Goal: Task Accomplishment & Management: Manage account settings

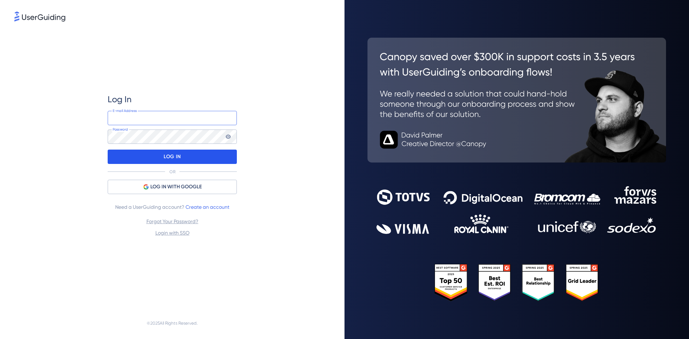
type input "[EMAIL_ADDRESS][DOMAIN_NAME]"
click at [171, 158] on p "LOG IN" at bounding box center [172, 156] width 17 height 11
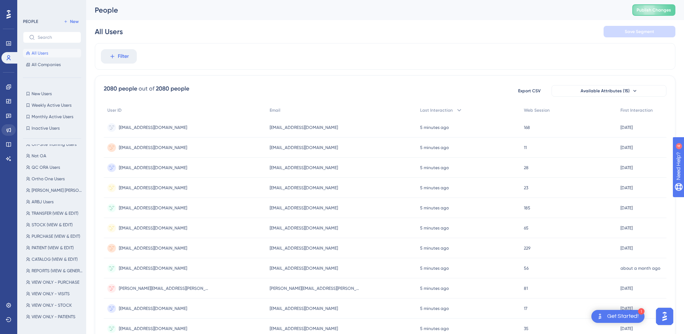
scroll to position [144, 0]
click at [9, 111] on link at bounding box center [8, 115] width 14 height 11
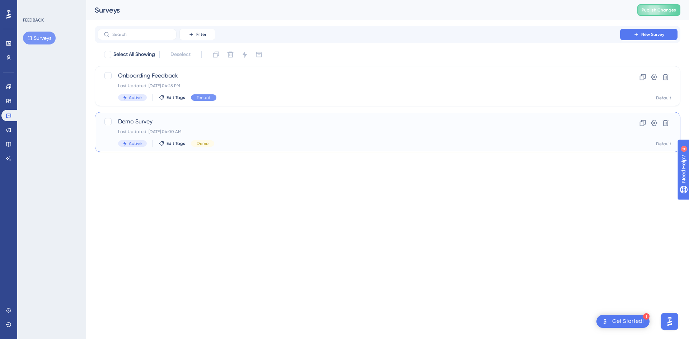
click at [157, 122] on span "Demo Survey" at bounding box center [359, 121] width 482 height 9
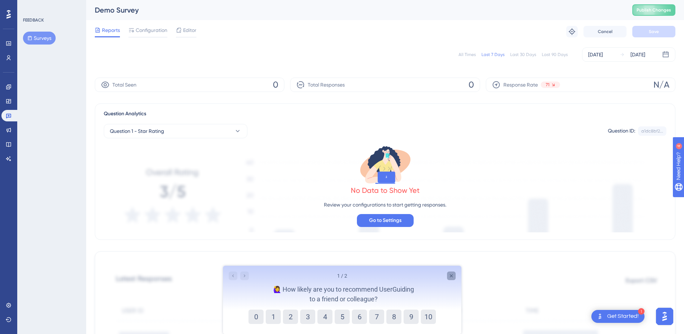
click at [452, 273] on icon "Close survey" at bounding box center [451, 276] width 6 height 6
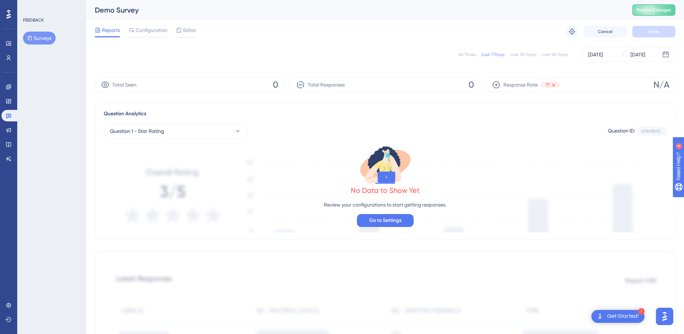
click at [271, 48] on div "All Times Last 7 Days Last 30 Days Last 90 Days [DATE] [DATE]" at bounding box center [385, 54] width 581 height 14
click at [187, 57] on div "All Times Last 7 Days Last 30 Days Last 90 Days [DATE] [DATE]" at bounding box center [385, 54] width 581 height 14
click at [151, 27] on span "Configuration" at bounding box center [152, 30] width 32 height 9
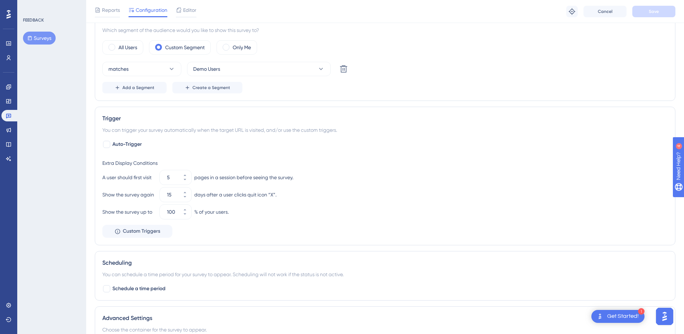
scroll to position [251, 0]
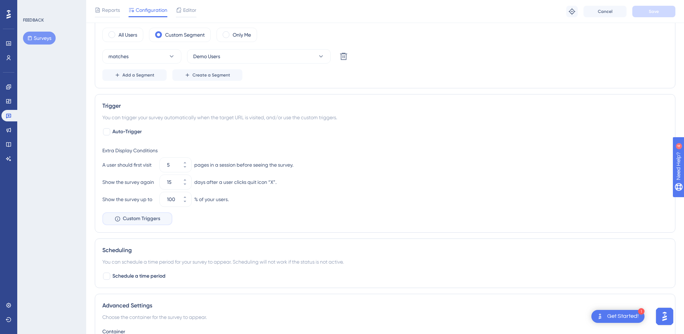
drag, startPoint x: 132, startPoint y: 221, endPoint x: 133, endPoint y: 225, distance: 3.7
click at [132, 222] on span "Custom Triggers" at bounding box center [141, 218] width 37 height 9
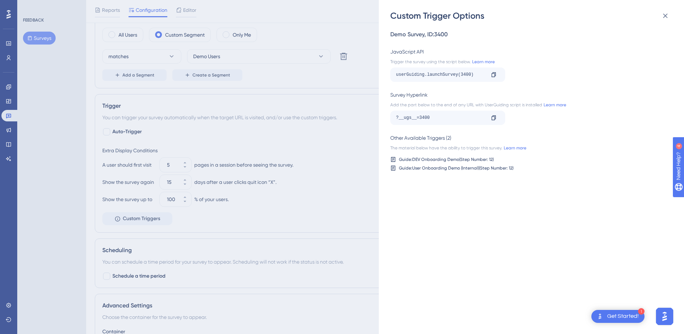
click at [317, 215] on div "Custom Trigger Options Demo Survey , ID: 3400 JavaScript API Trigger the survey…" at bounding box center [342, 167] width 684 height 334
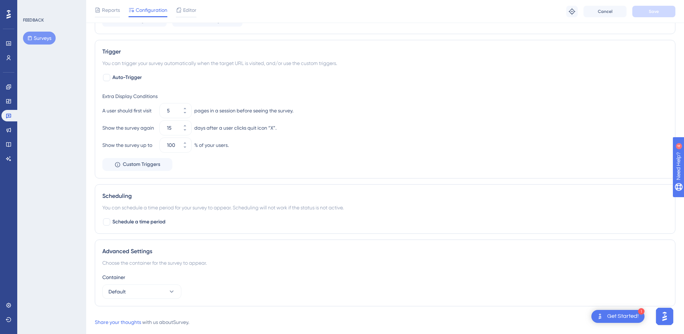
scroll to position [321, 0]
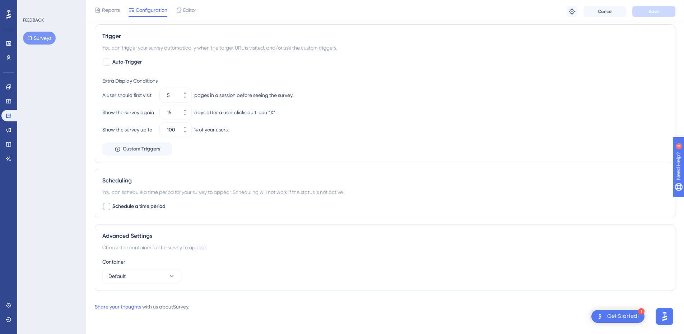
click at [155, 206] on span "Schedule a time period" at bounding box center [138, 206] width 53 height 9
checkbox input "true"
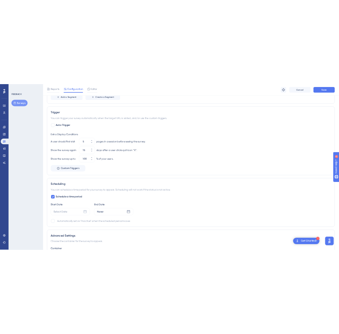
scroll to position [298, 0]
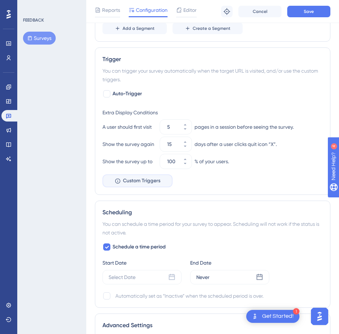
click at [133, 181] on span "Custom Triggers" at bounding box center [141, 180] width 37 height 9
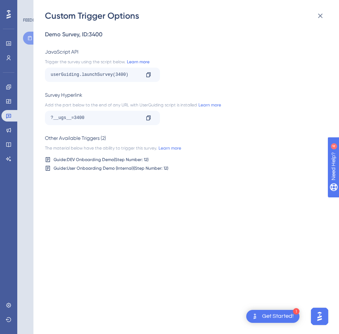
click at [140, 61] on link "Learn more" at bounding box center [137, 62] width 24 height 6
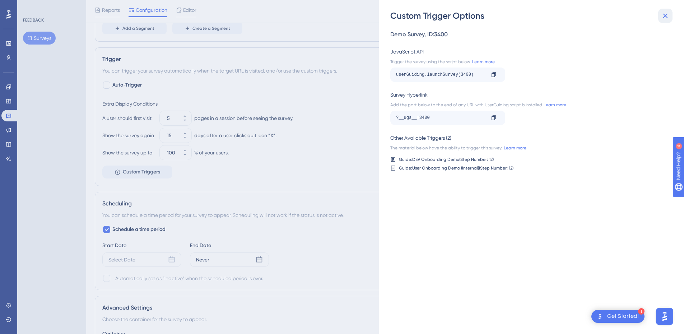
drag, startPoint x: 664, startPoint y: 15, endPoint x: 616, endPoint y: 27, distance: 49.2
click at [664, 16] on icon at bounding box center [665, 15] width 9 height 9
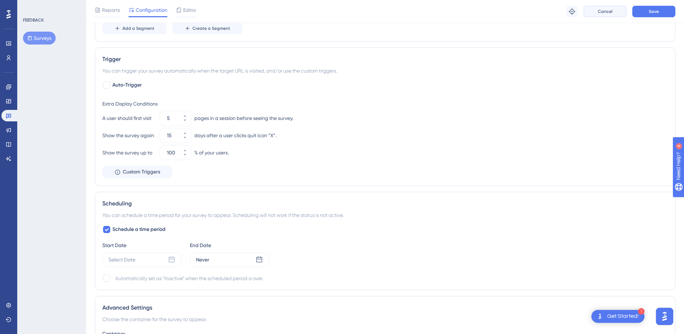
click at [608, 11] on span "Cancel" at bounding box center [605, 12] width 15 height 6
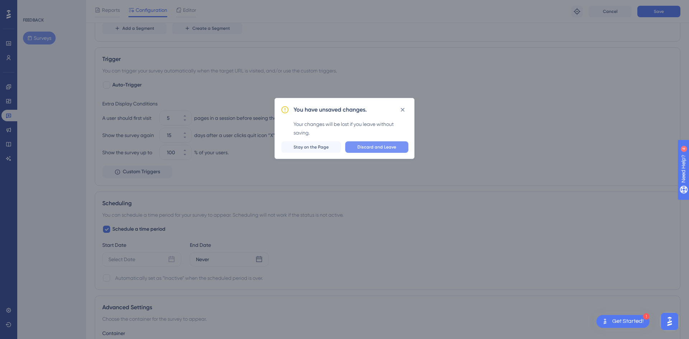
click at [383, 146] on span "Discard and Leave" at bounding box center [377, 147] width 39 height 6
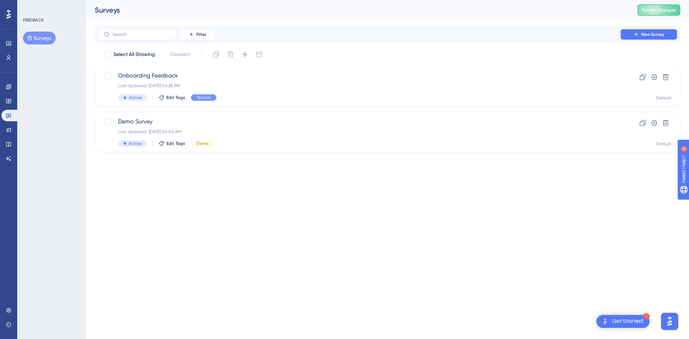
click at [633, 37] on button "New Survey" at bounding box center [648, 34] width 57 height 11
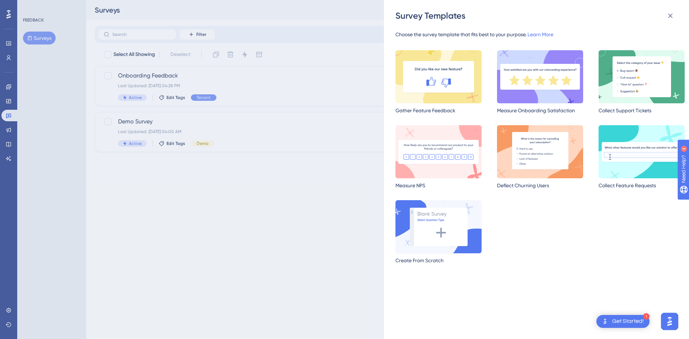
click at [473, 238] on img at bounding box center [439, 226] width 86 height 53
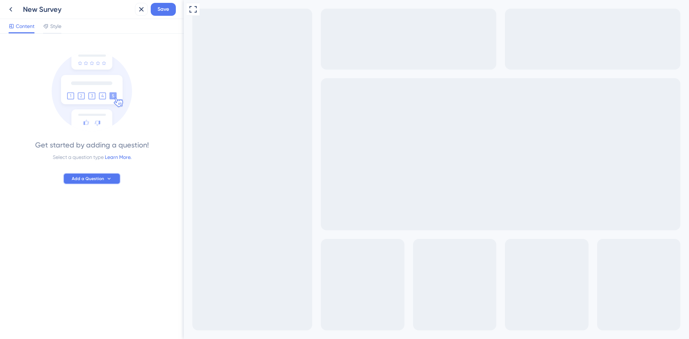
click at [85, 179] on span "Add a Question" at bounding box center [88, 179] width 32 height 6
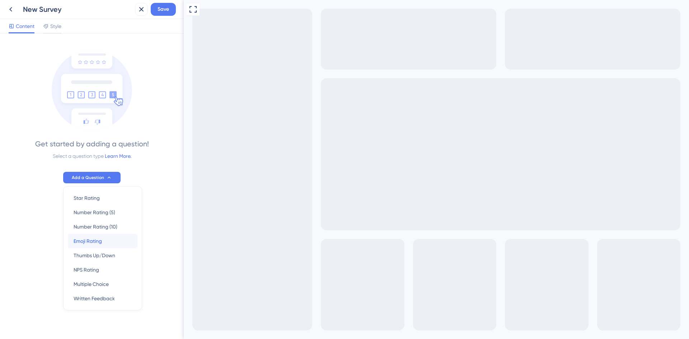
click at [96, 243] on span "Emoji Rating" at bounding box center [88, 241] width 28 height 9
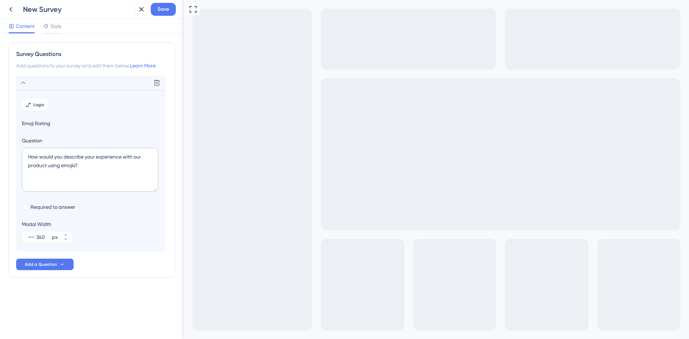
scroll to position [0, 0]
click at [53, 31] on div "Style" at bounding box center [52, 27] width 18 height 11
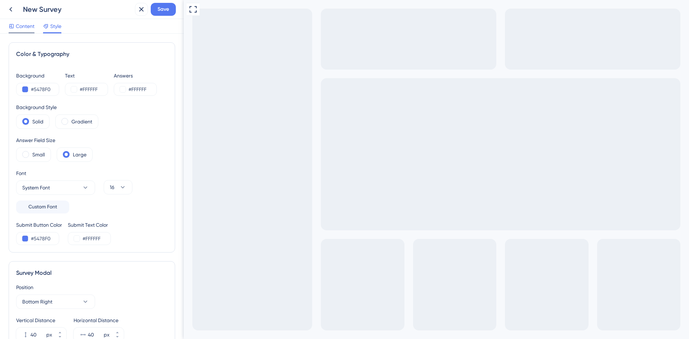
click at [28, 31] on div "Content" at bounding box center [22, 27] width 26 height 11
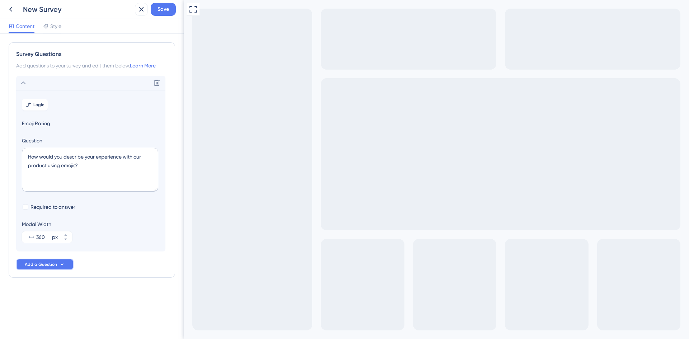
click at [65, 265] on button "Add a Question" at bounding box center [44, 264] width 57 height 11
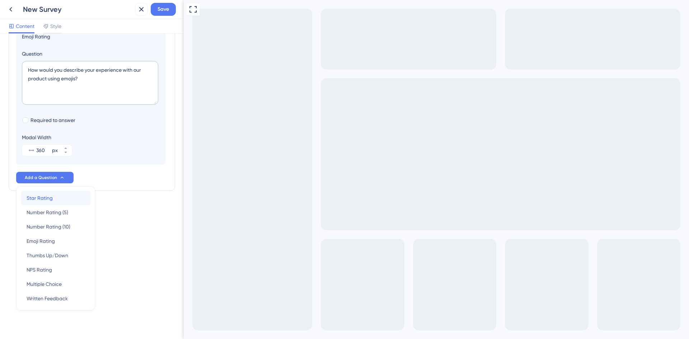
click at [76, 200] on div "Star Rating Star Rating" at bounding box center [56, 198] width 58 height 14
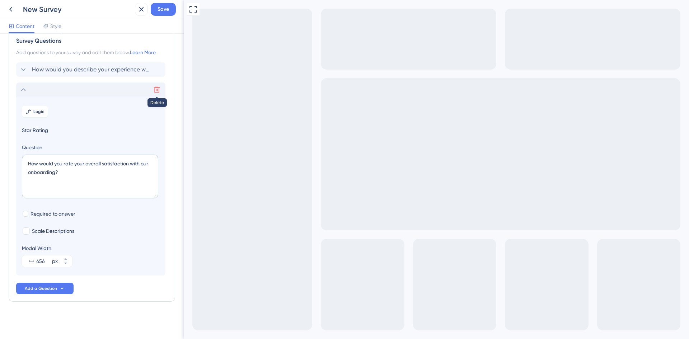
click at [155, 89] on icon at bounding box center [156, 89] width 7 height 7
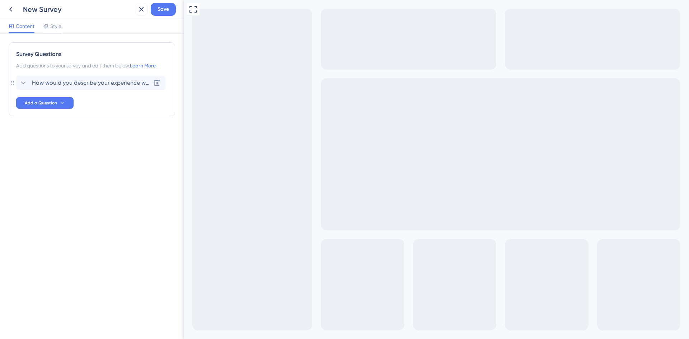
scroll to position [0, 0]
click at [41, 105] on span "Add a Question" at bounding box center [41, 103] width 32 height 6
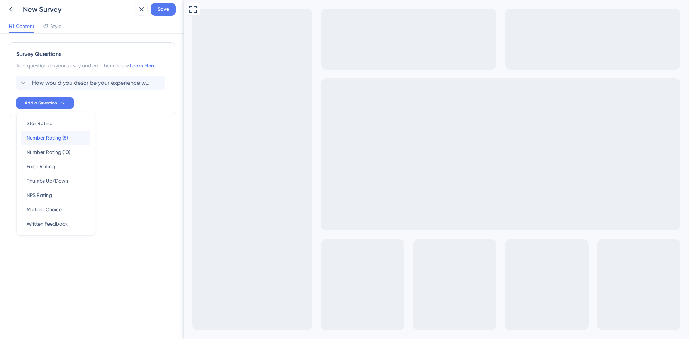
click at [59, 139] on span "Number Rating (5)" at bounding box center [48, 138] width 42 height 9
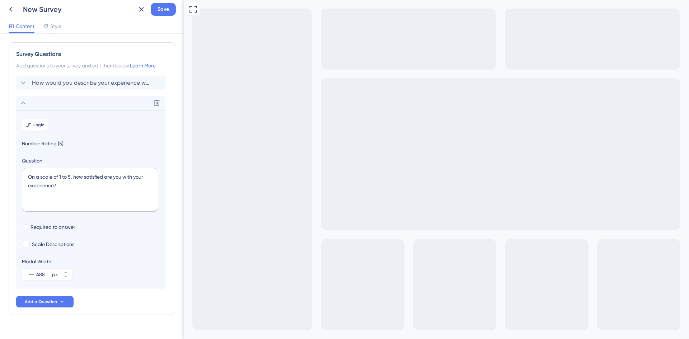
scroll to position [13, 0]
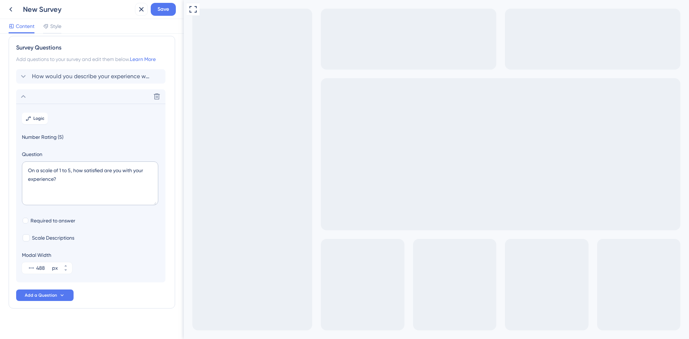
scroll to position [0, 0]
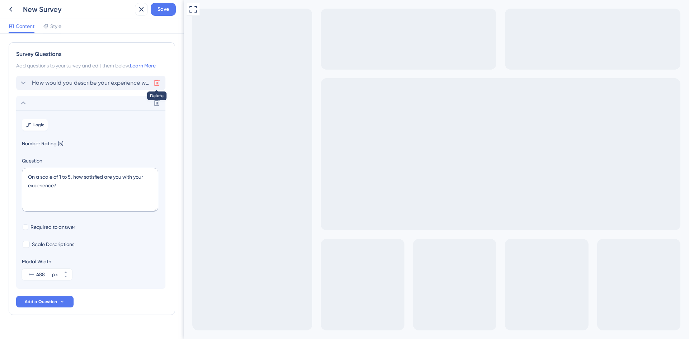
click at [158, 80] on icon at bounding box center [156, 82] width 7 height 7
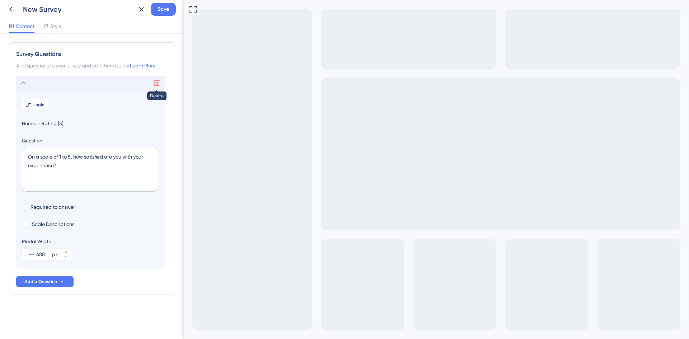
click at [159, 87] on button at bounding box center [156, 82] width 11 height 11
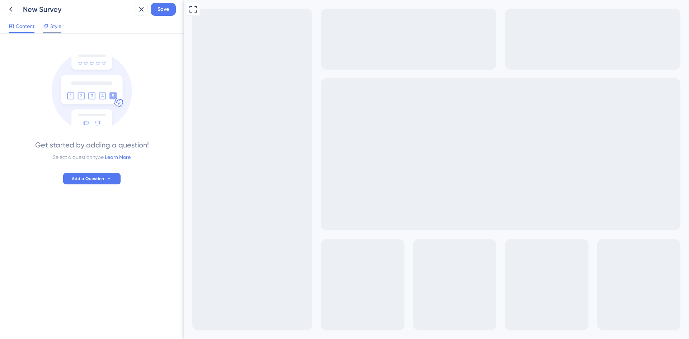
click at [53, 27] on span "Style" at bounding box center [55, 26] width 11 height 9
click at [14, 26] on icon at bounding box center [12, 26] width 6 height 6
click at [107, 182] on button "Add a Question" at bounding box center [91, 178] width 57 height 11
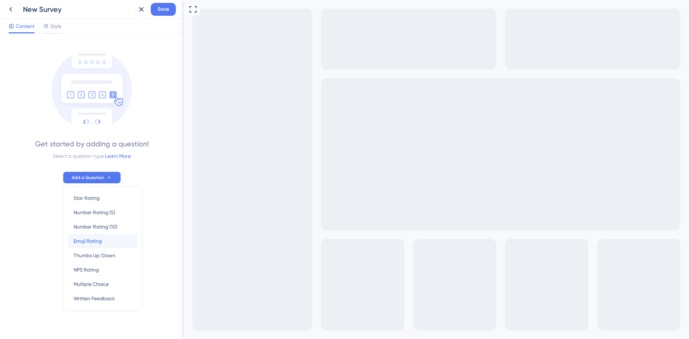
click at [112, 243] on div "Emoji Rating Emoji Rating" at bounding box center [103, 241] width 58 height 14
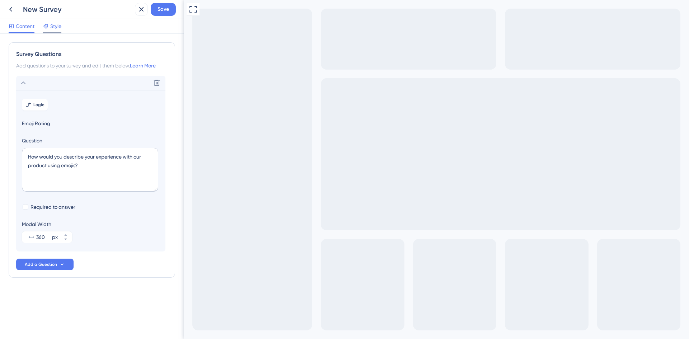
click at [55, 27] on span "Style" at bounding box center [55, 26] width 11 height 9
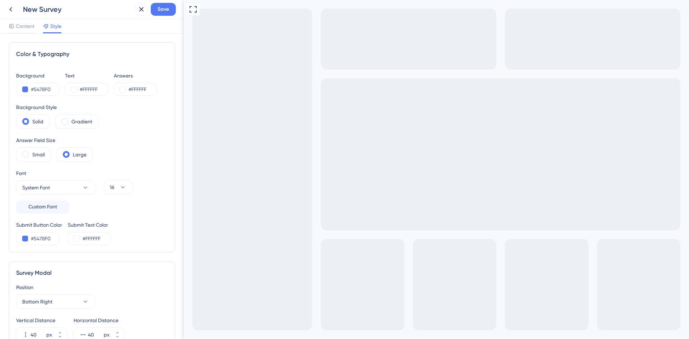
click at [25, 33] on div "Content Style" at bounding box center [92, 26] width 184 height 15
click at [25, 31] on div "Content" at bounding box center [22, 27] width 26 height 11
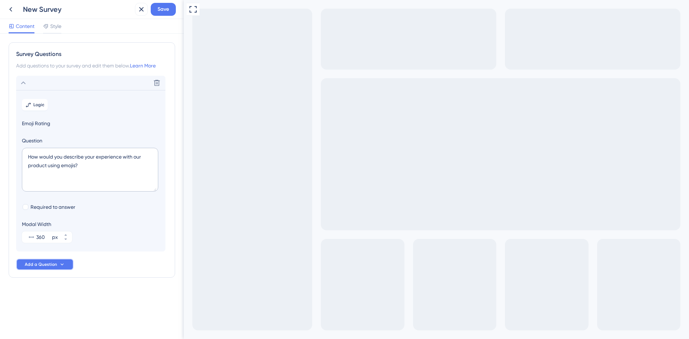
click at [54, 262] on span "Add a Question" at bounding box center [41, 265] width 32 height 6
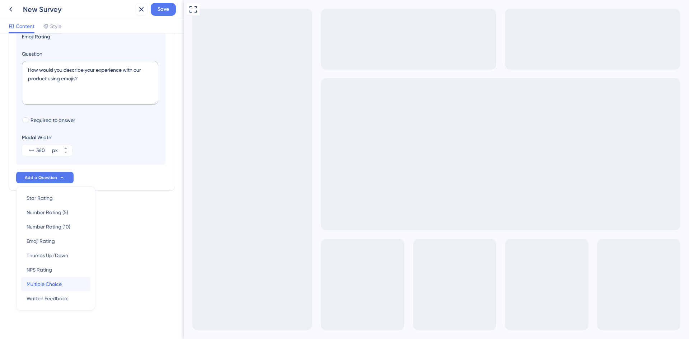
click at [65, 285] on div "Multiple Choice Multiple Choice" at bounding box center [56, 284] width 58 height 14
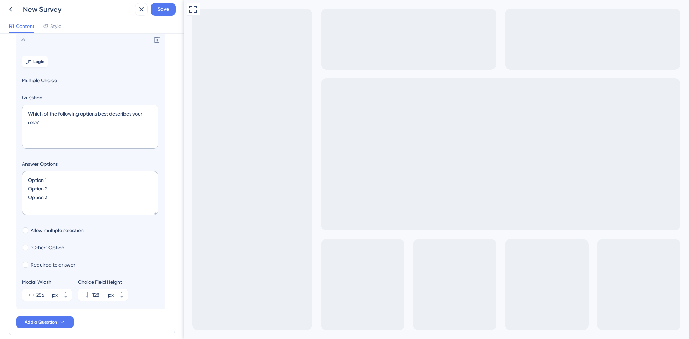
scroll to position [62, 0]
click at [73, 206] on textarea "Option 1 Option 2 Option 3" at bounding box center [90, 194] width 136 height 44
type textarea "Option 1 Option 2 Option 3 O"
type input "172"
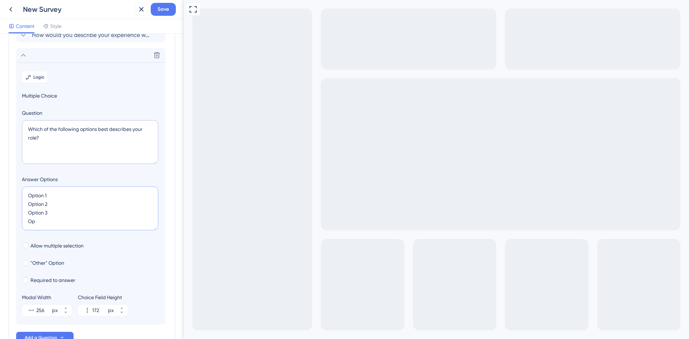
scroll to position [97, 0]
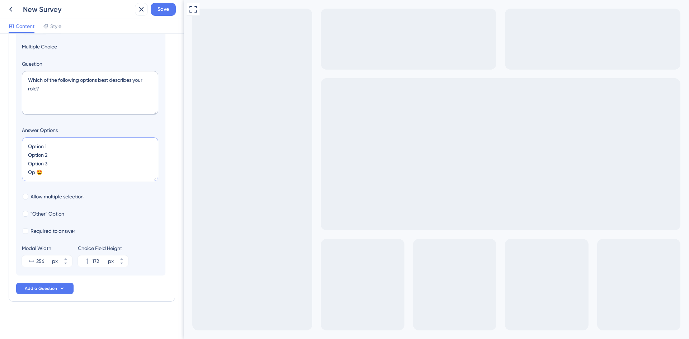
click at [57, 172] on textarea "Option 1 Option 2 Option 3 Op 🤩" at bounding box center [90, 160] width 136 height 44
type textarea "Option 1 Option 2 Option 3 Op"
click at [65, 90] on textarea "Which of the following options best describes your role?" at bounding box center [90, 93] width 136 height 44
drag, startPoint x: 45, startPoint y: 96, endPoint x: 13, endPoint y: 74, distance: 38.5
click at [13, 74] on div "Survey Questions Add questions to your survey and edit them below. Learn More H…" at bounding box center [92, 123] width 167 height 357
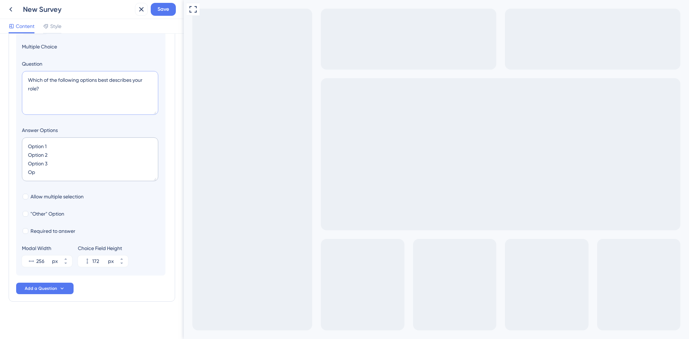
paste textarea "Thinking about the software features, functionality & overall performance – how…"
type textarea "Thinking about the software features, functionality & overall performance – how…"
drag, startPoint x: 45, startPoint y: 172, endPoint x: 20, endPoint y: 145, distance: 37.1
click at [20, 145] on section "Logic Multiple Choice Question Thinking about the software features, functional…" at bounding box center [90, 144] width 149 height 262
paste textarea "😆 Very satisfied – would recommend to a colleague 🙂 Satisfied – meets my needs …"
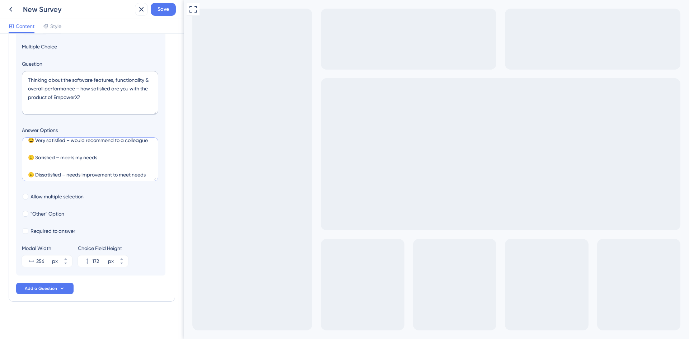
scroll to position [0, 0]
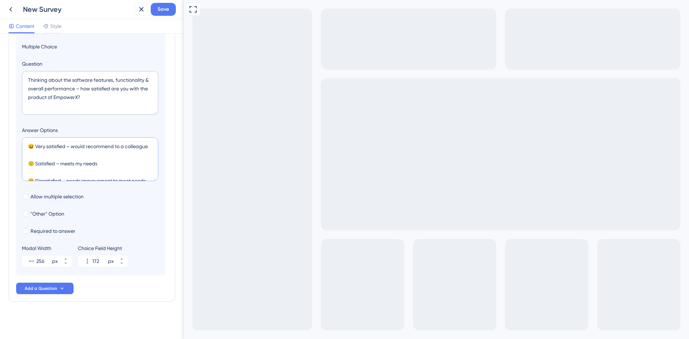
click at [45, 160] on textarea "😆 Very satisfied – would recommend to a colleague 🙂 Satisfied – meets my needs …" at bounding box center [90, 160] width 136 height 44
click at [50, 176] on textarea "😆 Very satisfied – would recommend to a colleague 🙂 [PERSON_NAME] – meets my ne…" at bounding box center [90, 160] width 136 height 44
click at [44, 153] on textarea "😆 Very satisfied – would recommend to a colleague 🙂 [PERSON_NAME] – meets my ne…" at bounding box center [90, 160] width 136 height 44
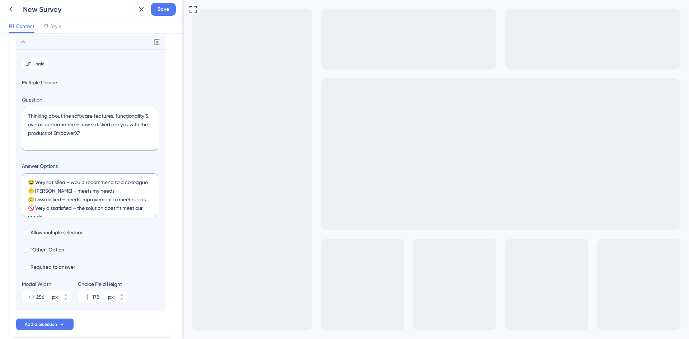
scroll to position [97, 0]
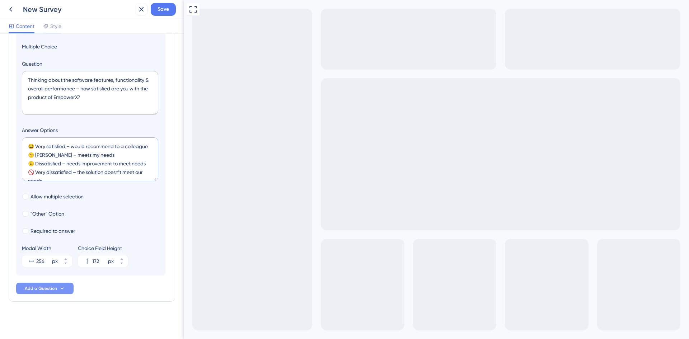
type textarea "😆 Very satisfied – would recommend to a colleague 🙂 [PERSON_NAME] – meets my ne…"
click at [37, 284] on button "Add a Question" at bounding box center [44, 288] width 57 height 11
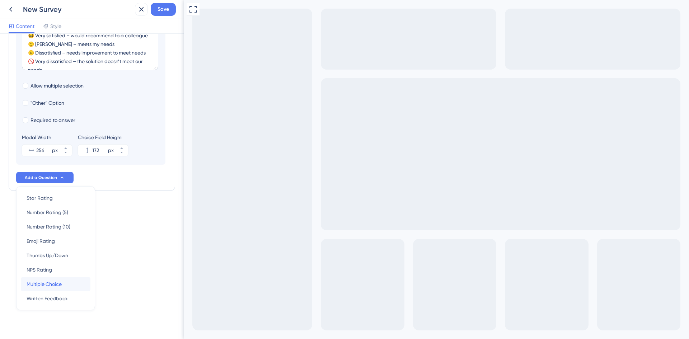
click at [47, 283] on span "Multiple Choice" at bounding box center [44, 284] width 35 height 9
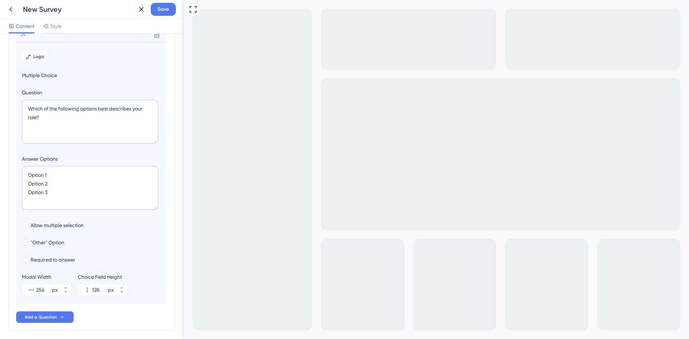
scroll to position [82, 0]
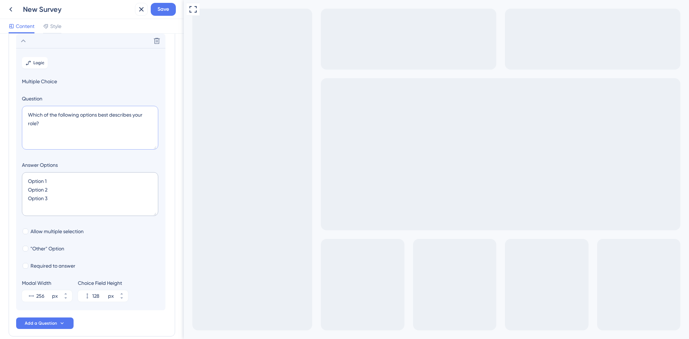
drag, startPoint x: 39, startPoint y: 125, endPoint x: 19, endPoint y: 112, distance: 24.0
click at [19, 112] on section "Logic Multiple Choice Question Which of the following options best describes yo…" at bounding box center [90, 179] width 149 height 262
paste textarea "Thinking about your interactions, accessibility, & support — how satisfied are …"
type textarea "Thinking about your interactions, accessibility, & support — how satisfied are …"
drag, startPoint x: 50, startPoint y: 200, endPoint x: 3, endPoint y: 170, distance: 55.6
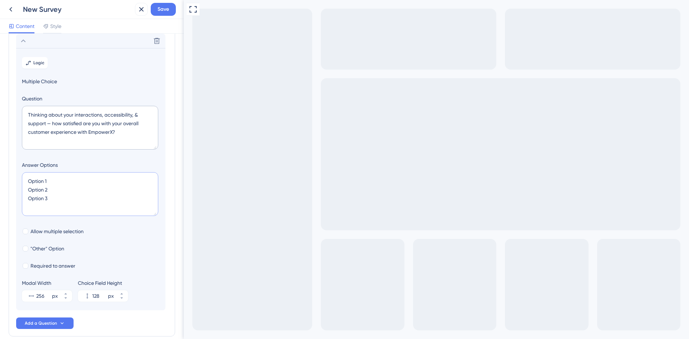
click at [3, 170] on div "Survey Questions Add questions to your survey and edit them below. Learn More H…" at bounding box center [92, 187] width 184 height 306
type input "-4"
click at [36, 193] on textarea at bounding box center [90, 194] width 136 height 44
paste textarea "⭐️ Excellent – consistently helpful and responsive 🙂 Good – generally meets exp…"
type textarea "⭐️ Excellent – consistently helpful and responsive 🙂 Good – generally meets exp…"
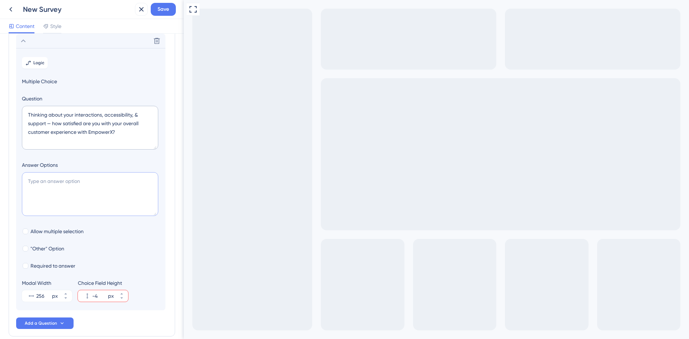
type input "172"
click at [29, 201] on textarea "⭐️ Excellent – consistently helpful and responsive 🙂 Good – generally meets exp…" at bounding box center [90, 194] width 136 height 44
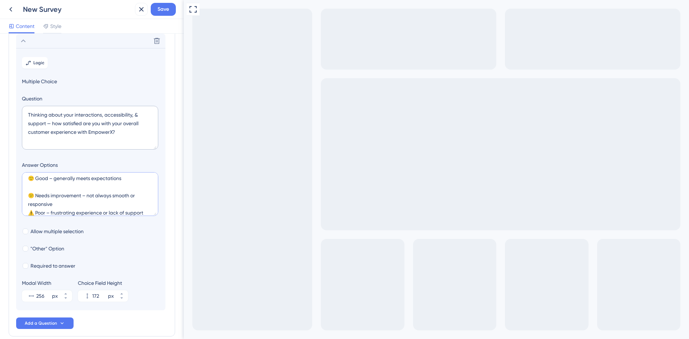
click at [33, 186] on textarea "⭐️ Excellent – consistently helpful and responsive 🙂 Good – generally meets exp…" at bounding box center [90, 194] width 136 height 44
click at [35, 179] on textarea "⭐️ Excellent – consistently helpful and responsive 🙂 Good – generally meets exp…" at bounding box center [90, 194] width 136 height 44
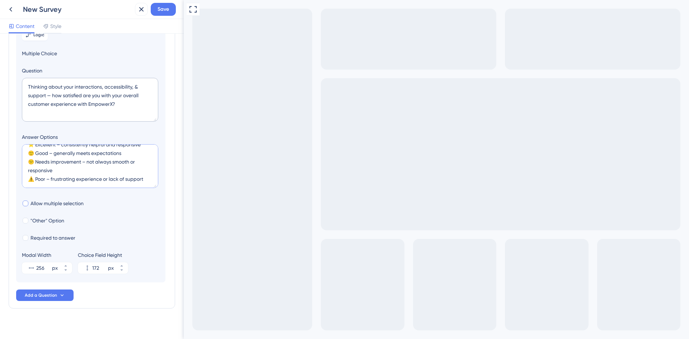
scroll to position [117, 0]
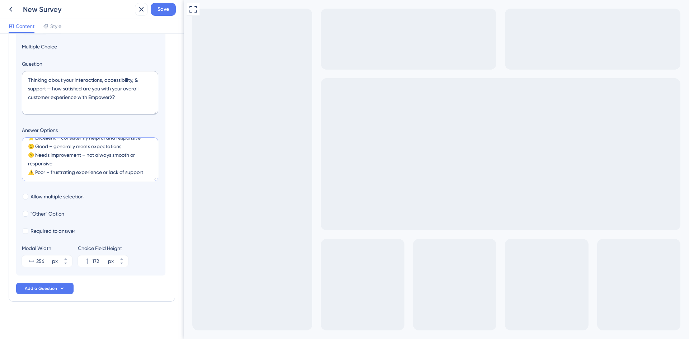
type textarea "⭐️ Excellent – consistently helpful and responsive 🙂 Good – generally meets exp…"
click at [122, 191] on section "Logic Multiple Choice Question Thinking about your interactions, accessibility,…" at bounding box center [90, 144] width 149 height 262
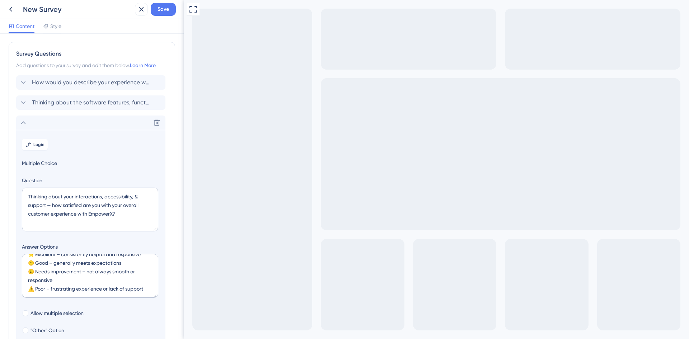
scroll to position [0, 0]
click at [58, 85] on span "How would you describe your experience with our product using emojis?" at bounding box center [91, 83] width 118 height 9
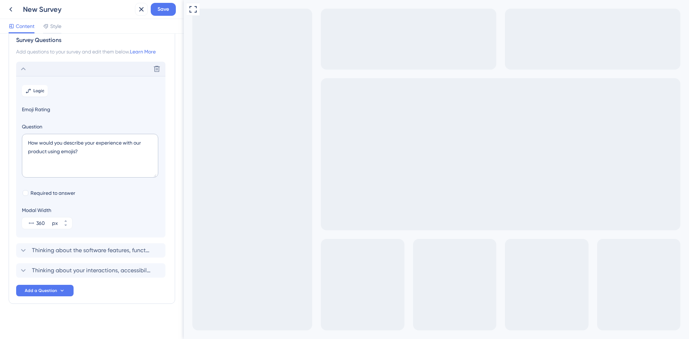
scroll to position [16, 0]
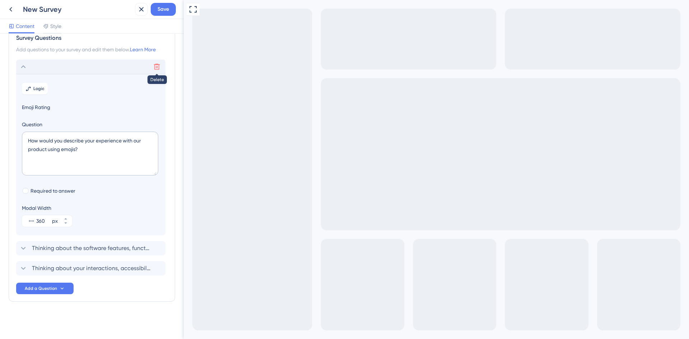
click at [155, 67] on icon at bounding box center [157, 67] width 6 height 6
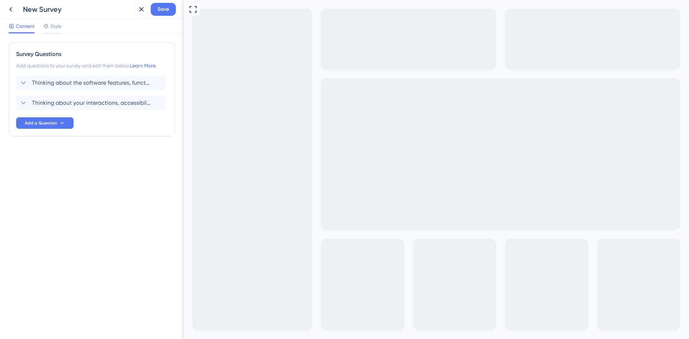
scroll to position [0, 0]
click at [62, 82] on span "Thinking about the software features, functionality & overall performance – how…" at bounding box center [91, 83] width 118 height 9
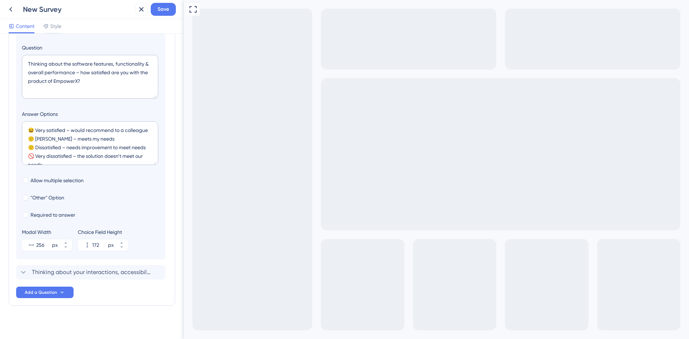
scroll to position [97, 0]
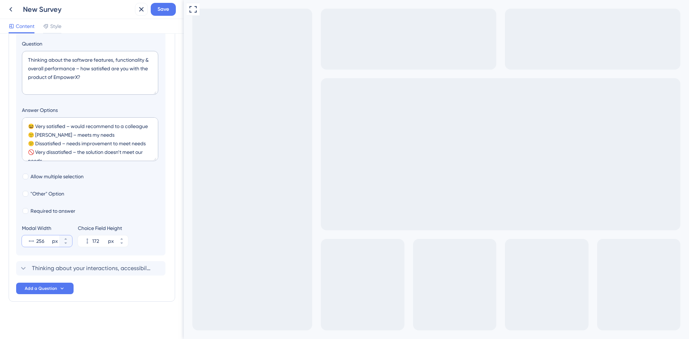
click at [40, 239] on input "256" at bounding box center [43, 241] width 14 height 9
click at [66, 238] on icon at bounding box center [66, 239] width 4 height 4
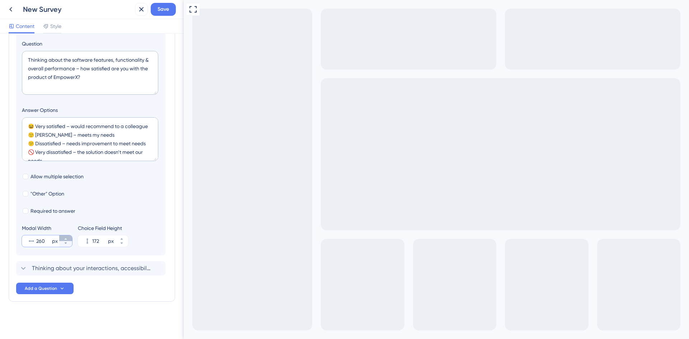
click at [66, 238] on icon at bounding box center [66, 239] width 4 height 4
drag, startPoint x: 45, startPoint y: 241, endPoint x: 33, endPoint y: 242, distance: 12.3
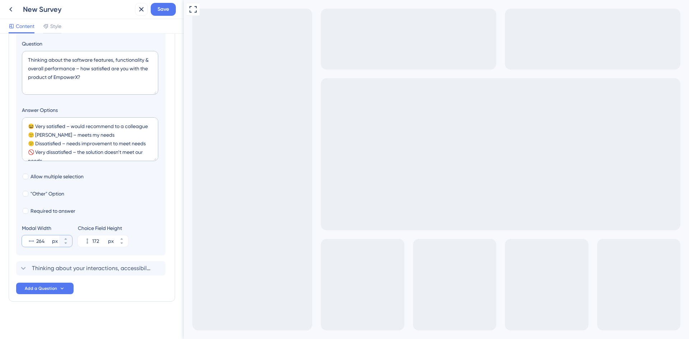
click at [33, 242] on div "264 px" at bounding box center [40, 241] width 37 height 11
click at [36, 242] on input "264" at bounding box center [43, 241] width 14 height 9
click at [39, 241] on input "256" at bounding box center [43, 241] width 14 height 9
click at [67, 240] on icon at bounding box center [66, 239] width 4 height 4
click at [66, 243] on icon at bounding box center [66, 243] width 4 height 4
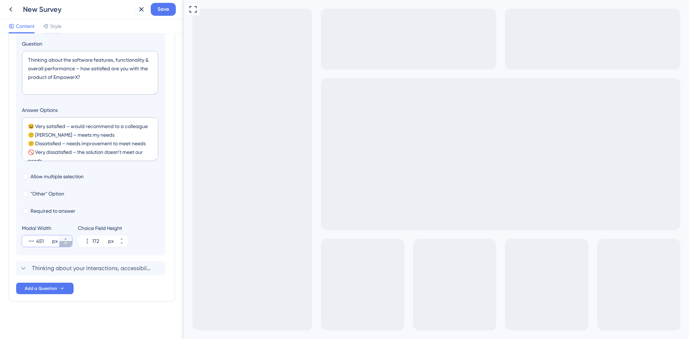
click at [66, 243] on icon at bounding box center [66, 243] width 4 height 4
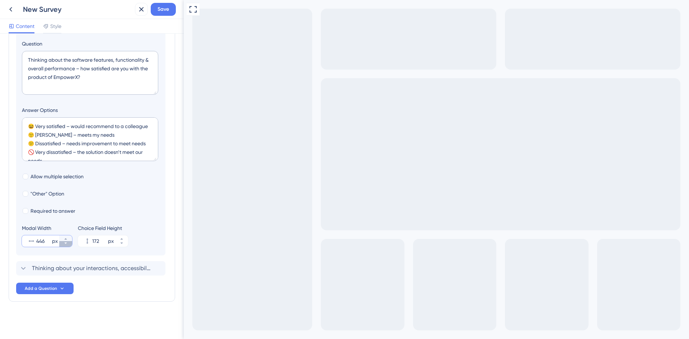
click at [66, 243] on icon at bounding box center [66, 243] width 4 height 4
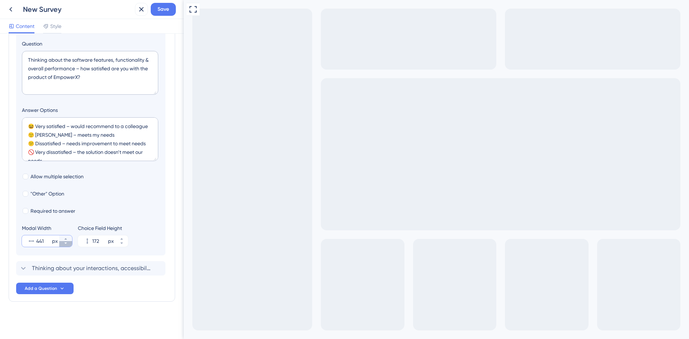
click at [66, 243] on icon at bounding box center [66, 243] width 4 height 4
click at [63, 236] on button "439 px" at bounding box center [65, 239] width 13 height 6
type input "440"
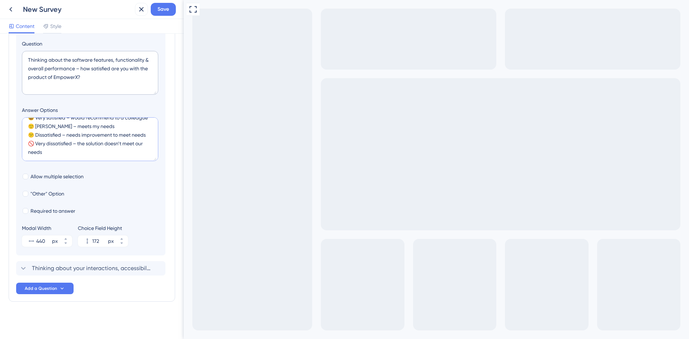
click at [143, 144] on textarea "😆 Very satisfied – would recommend to a colleague 🙂 [PERSON_NAME] – meets my ne…" at bounding box center [90, 139] width 136 height 44
click at [122, 126] on textarea "😆 Very satisfied – would recommend to a colleague 🙂 [PERSON_NAME] – meets my ne…" at bounding box center [90, 139] width 136 height 44
click at [125, 145] on textarea "😆 Very satisfied – would recommend to a colleague 🙂 [PERSON_NAME] – meets my ne…" at bounding box center [90, 139] width 136 height 44
click at [96, 143] on textarea "😆 Very satisfied – would recommend to a colleague 🙂 [PERSON_NAME] – meets my ne…" at bounding box center [90, 139] width 136 height 44
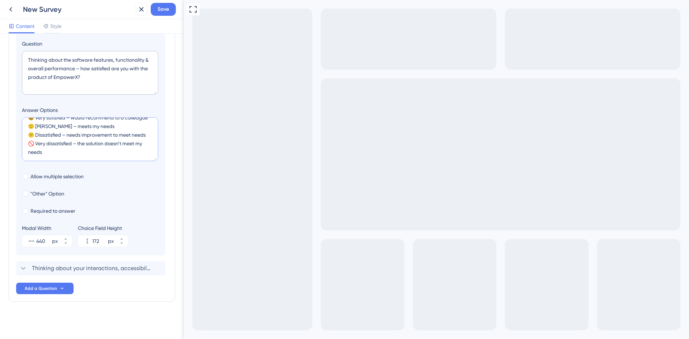
click at [96, 143] on textarea "😆 Very satisfied – would recommend to a colleague 🙂 [PERSON_NAME] – meets my ne…" at bounding box center [90, 139] width 136 height 44
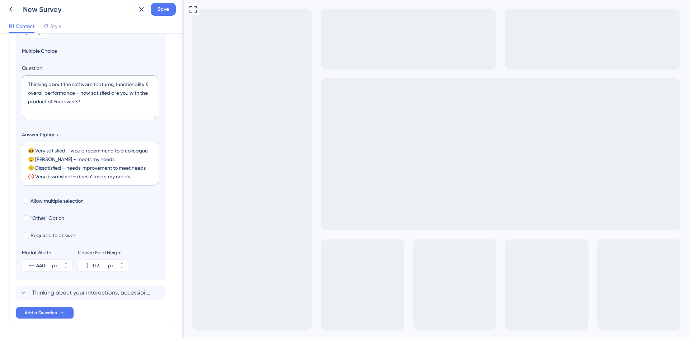
scroll to position [61, 0]
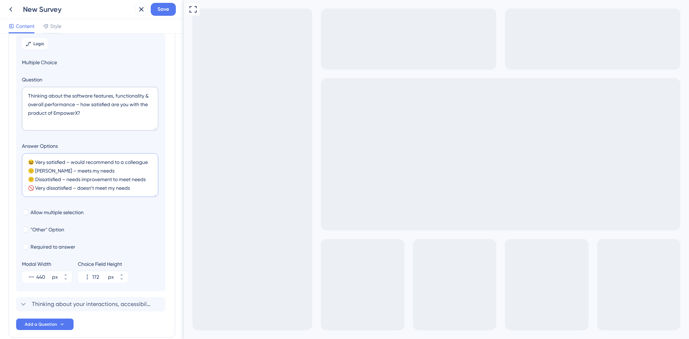
drag, startPoint x: 74, startPoint y: 171, endPoint x: 74, endPoint y: 164, distance: 6.8
click at [74, 164] on textarea "😆 Very satisfied – would recommend to a colleague 🙂 [PERSON_NAME] – meets my ne…" at bounding box center [90, 175] width 136 height 44
click at [99, 186] on textarea "😆 Very satisfied – makes my life better 🙂 Satisfied – meets my needs 😕 Dissatis…" at bounding box center [90, 175] width 136 height 44
drag, startPoint x: 136, startPoint y: 189, endPoint x: 79, endPoint y: 188, distance: 57.8
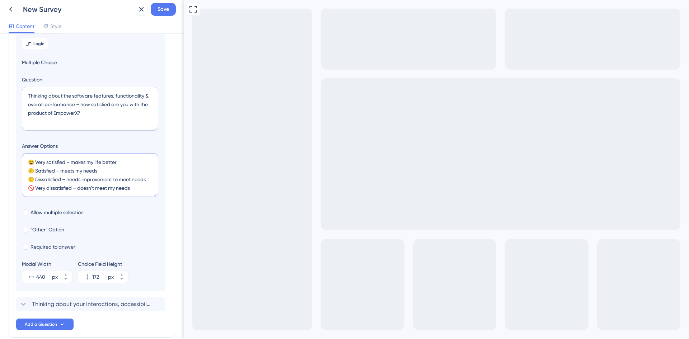
click at [79, 188] on textarea "😆 Very satisfied – makes my life better 🙂 Satisfied – meets my needs 😕 Dissatis…" at bounding box center [90, 175] width 136 height 44
drag, startPoint x: 62, startPoint y: 179, endPoint x: 69, endPoint y: 171, distance: 10.4
click at [69, 171] on textarea "😆 Very satisfied – makes my life better 🙂 Satisfied – meets my needs 😕 Dissatis…" at bounding box center [90, 175] width 136 height 44
click at [126, 156] on textarea "😆 Very satisfied – makes my life better 🙂 Satisfied – meets my needs 😕 Dissatis…" at bounding box center [90, 175] width 136 height 44
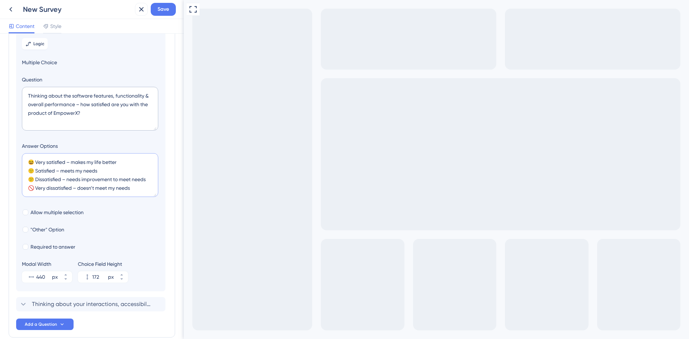
drag, startPoint x: 123, startPoint y: 165, endPoint x: 72, endPoint y: 164, distance: 50.6
click at [72, 164] on textarea "😆 Very satisfied – makes my life better 🙂 Satisfied – meets my needs 😕 Dissatis…" at bounding box center [90, 175] width 136 height 44
click at [97, 163] on textarea "😆 Very satisfied – makes my life better 🙂 Satisfied – meets my needs 😕 Dissatis…" at bounding box center [90, 175] width 136 height 44
drag, startPoint x: 98, startPoint y: 164, endPoint x: 134, endPoint y: 162, distance: 36.7
click at [134, 162] on textarea "😆 Very satisfied – makes my work life better 🙂 Satisfied – meets my needs 😕 Dis…" at bounding box center [90, 175] width 136 height 44
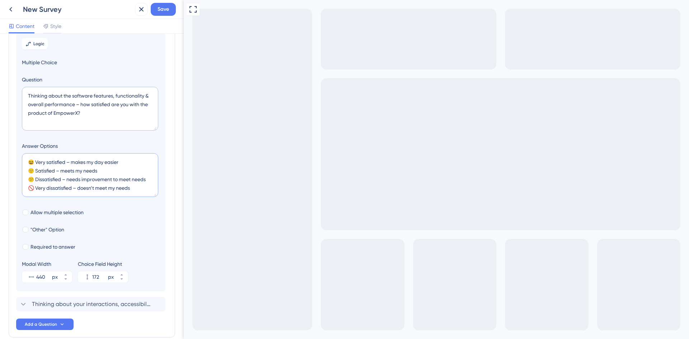
type textarea "😆 Very satisfied – makes my day easier 🙂 Satisfied – meets my needs 😕 Dissatisf…"
click at [66, 280] on icon at bounding box center [66, 279] width 4 height 4
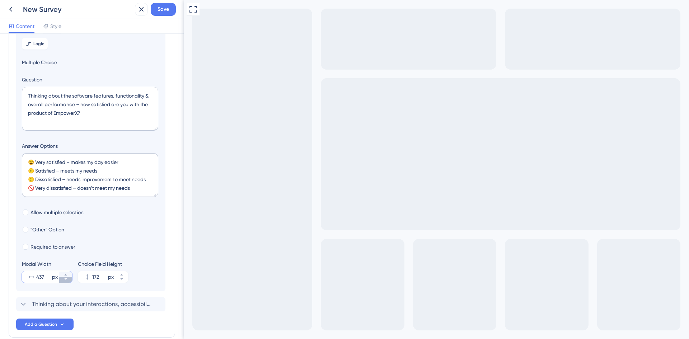
click at [66, 280] on icon at bounding box center [66, 279] width 4 height 4
click at [67, 274] on icon at bounding box center [66, 275] width 4 height 4
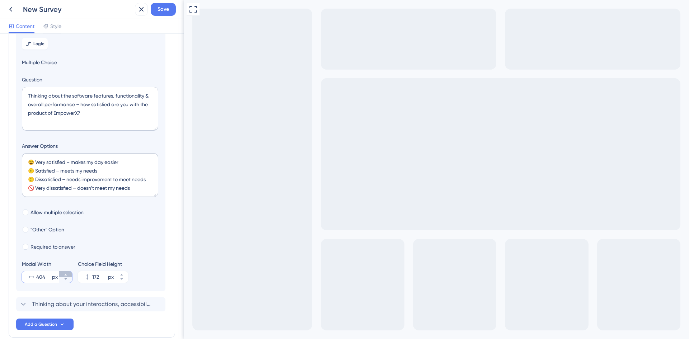
click at [67, 274] on icon at bounding box center [66, 275] width 4 height 4
click at [64, 281] on icon at bounding box center [66, 279] width 4 height 4
type input "405"
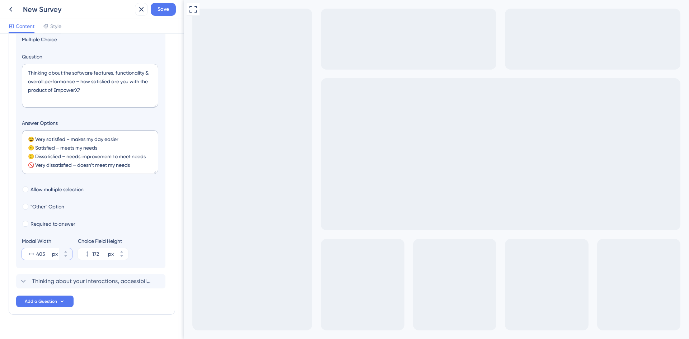
scroll to position [97, 0]
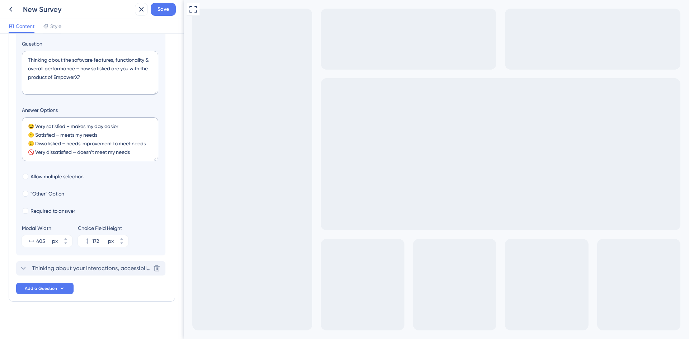
click at [51, 269] on span "Thinking about your interactions, accessibility, & support — how satisfied are …" at bounding box center [91, 268] width 118 height 9
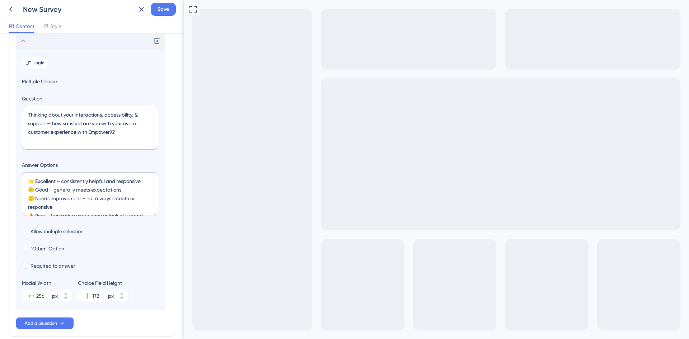
scroll to position [0, 0]
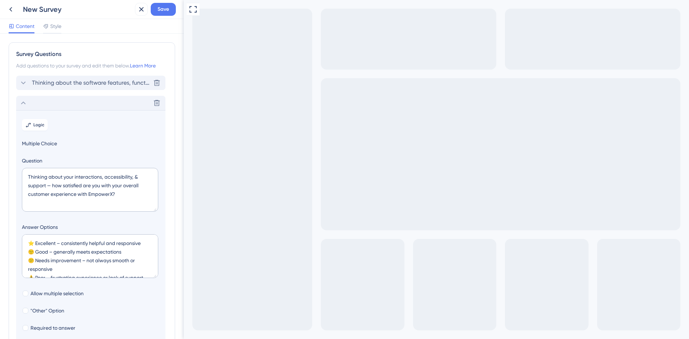
click at [37, 87] on div "Thinking about the software features, functionality & overall performance – how…" at bounding box center [90, 83] width 149 height 14
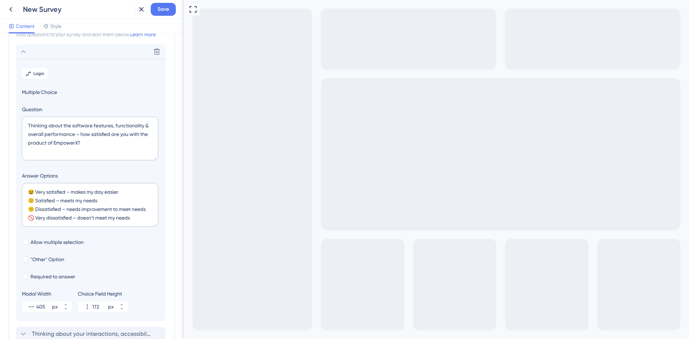
scroll to position [42, 0]
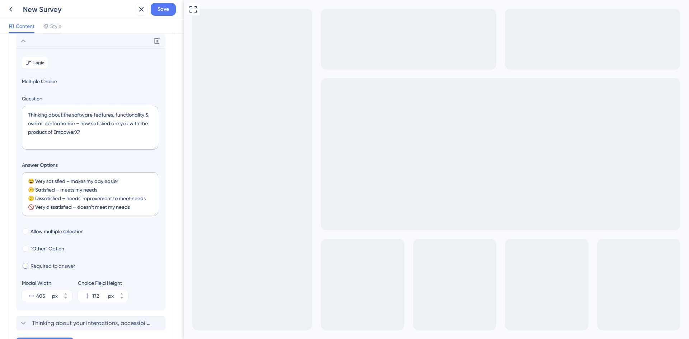
click at [41, 266] on span "Required to answer" at bounding box center [53, 266] width 45 height 9
checkbox input "true"
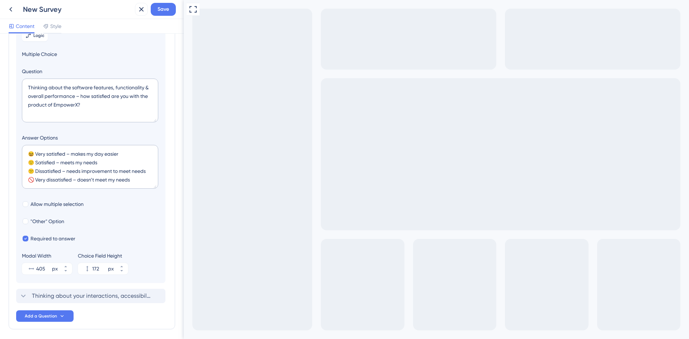
scroll to position [97, 0]
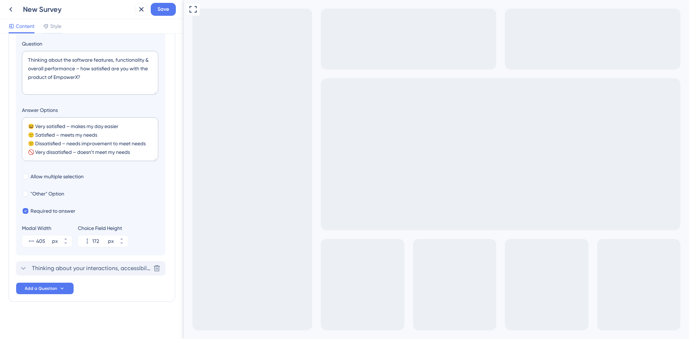
click at [55, 269] on span "Thinking about your interactions, accessibility, & support — how satisfied are …" at bounding box center [91, 268] width 118 height 9
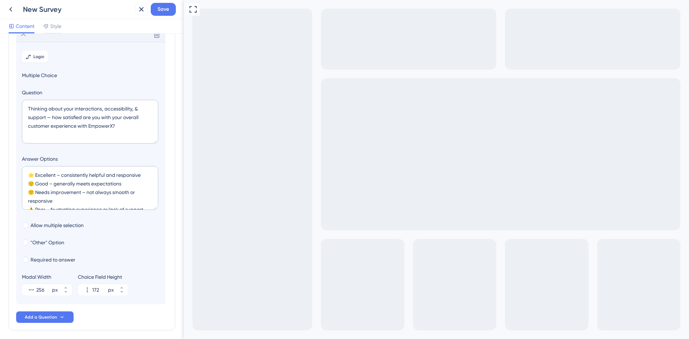
scroll to position [62, 0]
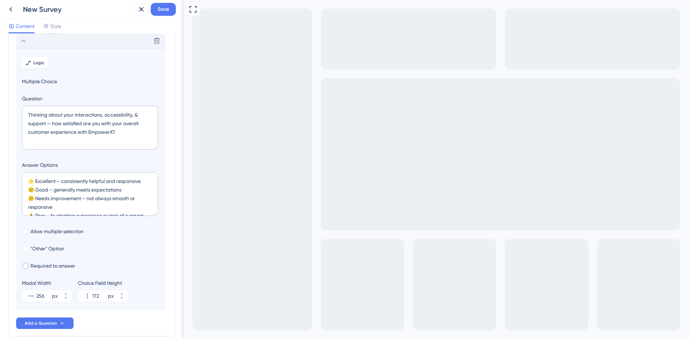
click at [39, 264] on span "Required to answer" at bounding box center [53, 266] width 45 height 9
checkbox input "true"
click at [106, 115] on textarea "Thinking about your interactions, accessibility, & support — how satisfied are …" at bounding box center [90, 128] width 136 height 44
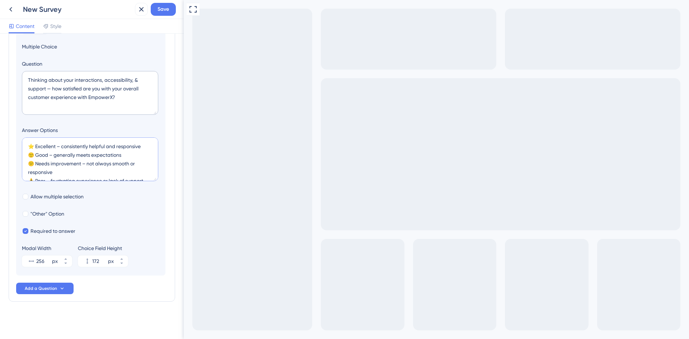
click at [113, 148] on textarea "⭐️ Excellent – consistently helpful and responsive 🙂 Good – generally meets exp…" at bounding box center [90, 160] width 136 height 44
click at [115, 148] on textarea "⭐️ Excellent – consistently helpful and responsive 🙂 Good – generally meets exp…" at bounding box center [90, 160] width 136 height 44
click at [97, 165] on textarea "⭐️ Excellent – consistently helpful & responsive 🙂 Good – generally meets expec…" at bounding box center [90, 160] width 136 height 44
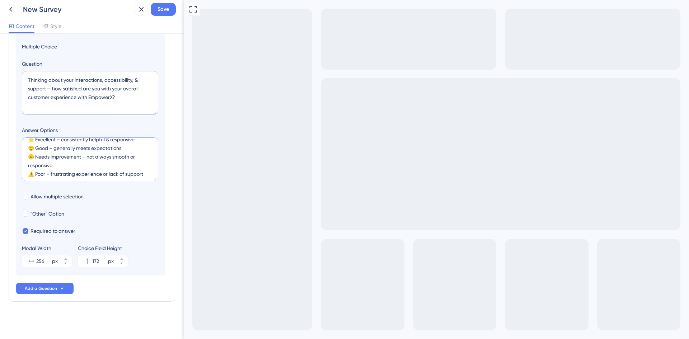
scroll to position [9, 0]
drag, startPoint x: 116, startPoint y: 177, endPoint x: 112, endPoint y: 178, distance: 3.7
click at [113, 177] on textarea "⭐️ Excellent – consistently helpful & responsive 🙂 Good – generally meets expec…" at bounding box center [90, 160] width 136 height 44
click at [72, 162] on textarea "⭐️ Excellent – consistently helpful & responsive 🙂 Good – generally meets expec…" at bounding box center [90, 160] width 136 height 44
type textarea "⭐️ Excellent – consistently helpful & responsive 🙂 Good – generally meets expec…"
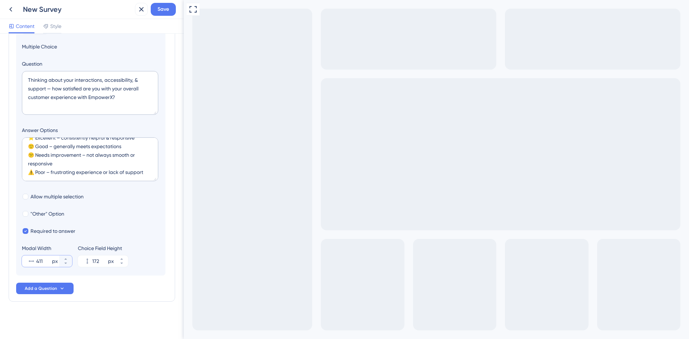
drag, startPoint x: 66, startPoint y: 259, endPoint x: 65, endPoint y: 255, distance: 4.5
click at [65, 255] on div "Modal Width 411 px" at bounding box center [47, 255] width 50 height 23
click at [66, 259] on icon at bounding box center [66, 259] width 4 height 4
click at [67, 265] on icon at bounding box center [66, 263] width 4 height 4
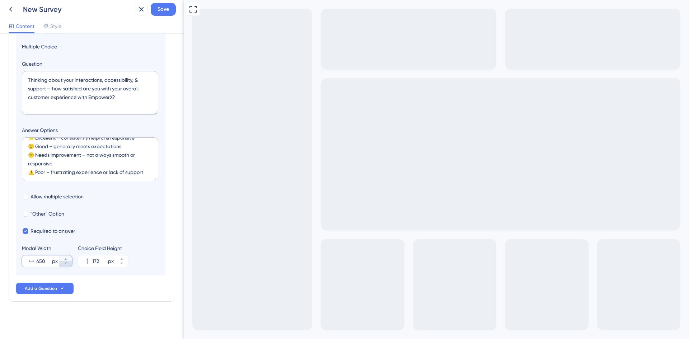
click at [67, 265] on icon at bounding box center [66, 263] width 4 height 4
click at [67, 264] on icon at bounding box center [66, 263] width 4 height 4
click at [67, 259] on icon at bounding box center [66, 259] width 4 height 4
click at [65, 259] on icon at bounding box center [65, 259] width 3 height 1
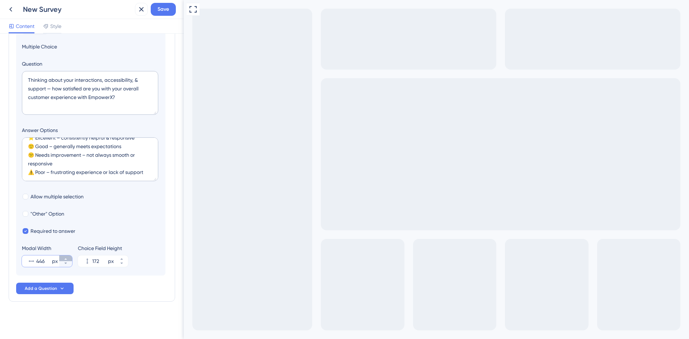
click at [65, 259] on icon at bounding box center [65, 259] width 3 height 1
type input "447"
click at [121, 264] on icon at bounding box center [122, 263] width 4 height 4
click at [121, 263] on icon at bounding box center [122, 263] width 4 height 4
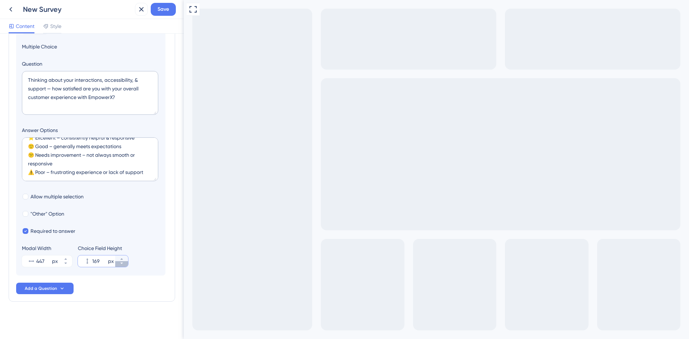
click at [121, 263] on icon at bounding box center [122, 263] width 4 height 4
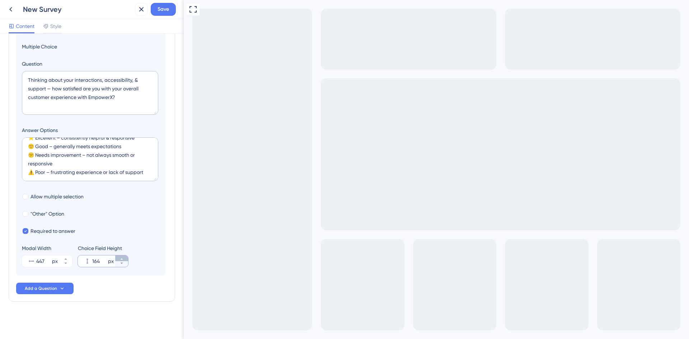
click at [121, 258] on icon at bounding box center [122, 259] width 4 height 4
click at [120, 258] on icon at bounding box center [122, 259] width 4 height 4
type input "168"
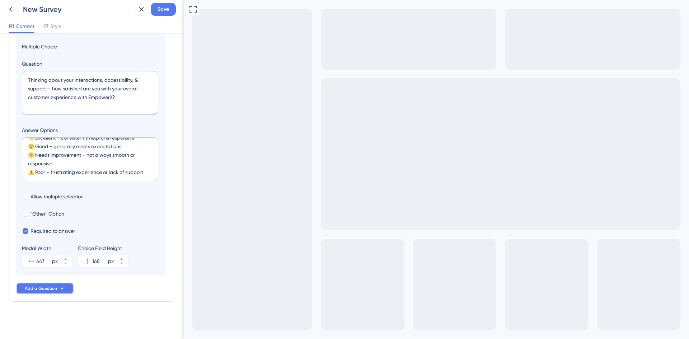
click at [50, 288] on span "Add a Question" at bounding box center [41, 289] width 32 height 6
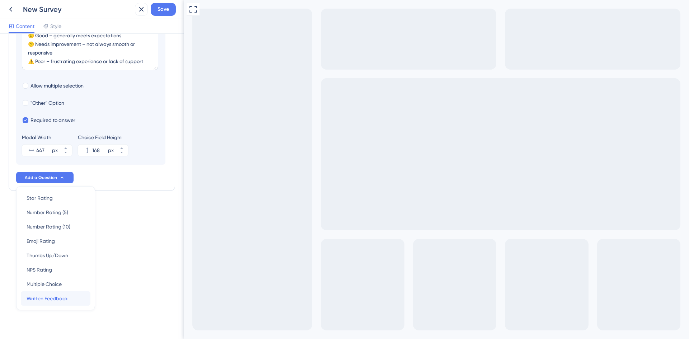
click at [50, 296] on span "Written Feedback" at bounding box center [47, 298] width 41 height 9
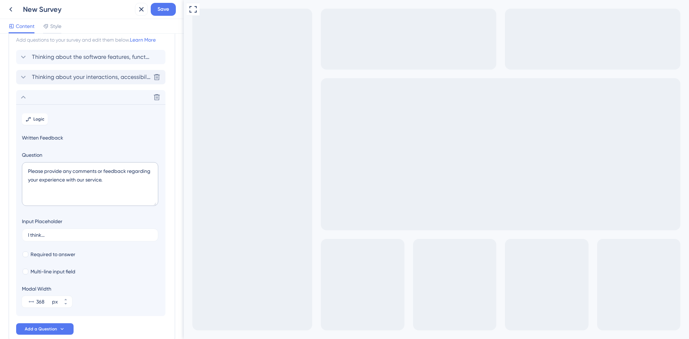
scroll to position [0, 0]
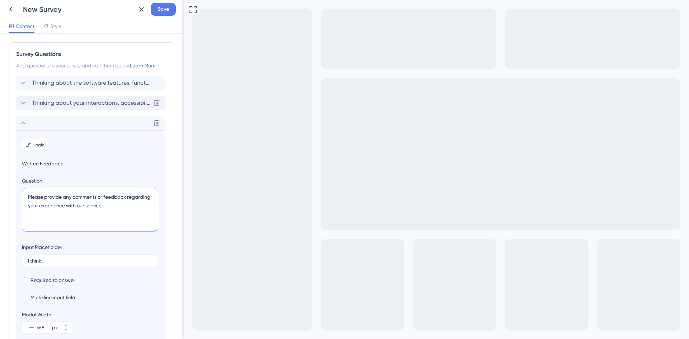
drag, startPoint x: 109, startPoint y: 206, endPoint x: 0, endPoint y: 176, distance: 112.8
click at [0, 176] on div "Survey Questions Add questions to your survey and edit them below. Learn More T…" at bounding box center [92, 187] width 184 height 306
type textarea "w"
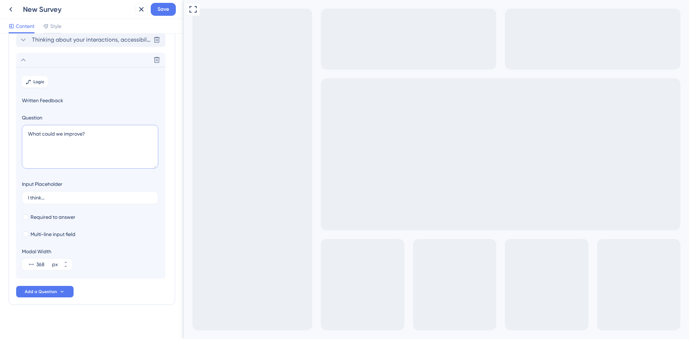
scroll to position [66, 0]
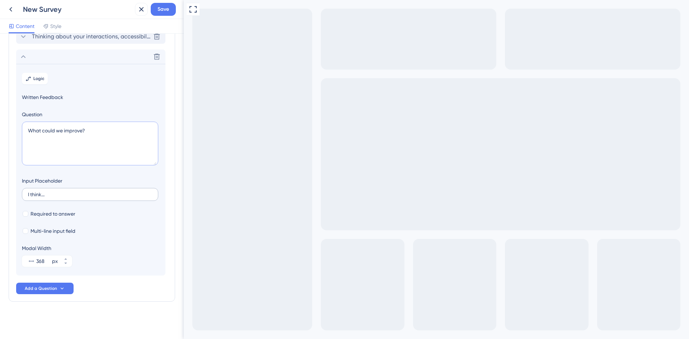
type textarea "What could we improve?"
drag, startPoint x: 48, startPoint y: 194, endPoint x: 13, endPoint y: 191, distance: 35.3
click at [13, 191] on div "Survey Questions Add questions to your survey and edit them below. Learn More T…" at bounding box center [92, 139] width 167 height 326
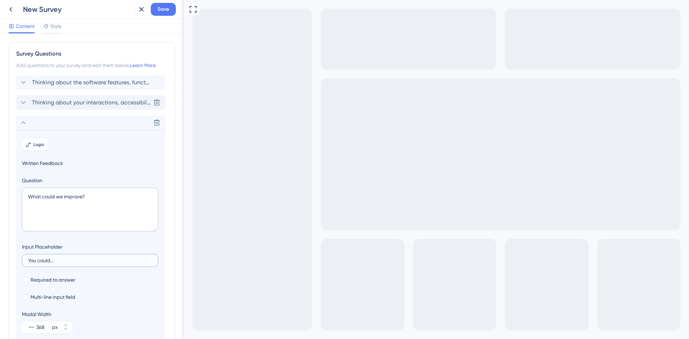
scroll to position [0, 0]
drag, startPoint x: 65, startPoint y: 260, endPoint x: 0, endPoint y: 260, distance: 65.0
click at [0, 260] on div "Survey Questions Add questions to your survey and edit them below. Learn More T…" at bounding box center [92, 187] width 184 height 306
type input "It would help to..."
drag, startPoint x: 93, startPoint y: 278, endPoint x: 90, endPoint y: 275, distance: 4.1
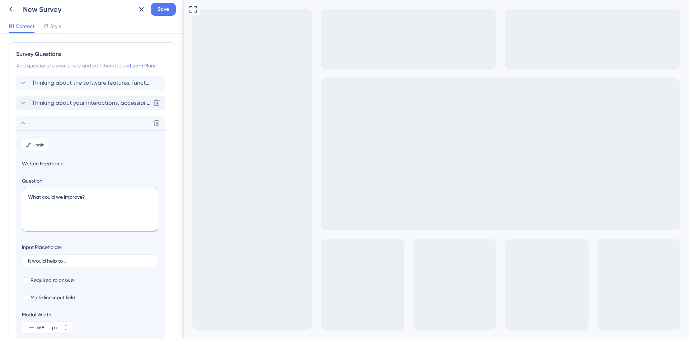
click at [93, 278] on div "Required to answer" at bounding box center [91, 280] width 138 height 9
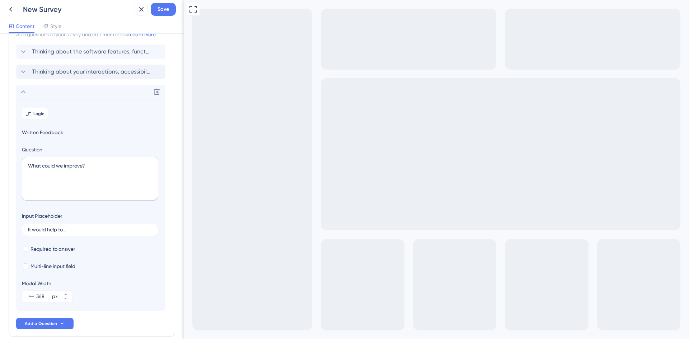
scroll to position [66, 0]
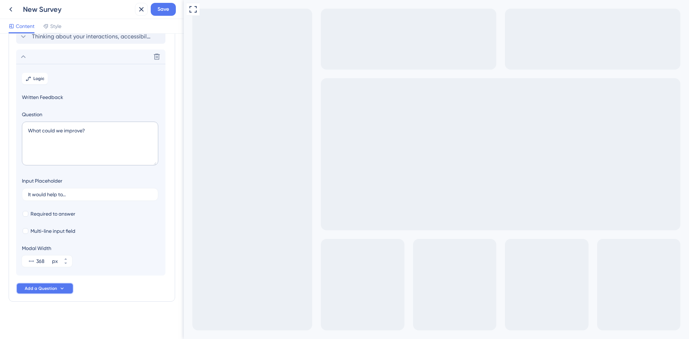
click at [31, 290] on span "Add a Question" at bounding box center [41, 289] width 32 height 6
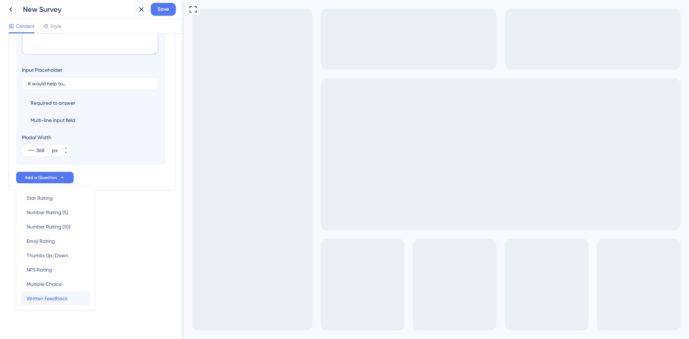
click at [73, 293] on div "Written Feedback Written Feedback" at bounding box center [56, 299] width 58 height 14
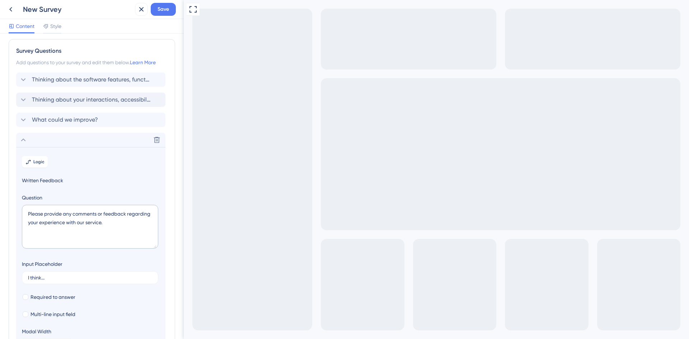
scroll to position [0, 0]
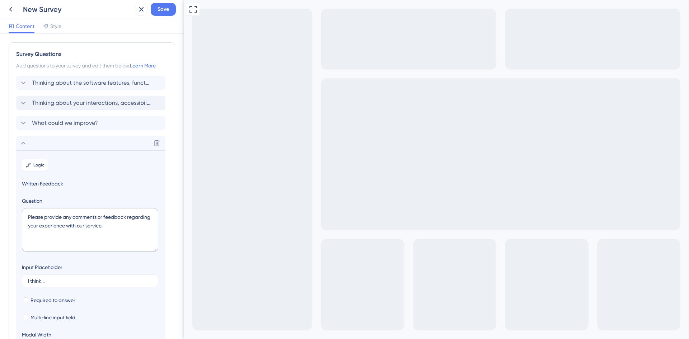
drag, startPoint x: 60, startPoint y: 140, endPoint x: 60, endPoint y: 94, distance: 46.3
click at [60, 94] on div "Thinking about the software features, functionality & overall performance – how…" at bounding box center [92, 219] width 152 height 287
click at [21, 140] on icon at bounding box center [23, 143] width 9 height 9
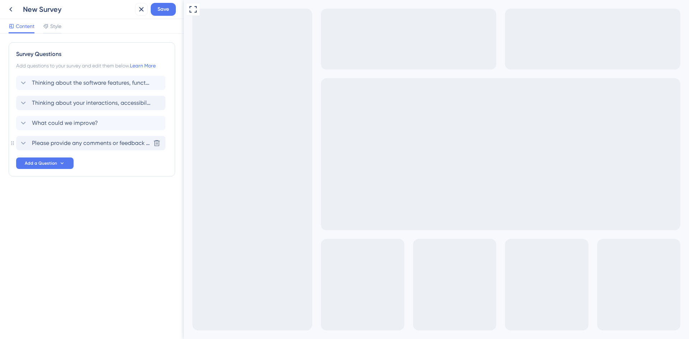
drag, startPoint x: 56, startPoint y: 143, endPoint x: 33, endPoint y: 140, distance: 23.2
click at [56, 143] on span "Please provide any comments or feedback regarding your experience with our serv…" at bounding box center [91, 143] width 118 height 9
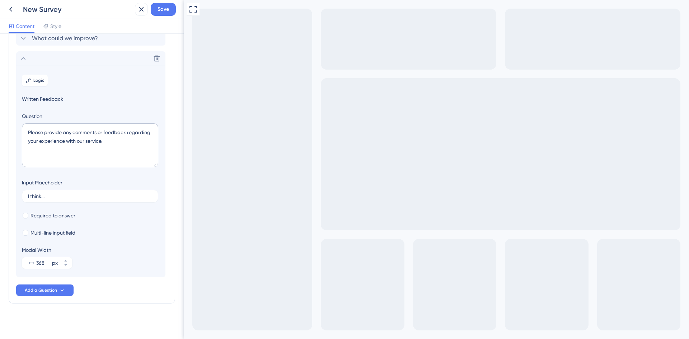
scroll to position [87, 0]
click at [25, 56] on icon at bounding box center [23, 56] width 9 height 9
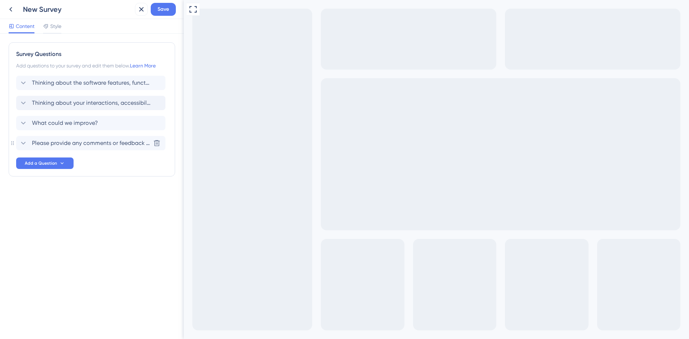
scroll to position [0, 0]
click at [54, 106] on span "Please provide any comments or feedback regarding your experience with our serv…" at bounding box center [91, 103] width 118 height 9
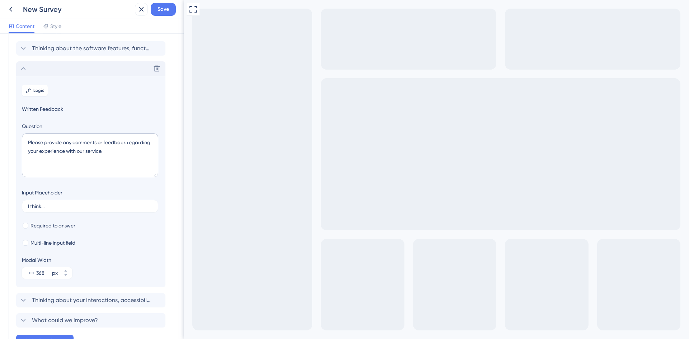
scroll to position [62, 0]
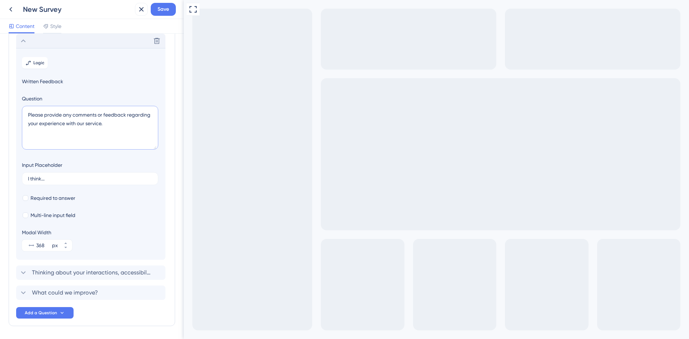
drag, startPoint x: 24, startPoint y: 106, endPoint x: 0, endPoint y: 101, distance: 24.6
click at [0, 101] on div "Survey Questions Add questions to your survey and edit them below. Learn More T…" at bounding box center [92, 187] width 184 height 306
type textarea "Want to share more?"
click at [87, 200] on div "Required to answer" at bounding box center [91, 198] width 138 height 9
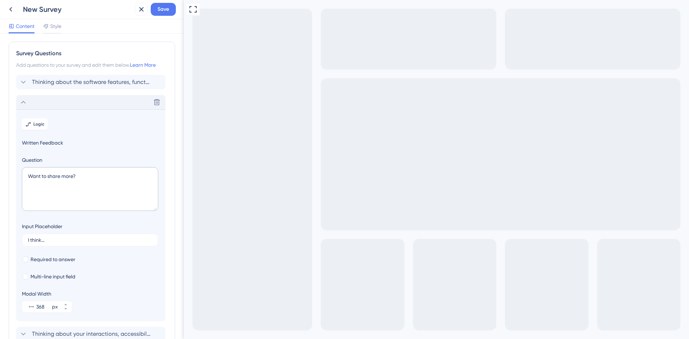
scroll to position [0, 0]
click at [53, 84] on span "Thinking about the software features, functionality & overall performance – how…" at bounding box center [91, 83] width 118 height 9
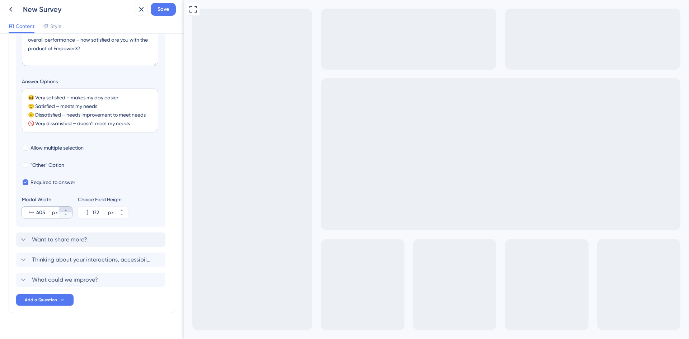
scroll to position [137, 0]
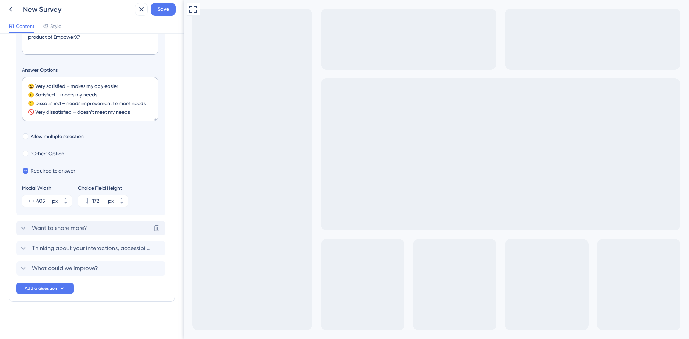
click at [80, 231] on span "Want to share more?" at bounding box center [59, 228] width 55 height 9
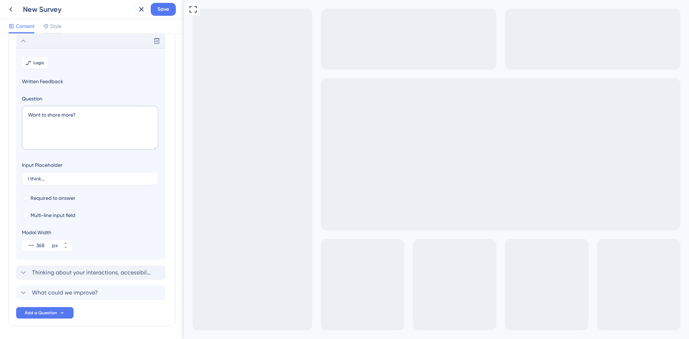
scroll to position [87, 0]
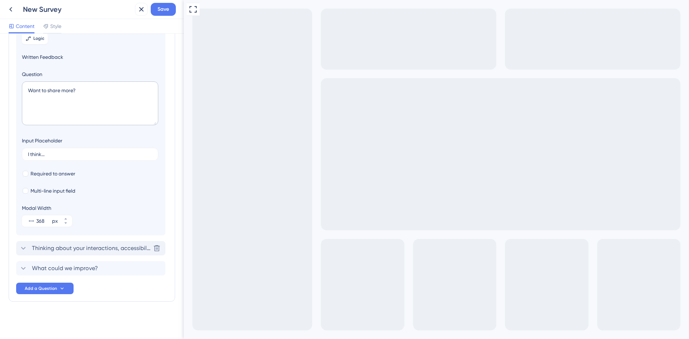
click at [88, 250] on span "Thinking about your interactions, accessibility, & support — how satisfied are …" at bounding box center [91, 248] width 118 height 9
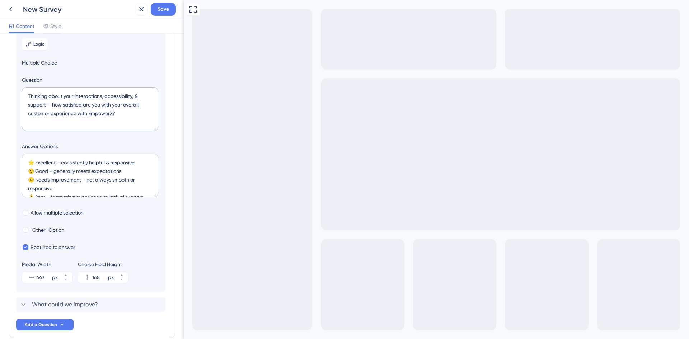
scroll to position [137, 0]
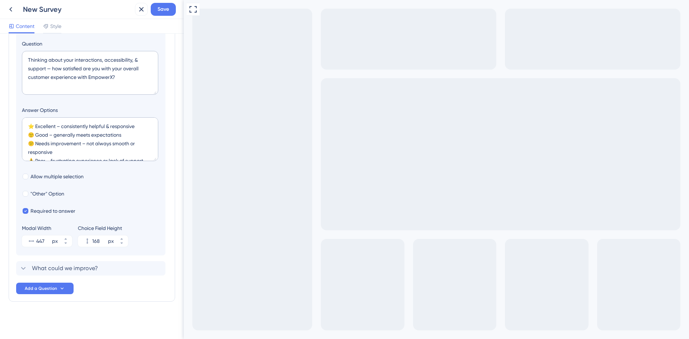
click at [119, 295] on div "Survey Questions Add questions to your survey and edit them below. Learn More T…" at bounding box center [92, 103] width 167 height 397
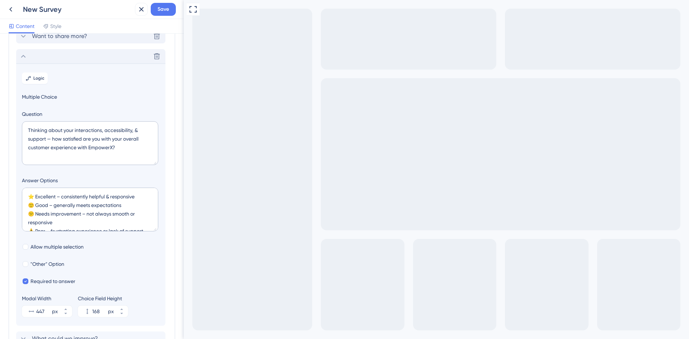
scroll to position [0, 0]
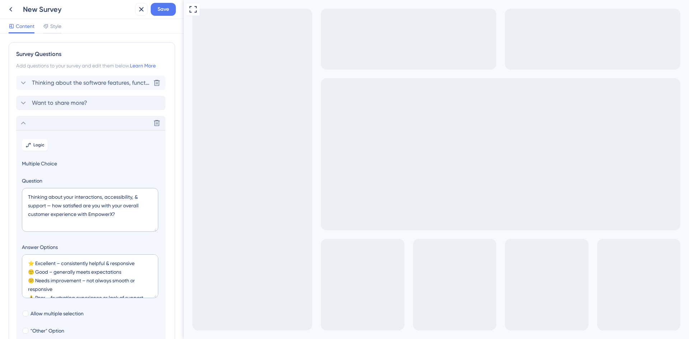
click at [56, 83] on span "Thinking about the software features, functionality & overall performance – how…" at bounding box center [91, 83] width 118 height 9
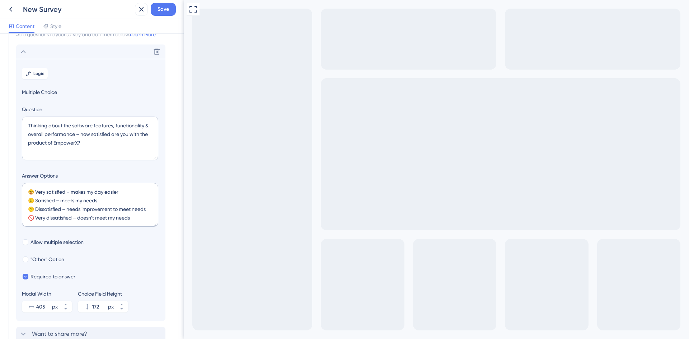
scroll to position [42, 0]
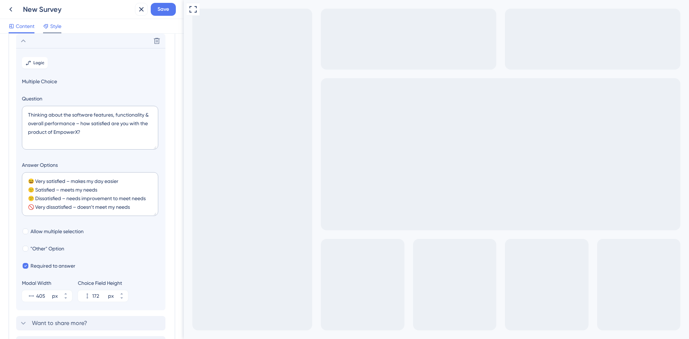
click at [47, 26] on icon at bounding box center [46, 26] width 6 height 6
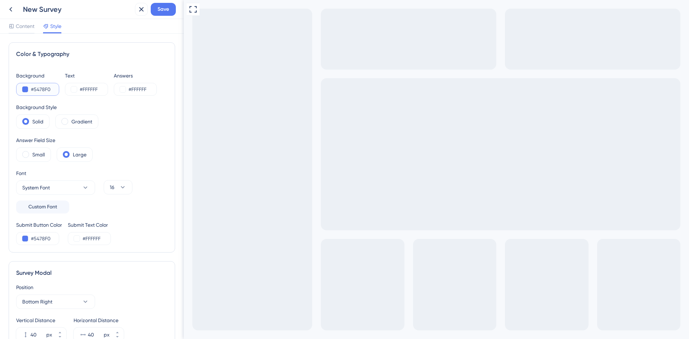
click at [23, 89] on button at bounding box center [25, 90] width 6 height 6
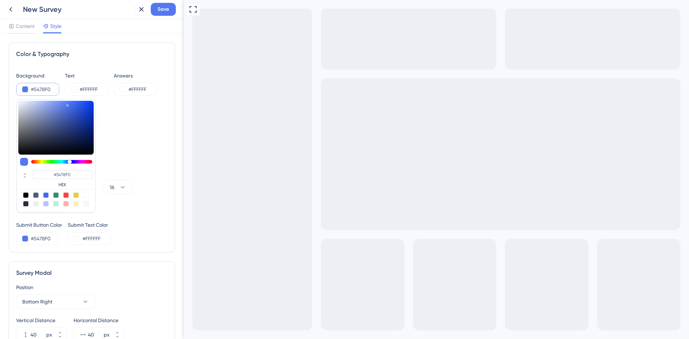
click at [107, 29] on div "Content Style" at bounding box center [92, 26] width 184 height 15
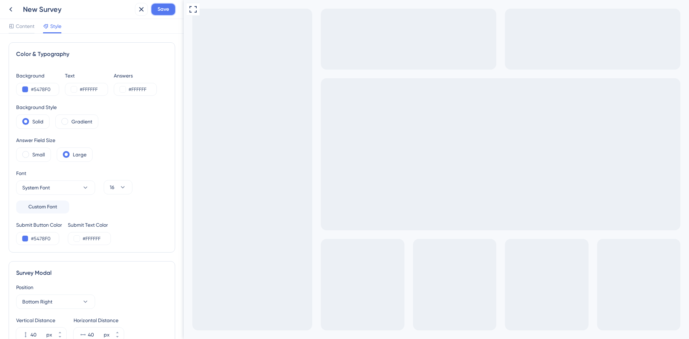
click at [157, 9] on button "Save" at bounding box center [163, 9] width 25 height 13
click at [23, 24] on span "Content" at bounding box center [25, 26] width 19 height 9
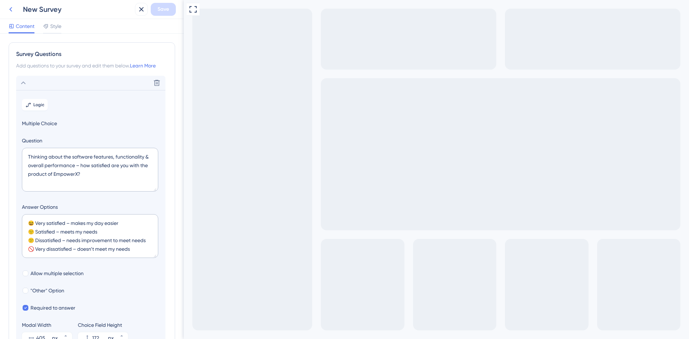
click at [8, 9] on icon at bounding box center [10, 9] width 9 height 9
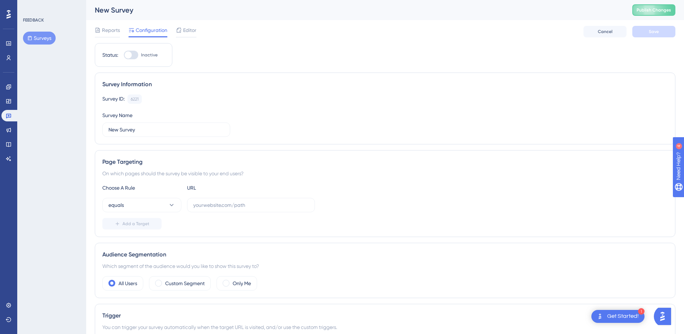
click at [188, 96] on div "Survey ID: 6221 Copy" at bounding box center [384, 98] width 565 height 9
click at [130, 10] on div "New Survey" at bounding box center [355, 10] width 520 height 10
click at [32, 35] on button "Surveys" at bounding box center [39, 38] width 33 height 13
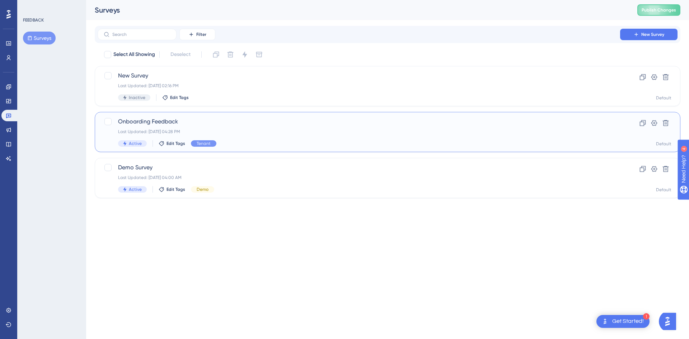
click at [176, 122] on span "Onboarding Feedback" at bounding box center [359, 121] width 482 height 9
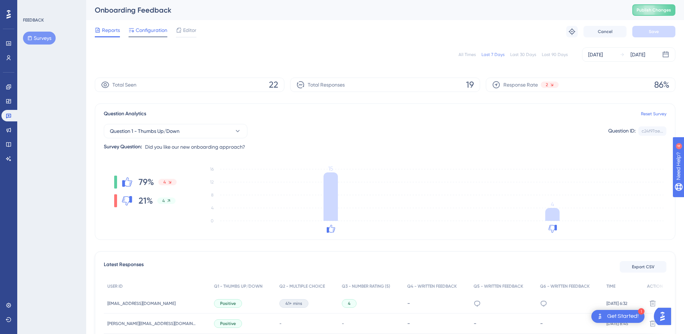
click at [154, 31] on span "Configuration" at bounding box center [152, 30] width 32 height 9
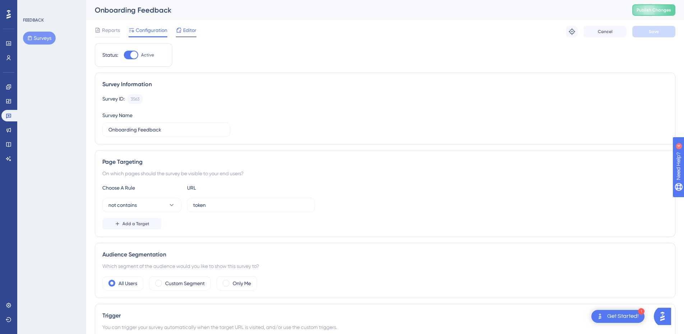
click at [194, 29] on span "Editor" at bounding box center [189, 30] width 13 height 9
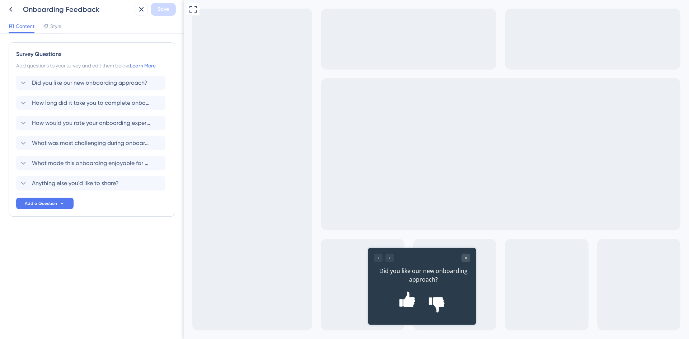
click at [51, 20] on div "Content Style" at bounding box center [92, 26] width 184 height 15
click at [51, 25] on span "Style" at bounding box center [55, 26] width 11 height 9
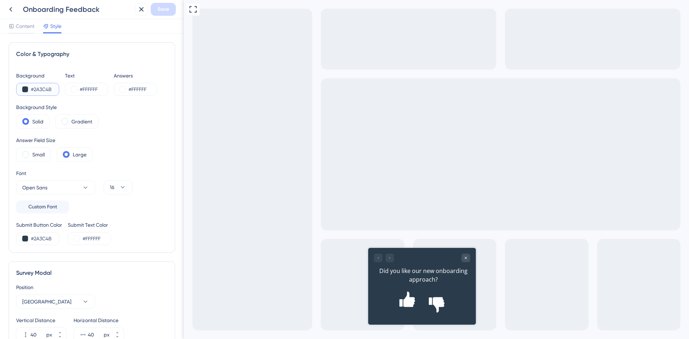
click at [46, 89] on input "#2A3C4B" at bounding box center [45, 89] width 29 height 9
click at [11, 9] on icon at bounding box center [10, 9] width 9 height 9
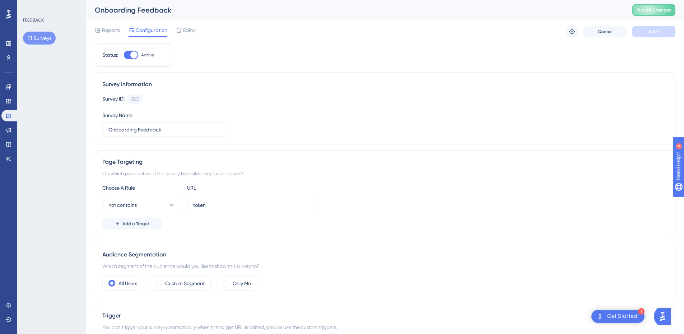
click at [37, 37] on button "Surveys" at bounding box center [39, 38] width 33 height 13
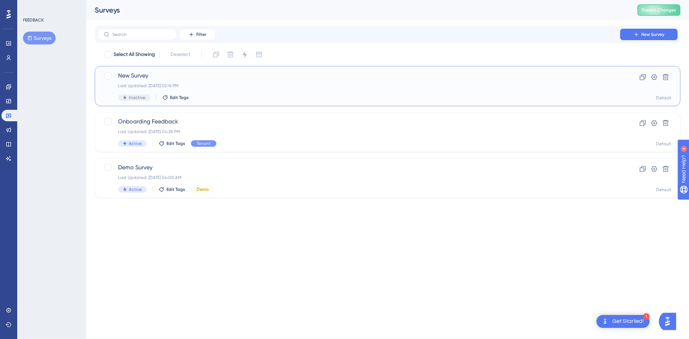
click at [140, 86] on div "Last Updated: [DATE] 02:16 PM" at bounding box center [359, 86] width 482 height 6
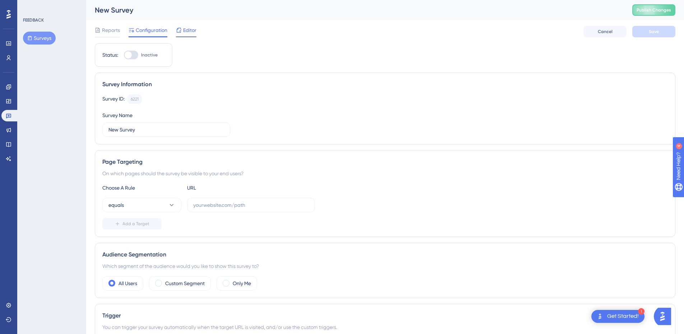
click at [187, 33] on span "Editor" at bounding box center [189, 30] width 13 height 9
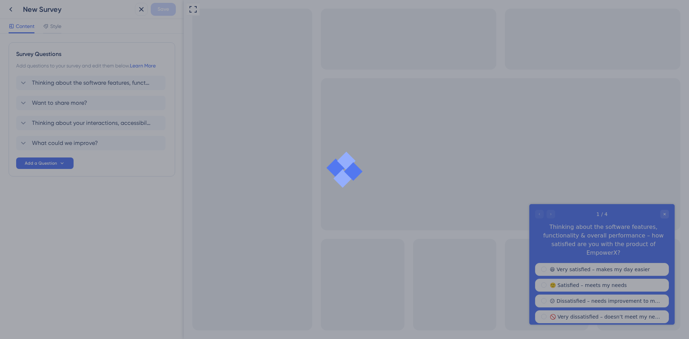
click at [56, 28] on div at bounding box center [344, 169] width 689 height 339
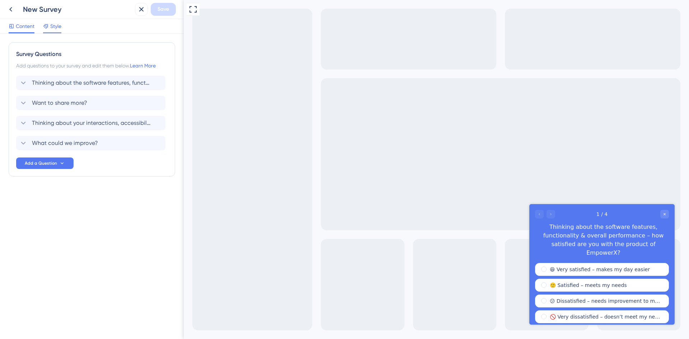
click at [55, 28] on span "Style" at bounding box center [55, 26] width 11 height 9
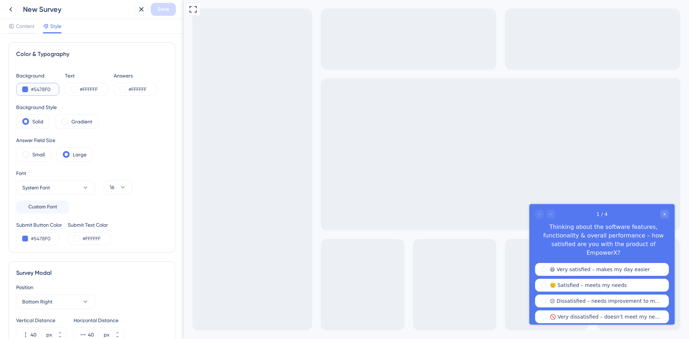
drag, startPoint x: 51, startPoint y: 89, endPoint x: 10, endPoint y: 86, distance: 40.7
click at [10, 85] on div "Color & Typography Background #5478F0 Text #FFFFFF Answers #FFFFFF Background S…" at bounding box center [92, 147] width 167 height 210
drag, startPoint x: 51, startPoint y: 89, endPoint x: 20, endPoint y: 88, distance: 31.6
click at [20, 88] on div "#5478F0" at bounding box center [37, 89] width 43 height 13
click at [13, 9] on icon at bounding box center [10, 9] width 9 height 9
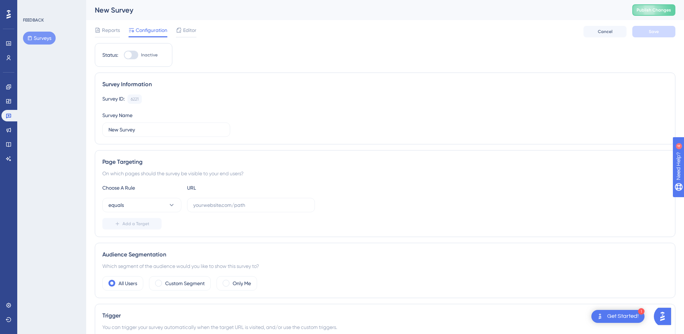
click at [33, 41] on button "Surveys" at bounding box center [39, 38] width 33 height 13
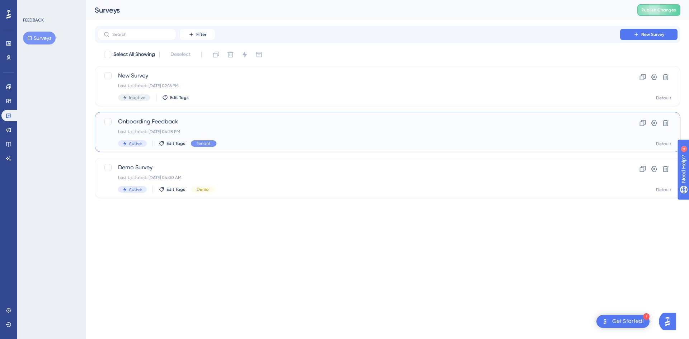
click at [154, 132] on div "Last Updated: [DATE] 04:28 PM" at bounding box center [359, 132] width 482 height 6
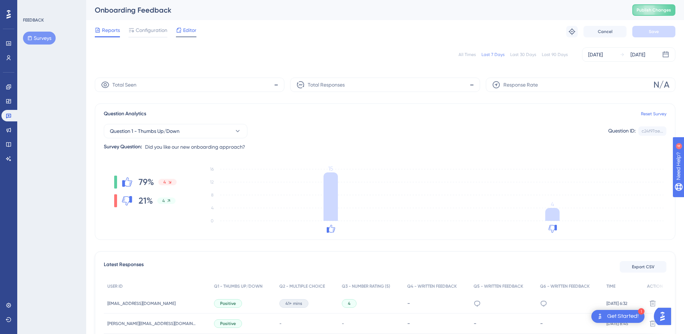
click at [191, 32] on span "Editor" at bounding box center [189, 30] width 13 height 9
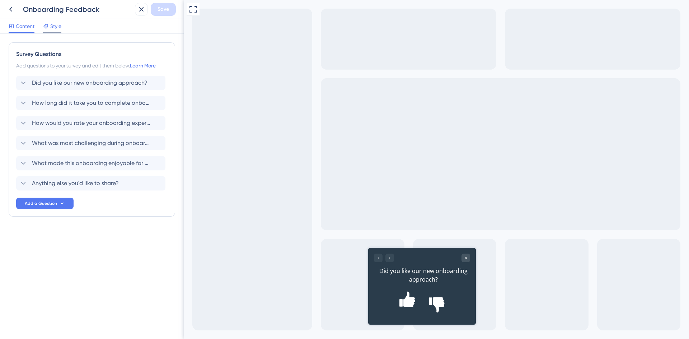
click at [59, 26] on span "Style" at bounding box center [55, 26] width 11 height 9
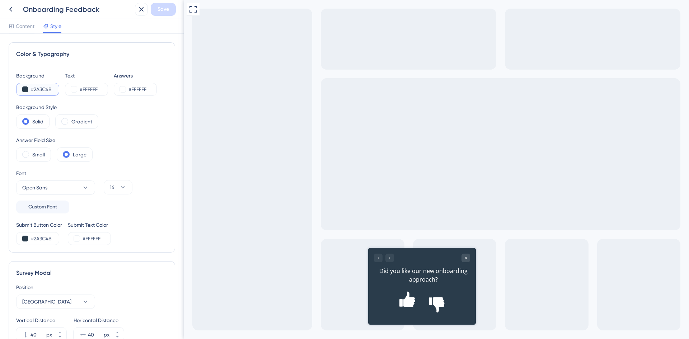
drag, startPoint x: 46, startPoint y: 90, endPoint x: 39, endPoint y: 88, distance: 6.8
click at [39, 88] on input "#2A3C4B" at bounding box center [45, 89] width 29 height 9
click at [13, 8] on icon at bounding box center [10, 9] width 9 height 9
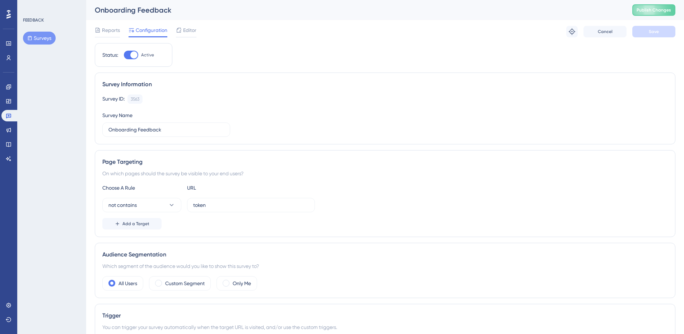
click at [21, 34] on div "FEEDBACK Surveys" at bounding box center [51, 167] width 69 height 334
click at [39, 35] on button "Surveys" at bounding box center [39, 38] width 33 height 13
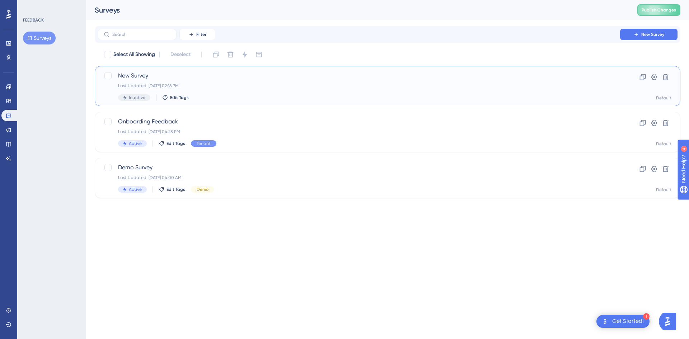
click at [151, 78] on span "New Survey" at bounding box center [359, 75] width 482 height 9
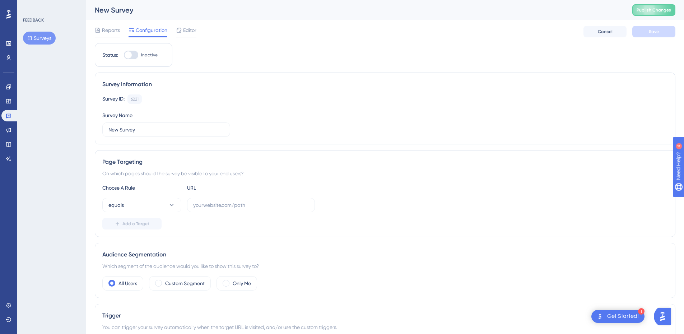
click at [186, 25] on div "Reports Configuration Editor Cancel Save" at bounding box center [385, 31] width 581 height 23
click at [188, 31] on span "Editor" at bounding box center [189, 30] width 13 height 9
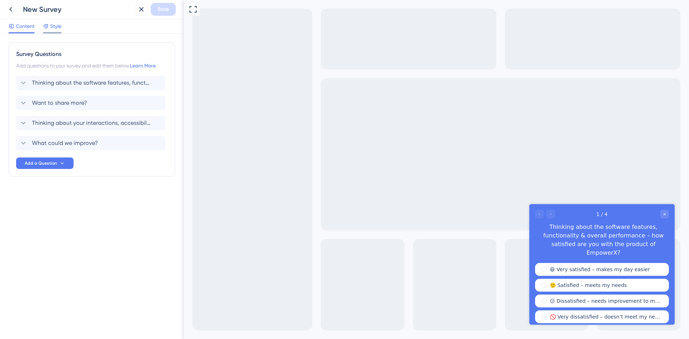
click at [47, 29] on div at bounding box center [46, 26] width 6 height 9
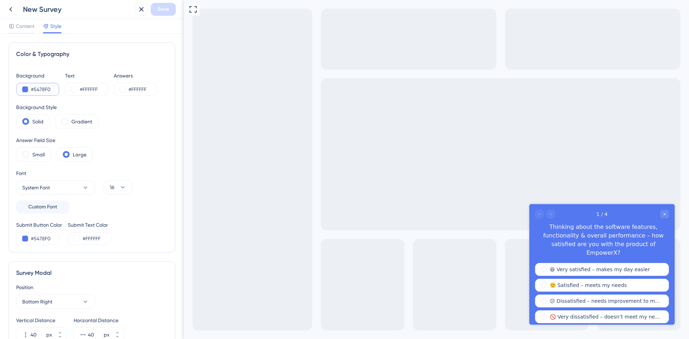
drag, startPoint x: 52, startPoint y: 89, endPoint x: 32, endPoint y: 89, distance: 20.5
click at [32, 89] on input "#5478F0" at bounding box center [45, 89] width 29 height 9
paste input "2A3C4"
click at [85, 64] on div "Color & Typography Background #2A3C4 Text #FFFFFF Answers #FFFFFF Background St…" at bounding box center [92, 147] width 167 height 210
click at [52, 94] on div "#2A3C4" at bounding box center [37, 89] width 43 height 13
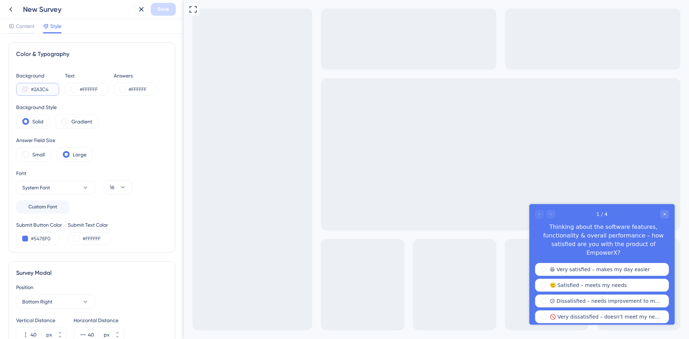
click at [52, 91] on input "#2A3C4" at bounding box center [45, 89] width 29 height 9
drag, startPoint x: 50, startPoint y: 89, endPoint x: 9, endPoint y: 89, distance: 40.9
click at [9, 89] on div "Color & Typography Background #2A3C4 Text #FFFFFF Answers #FFFFFF Background St…" at bounding box center [92, 147] width 167 height 210
paste input "B"
type input "#2A3C4B"
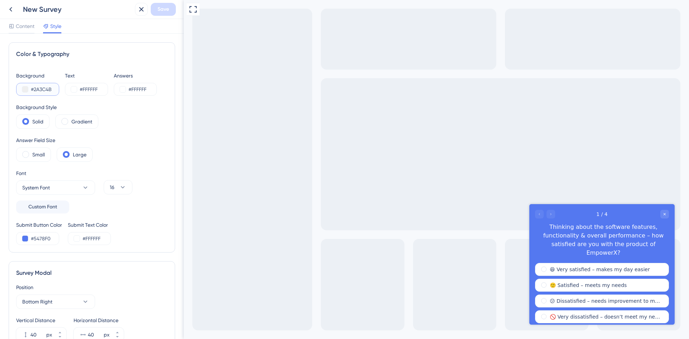
type input "#2A3C4B"
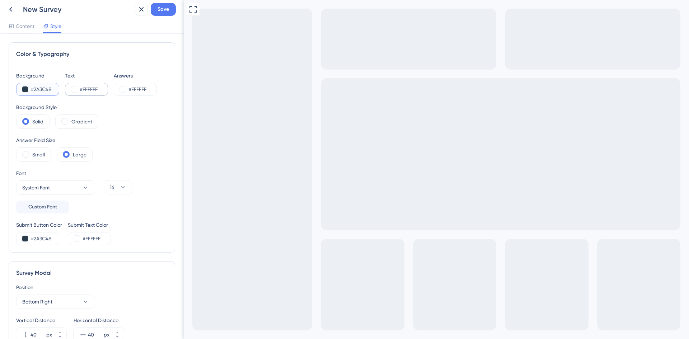
type input "#2A3C4B"
drag, startPoint x: 97, startPoint y: 90, endPoint x: 102, endPoint y: 89, distance: 5.4
click at [99, 89] on input "#FFFFFF" at bounding box center [94, 89] width 29 height 9
click at [108, 103] on div "Background #2A3C4B Text #FFFFFF Answers #FFFFFF Background Style Solid Gradient…" at bounding box center [92, 158] width 152 height 174
click at [72, 118] on label "Gradient" at bounding box center [81, 121] width 21 height 9
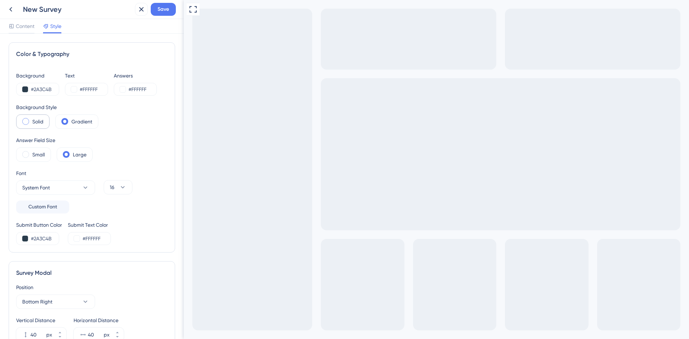
click at [24, 118] on div "Solid" at bounding box center [32, 122] width 33 height 14
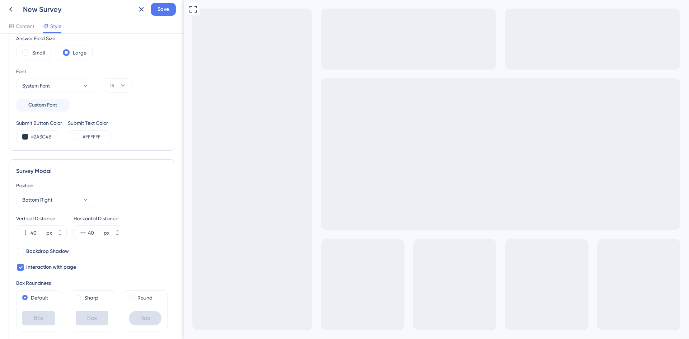
scroll to position [108, 0]
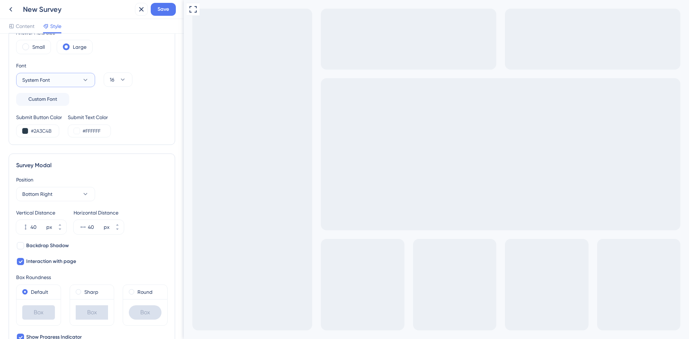
click at [76, 78] on button "System Font" at bounding box center [55, 80] width 79 height 14
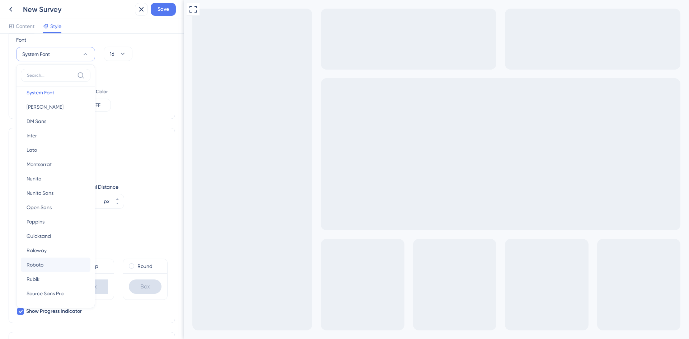
scroll to position [7, 0]
click at [31, 288] on button "Source Sans Pro Source Sans Pro" at bounding box center [56, 292] width 70 height 14
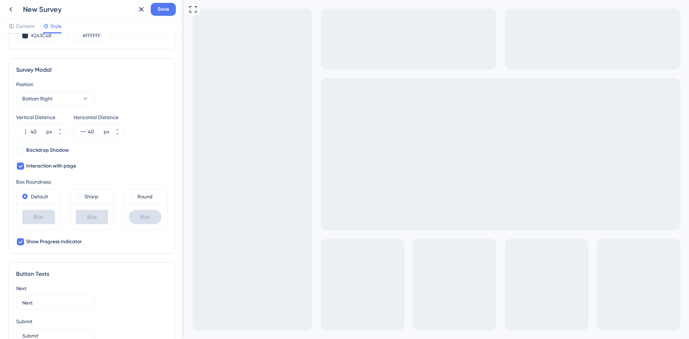
scroll to position [205, 0]
click at [92, 94] on button "Bottom Right" at bounding box center [55, 96] width 79 height 14
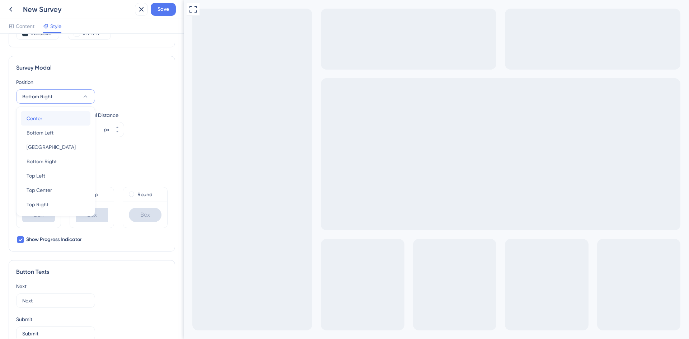
click at [70, 121] on div "Center Center" at bounding box center [56, 118] width 58 height 14
click at [64, 149] on span "Backdrop Shadow" at bounding box center [47, 148] width 43 height 9
checkbox input "true"
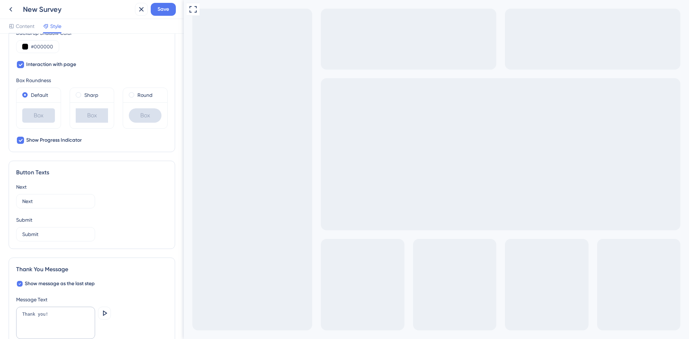
scroll to position [349, 0]
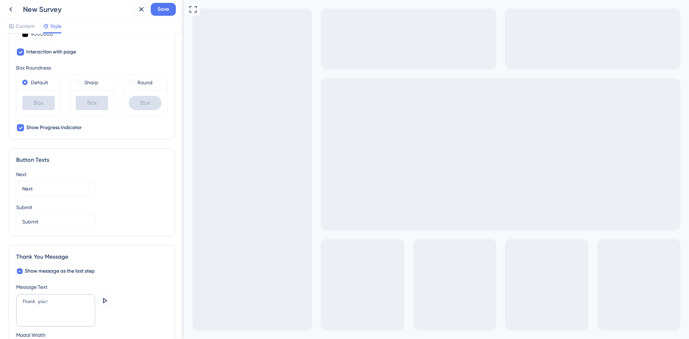
click at [52, 190] on input "Next" at bounding box center [55, 189] width 67 height 8
click at [101, 207] on div "Submit" at bounding box center [92, 207] width 152 height 9
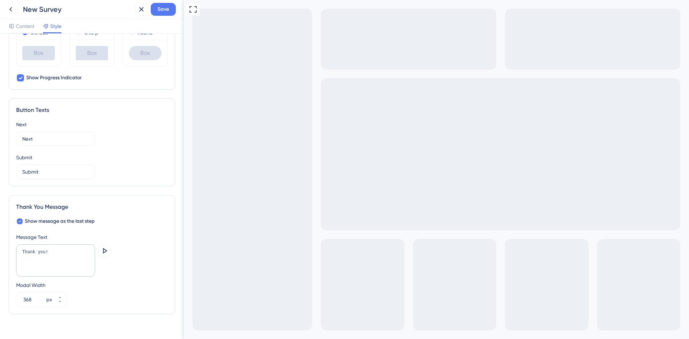
scroll to position [411, 0]
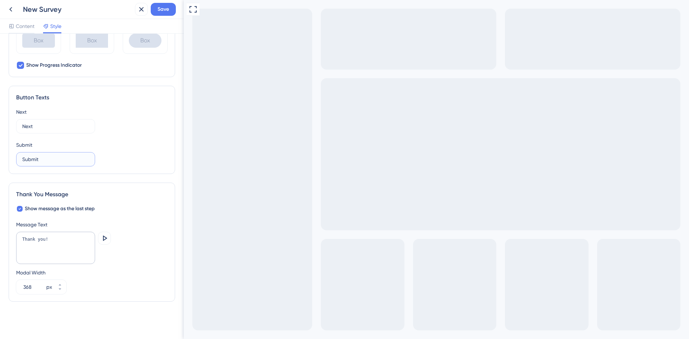
drag, startPoint x: 41, startPoint y: 159, endPoint x: 9, endPoint y: 163, distance: 31.8
click at [9, 163] on div "Button Texts Next Next Submit Submit" at bounding box center [92, 130] width 167 height 88
type input "Done"
click at [125, 164] on div "Submit Done" at bounding box center [92, 154] width 152 height 26
click at [79, 242] on textarea "Thank you!" at bounding box center [55, 248] width 79 height 32
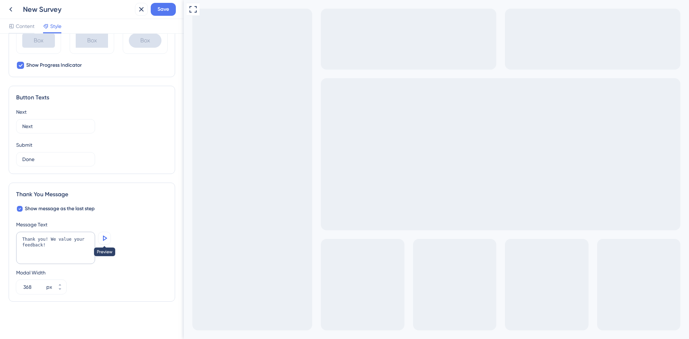
click at [104, 240] on icon at bounding box center [105, 238] width 4 height 5
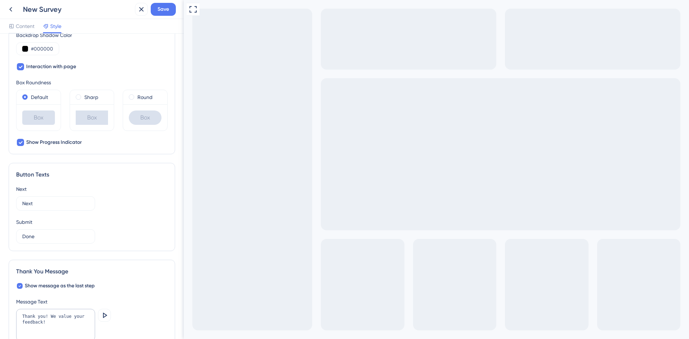
scroll to position [376, 0]
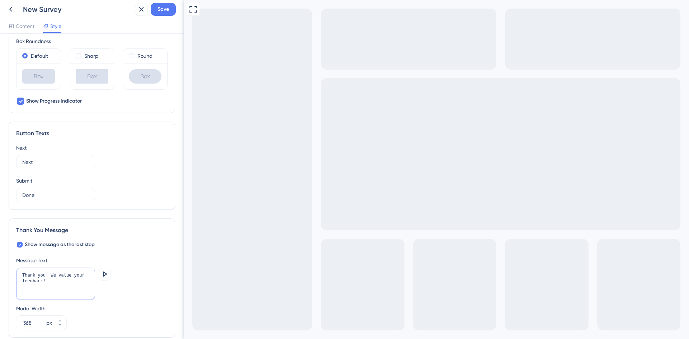
click at [48, 276] on textarea "Thank you! We value your feedback!" at bounding box center [55, 284] width 79 height 32
click at [85, 279] on textarea "Thank you! We value your feedback!" at bounding box center [55, 284] width 79 height 32
click at [56, 277] on textarea "Thank you! We value your feedback!" at bounding box center [55, 284] width 79 height 32
type textarea "THANK YOU We value your feedback!"
click at [106, 274] on icon at bounding box center [104, 274] width 9 height 9
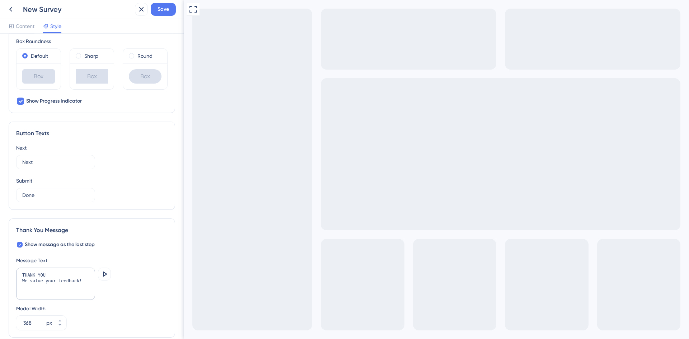
click at [121, 289] on div "THANK YOU We value your feedback! [GEOGRAPHIC_DATA]" at bounding box center [92, 285] width 152 height 34
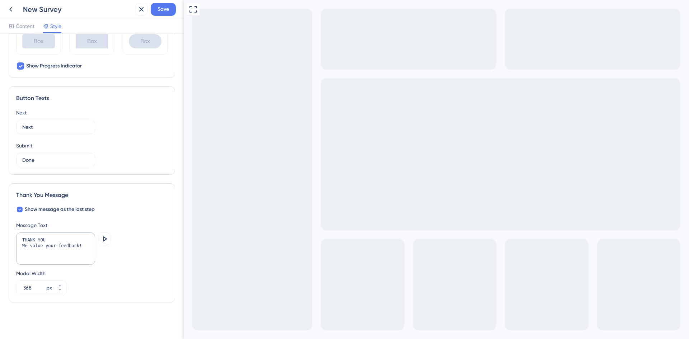
scroll to position [411, 0]
click at [59, 289] on icon at bounding box center [60, 289] width 4 height 4
click at [61, 290] on button "325 px" at bounding box center [59, 290] width 13 height 7
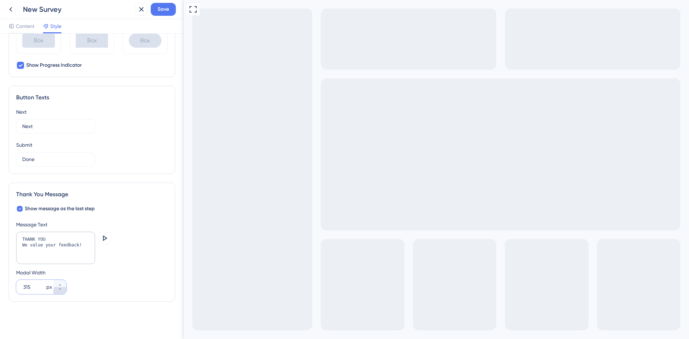
click at [61, 290] on icon at bounding box center [60, 289] width 4 height 4
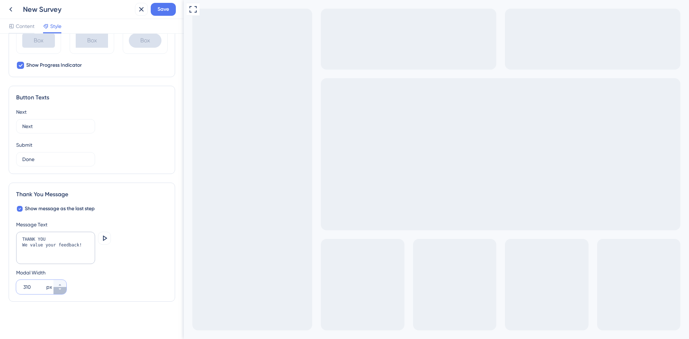
click at [61, 290] on icon at bounding box center [60, 289] width 4 height 4
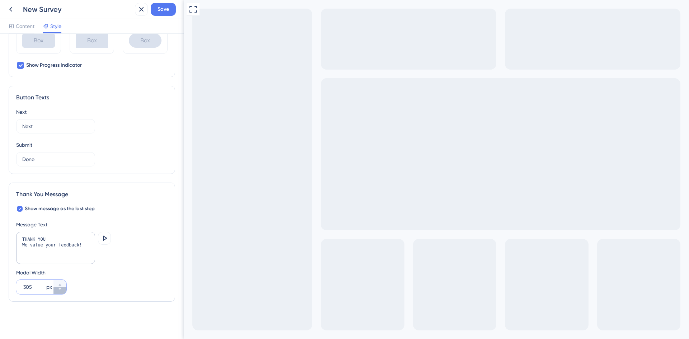
click at [61, 290] on icon at bounding box center [60, 289] width 4 height 4
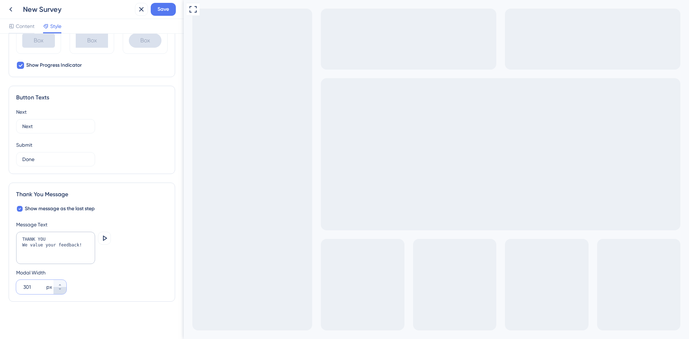
type input "300"
click at [106, 243] on button at bounding box center [104, 238] width 13 height 13
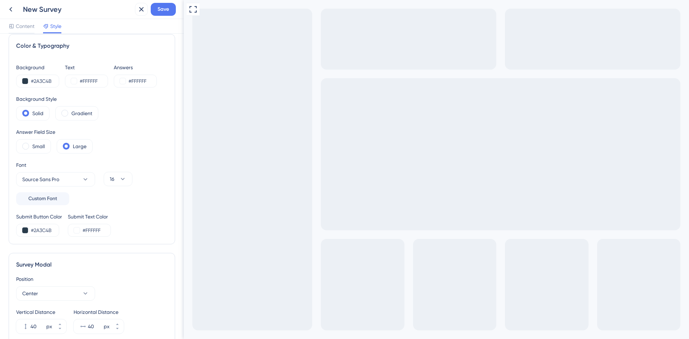
scroll to position [0, 0]
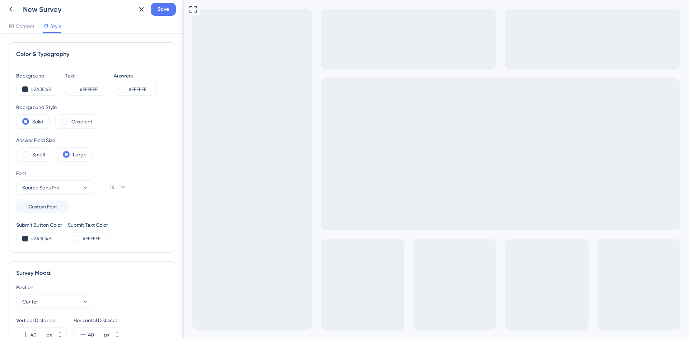
click at [26, 27] on span "Content" at bounding box center [25, 26] width 19 height 9
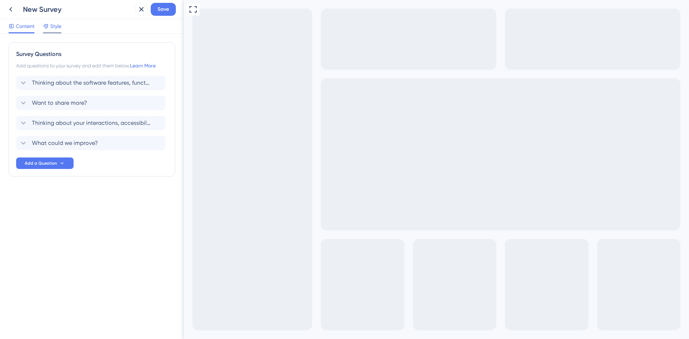
click at [57, 25] on span "Style" at bounding box center [55, 26] width 11 height 9
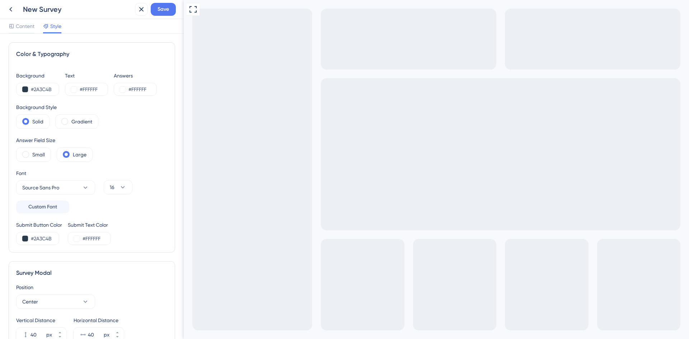
click at [166, 0] on div "New Survey Save" at bounding box center [92, 9] width 184 height 19
click at [166, 5] on span "Save" at bounding box center [163, 9] width 11 height 9
click at [138, 13] on icon at bounding box center [141, 9] width 9 height 9
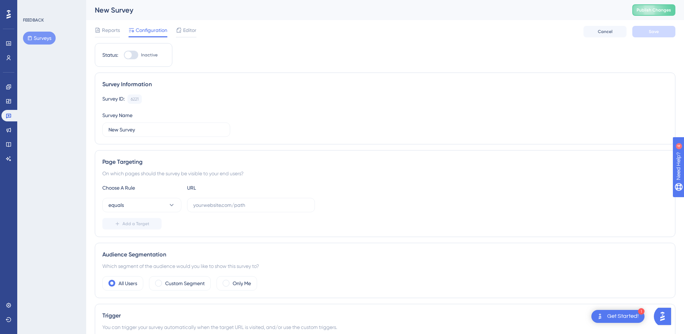
click at [121, 11] on div "New Survey" at bounding box center [355, 10] width 520 height 10
drag, startPoint x: 124, startPoint y: 13, endPoint x: 98, endPoint y: 14, distance: 25.9
click at [98, 14] on div "New Survey" at bounding box center [355, 10] width 520 height 10
click at [178, 70] on div "Status: Inactive Survey Information Survey ID: 6221 Copy Survey Name New Survey…" at bounding box center [385, 339] width 581 height 593
drag, startPoint x: 150, startPoint y: 128, endPoint x: 94, endPoint y: 131, distance: 56.8
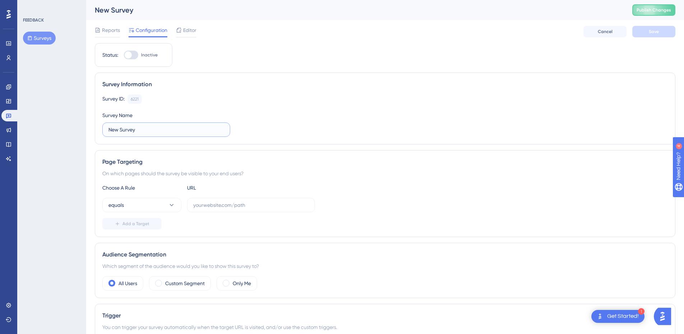
click at [94, 131] on div "Performance Users Engagement Widgets Feedback Product Updates Knowledge Base AI…" at bounding box center [385, 331] width 598 height 662
type input "P"
type input "EmpowerX Product & Experience Satisfaction Survey"
click at [254, 153] on div "Page Targeting On which pages should the survey be visible to your end users? C…" at bounding box center [385, 193] width 581 height 87
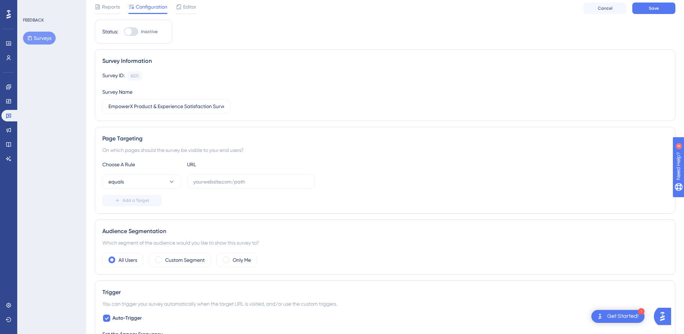
scroll to position [36, 0]
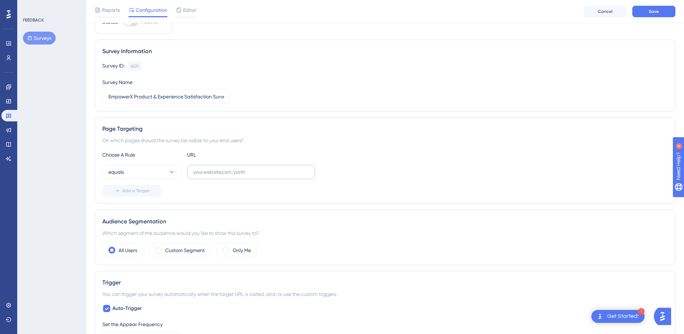
click at [228, 177] on label at bounding box center [251, 172] width 128 height 14
click at [228, 176] on input "text" at bounding box center [251, 172] width 116 height 8
type input "[DOMAIN_NAME][URL]"
click at [184, 195] on div "Add a Target" at bounding box center [384, 190] width 565 height 11
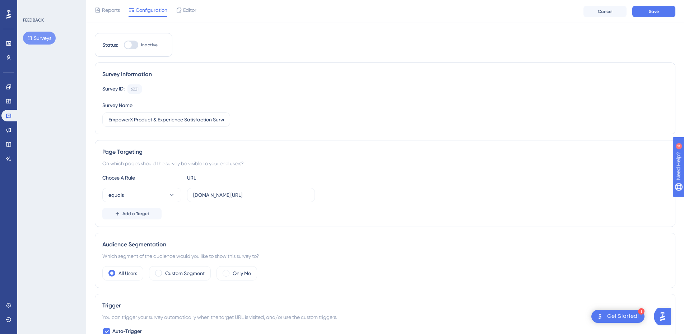
scroll to position [0, 0]
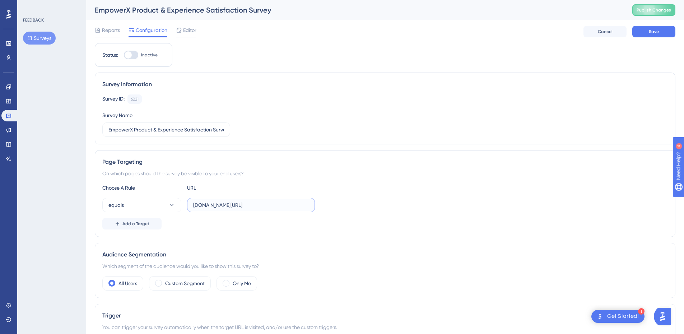
drag, startPoint x: 281, startPoint y: 209, endPoint x: 243, endPoint y: 208, distance: 37.7
click at [243, 208] on input "[DOMAIN_NAME][URL]" at bounding box center [251, 205] width 116 height 8
click at [248, 217] on div "Choose A Rule URL equals [DOMAIN_NAME][URL] Add a Target" at bounding box center [384, 206] width 565 height 46
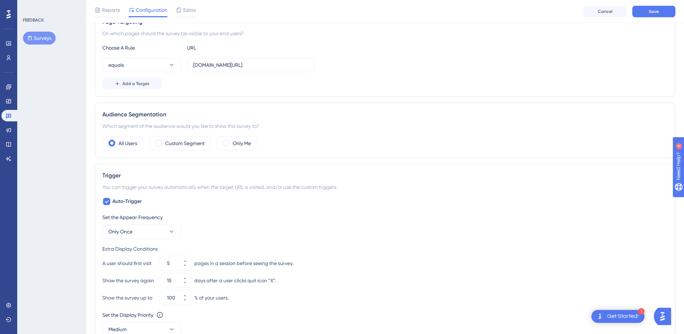
scroll to position [144, 0]
click at [191, 143] on label "Custom Segment" at bounding box center [184, 142] width 39 height 9
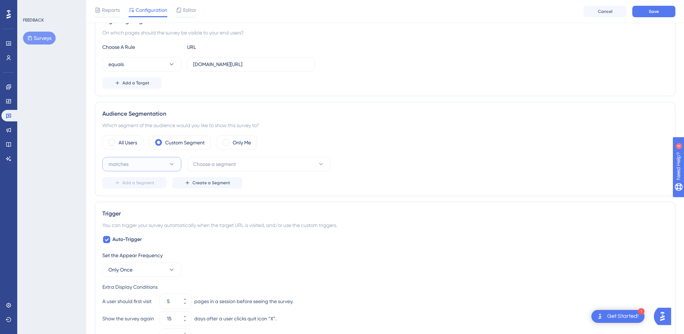
click at [158, 164] on button "matches" at bounding box center [141, 164] width 79 height 14
click at [236, 163] on span "Choose a segment" at bounding box center [214, 164] width 43 height 9
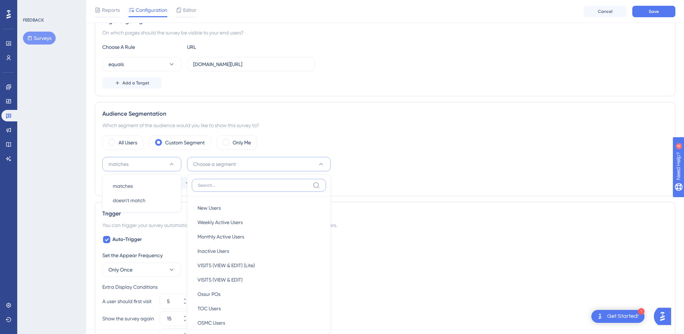
scroll to position [215, 0]
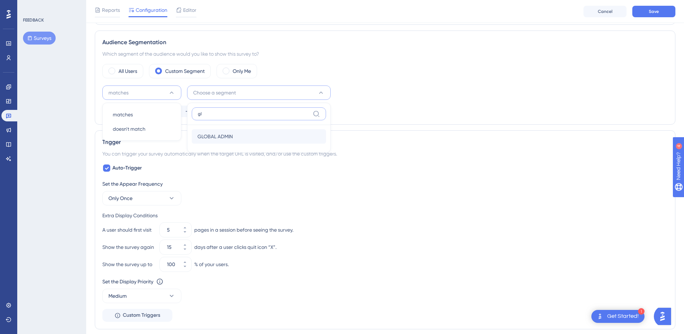
type input "gl"
click at [208, 137] on span "GLOBAL ADMIN" at bounding box center [214, 136] width 35 height 9
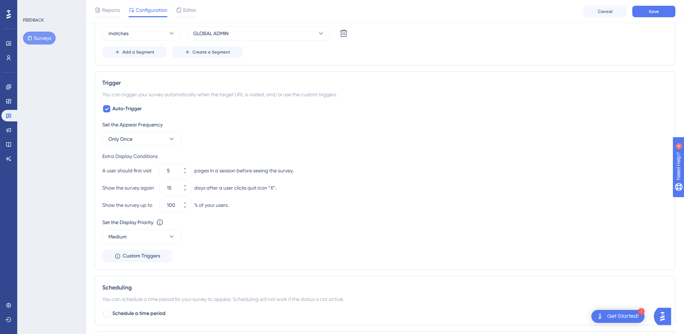
scroll to position [287, 0]
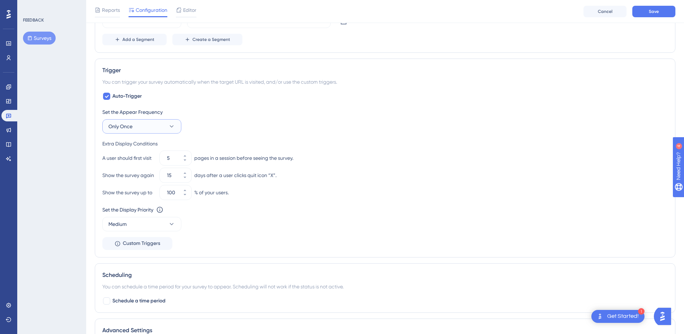
click at [145, 126] on button "Only Once" at bounding box center [141, 126] width 79 height 14
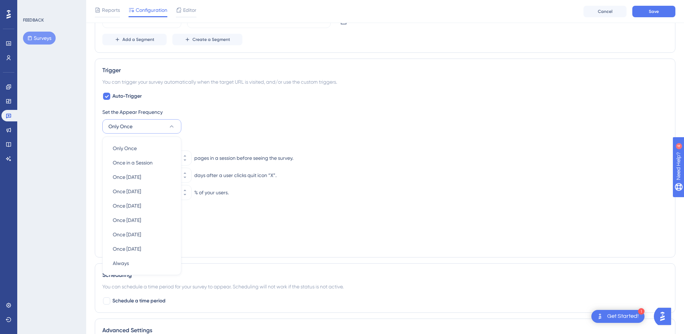
scroll to position [326, 0]
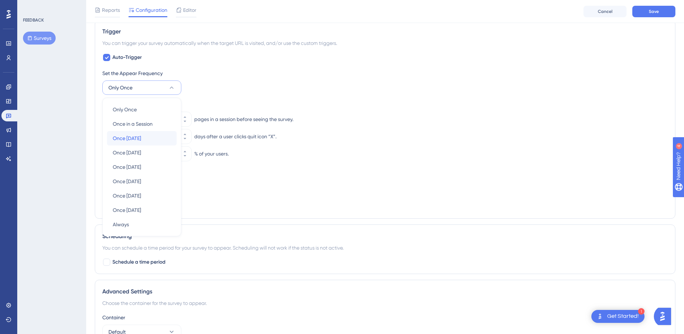
click at [146, 138] on div "Once [DATE] Once [DATE]" at bounding box center [142, 138] width 58 height 14
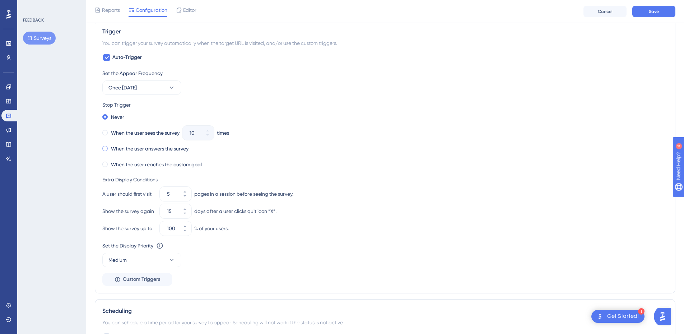
click at [127, 148] on label "When the user answers the survey" at bounding box center [150, 148] width 78 height 9
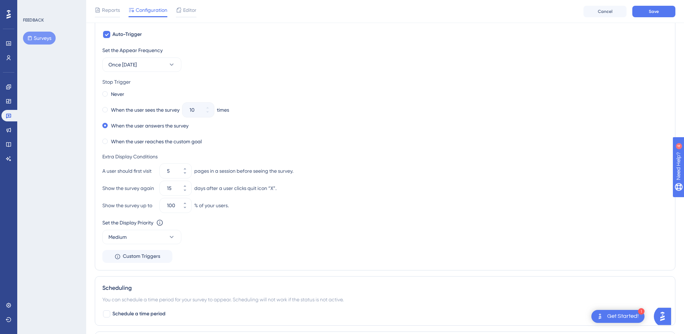
scroll to position [362, 0]
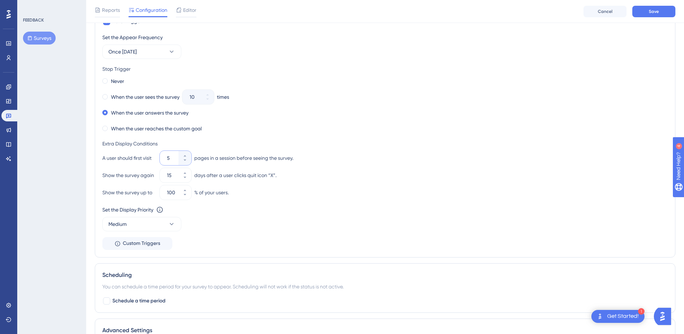
click at [172, 157] on input "5" at bounding box center [172, 158] width 10 height 9
click at [186, 161] on icon at bounding box center [185, 160] width 4 height 4
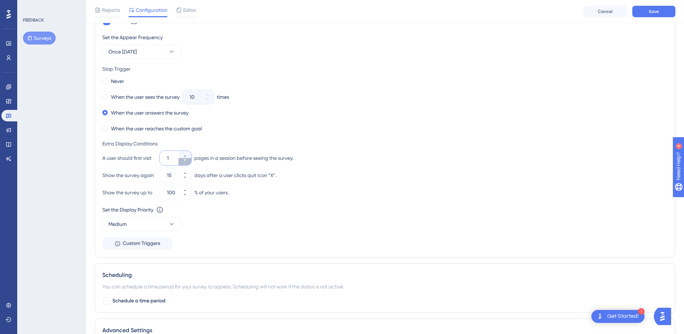
click at [186, 161] on icon at bounding box center [185, 160] width 4 height 4
click at [205, 139] on div "Set the Appear Frequency Once [DATE] Stop Trigger Never When the user sees the …" at bounding box center [384, 141] width 565 height 217
drag, startPoint x: 174, startPoint y: 157, endPoint x: 146, endPoint y: 163, distance: 28.7
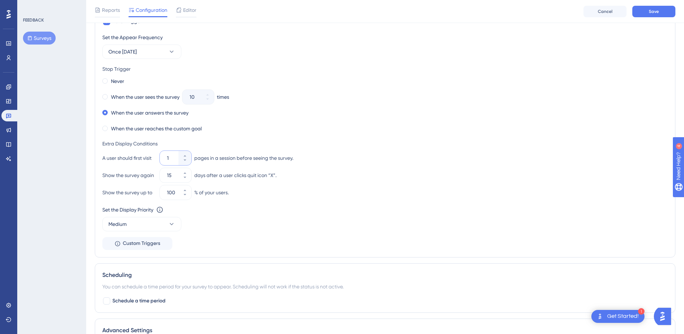
click at [146, 162] on div "A user should first visit 1 pages in a session before seeing the survey." at bounding box center [384, 158] width 565 height 14
type input "1"
click at [187, 180] on button "15" at bounding box center [184, 178] width 13 height 7
click at [187, 180] on button "14" at bounding box center [184, 178] width 13 height 7
click at [187, 180] on button "13" at bounding box center [184, 178] width 13 height 7
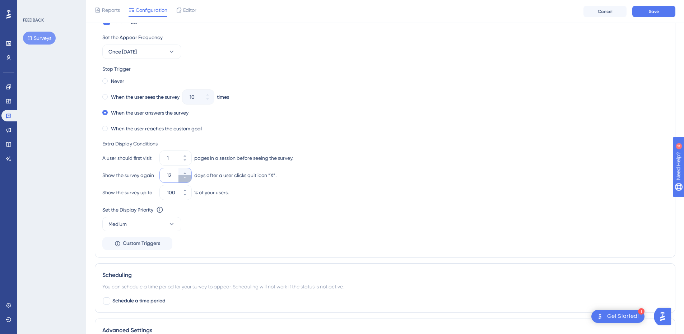
click at [187, 180] on button "12" at bounding box center [184, 178] width 13 height 7
click at [187, 180] on button "11" at bounding box center [184, 178] width 13 height 7
click at [187, 180] on button "10" at bounding box center [184, 178] width 13 height 7
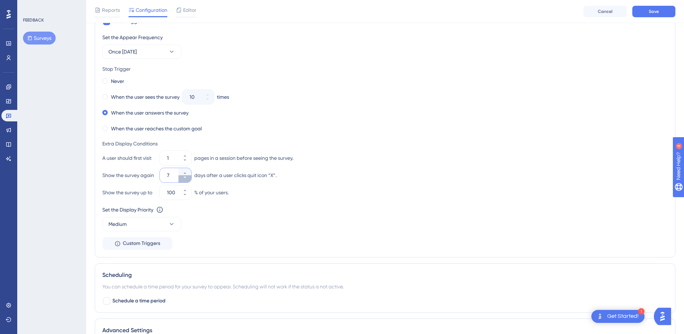
click at [187, 180] on button "7" at bounding box center [184, 178] width 13 height 7
click at [187, 180] on button "6" at bounding box center [184, 178] width 13 height 7
click at [187, 180] on button "5" at bounding box center [184, 178] width 13 height 7
click at [187, 180] on button "4" at bounding box center [184, 178] width 13 height 7
click at [187, 180] on button "3" at bounding box center [184, 178] width 13 height 7
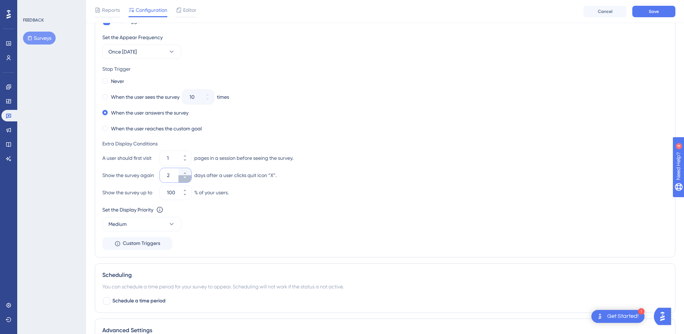
click at [187, 180] on button "2" at bounding box center [184, 178] width 13 height 7
type input "1"
click at [220, 210] on div "Set the Display Priority This option will set the display priority between auto…" at bounding box center [384, 209] width 565 height 9
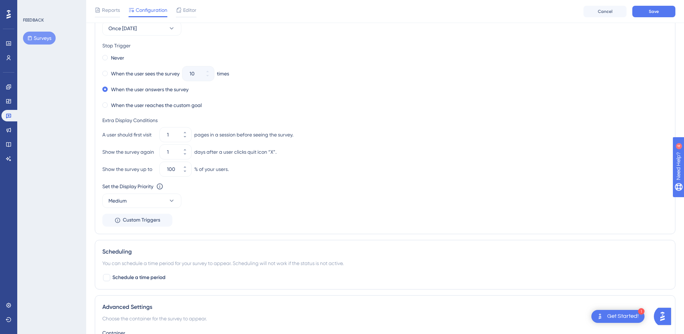
scroll to position [397, 0]
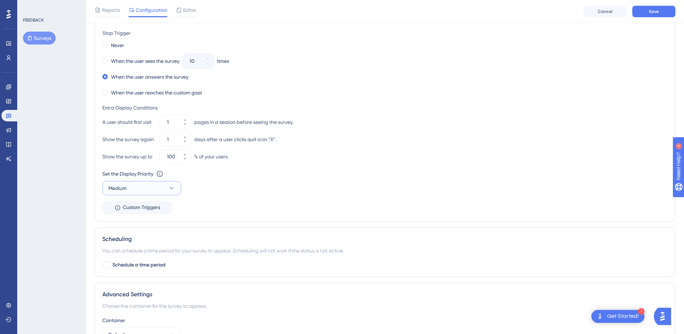
click at [170, 187] on icon at bounding box center [171, 188] width 7 height 7
click at [162, 174] on icon at bounding box center [159, 173] width 7 height 7
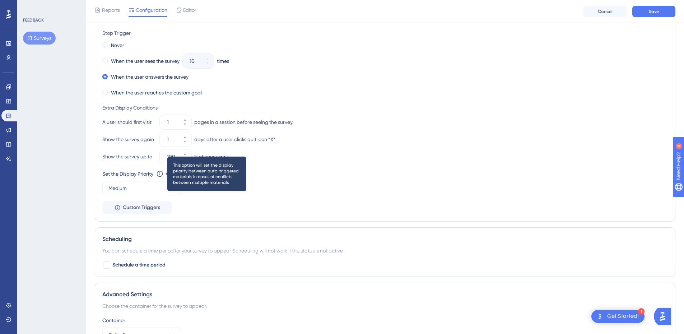
click at [162, 174] on icon at bounding box center [159, 173] width 7 height 7
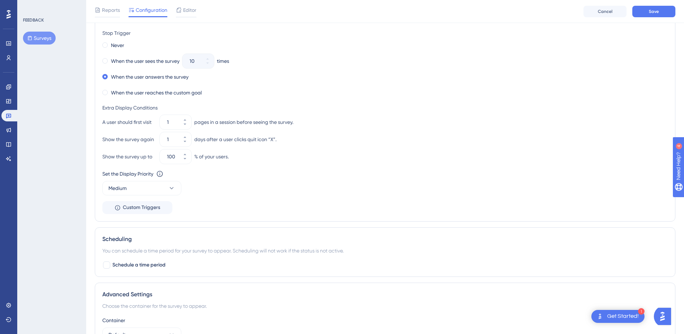
click at [203, 209] on div "Set the Appear Frequency Once [DATE] Stop Trigger Never When the user sees the …" at bounding box center [384, 105] width 565 height 217
click at [132, 262] on span "Schedule a time period" at bounding box center [138, 265] width 53 height 9
checkbox input "true"
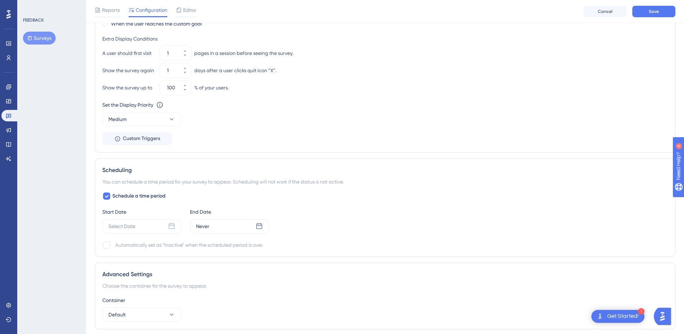
scroll to position [469, 0]
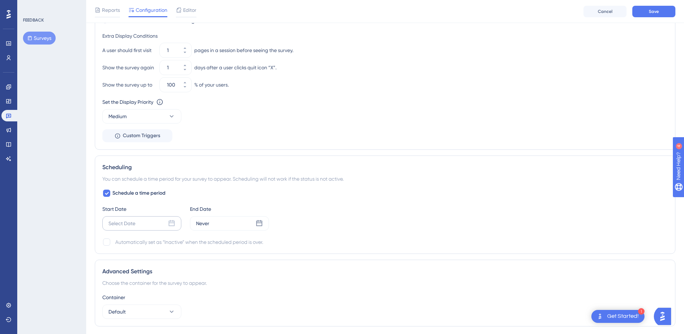
click at [172, 223] on icon at bounding box center [171, 223] width 7 height 7
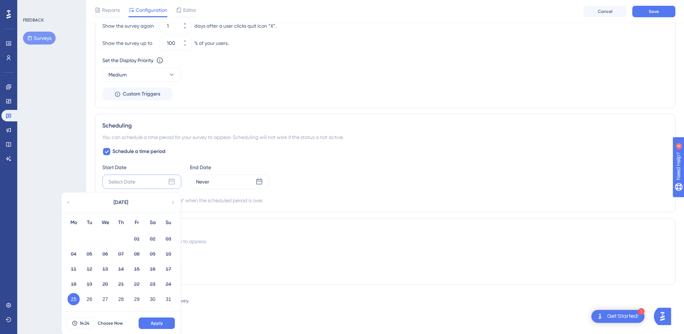
scroll to position [512, 0]
click at [90, 299] on button "26" at bounding box center [89, 298] width 12 height 12
click at [211, 181] on div "Never" at bounding box center [229, 180] width 79 height 14
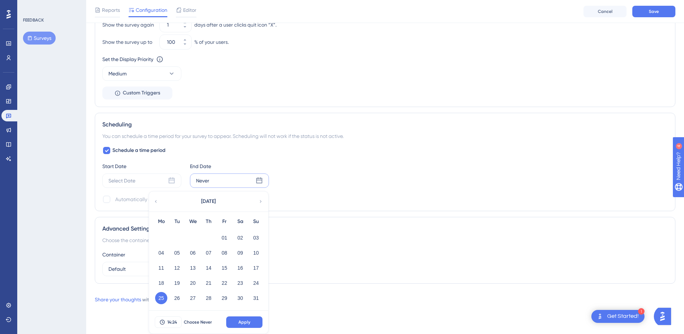
click at [260, 204] on icon at bounding box center [260, 201] width 5 height 6
click at [209, 239] on button "04" at bounding box center [209, 238] width 12 height 12
click at [247, 320] on span "Apply" at bounding box center [244, 322] width 12 height 6
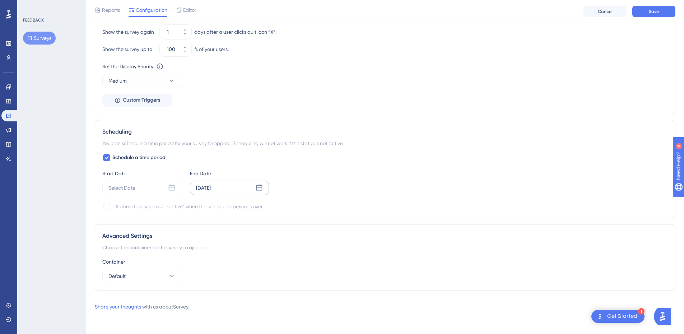
scroll to position [505, 0]
click at [174, 191] on div "Select Date" at bounding box center [141, 188] width 79 height 14
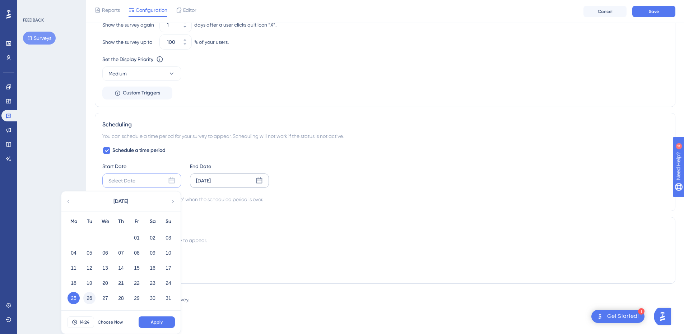
click at [86, 297] on button "26" at bounding box center [89, 298] width 12 height 12
click at [153, 321] on span "Apply" at bounding box center [157, 322] width 12 height 6
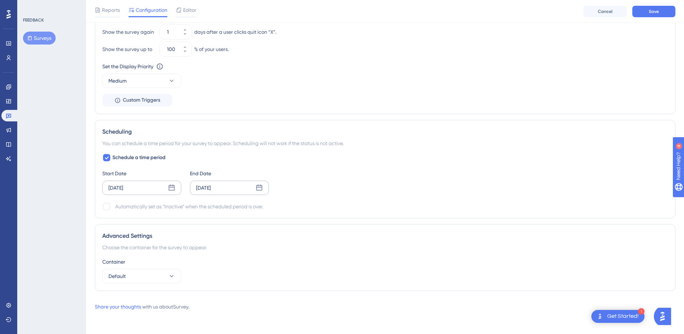
scroll to position [505, 0]
click at [111, 209] on label at bounding box center [107, 206] width 10 height 9
checkbox input "true"
click at [146, 278] on button "Default" at bounding box center [141, 276] width 79 height 14
click at [192, 257] on div "Container" at bounding box center [384, 261] width 565 height 9
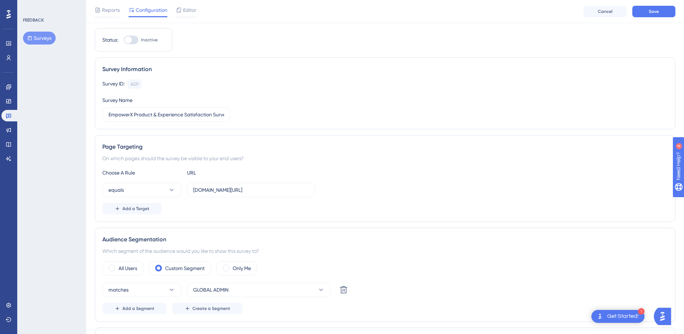
scroll to position [0, 0]
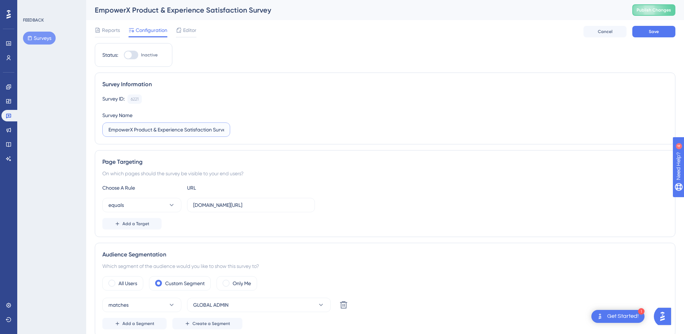
click at [215, 130] on input "EmpowerX Product & Experience Satisfaction Survey" at bounding box center [166, 130] width 116 height 8
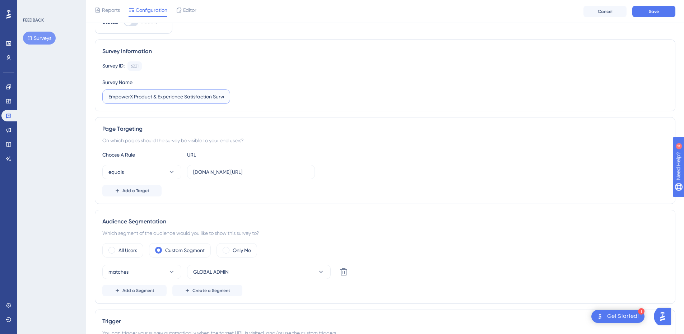
click at [219, 97] on input "EmpowerX Product & Experience Satisfaction Survey" at bounding box center [166, 97] width 116 height 8
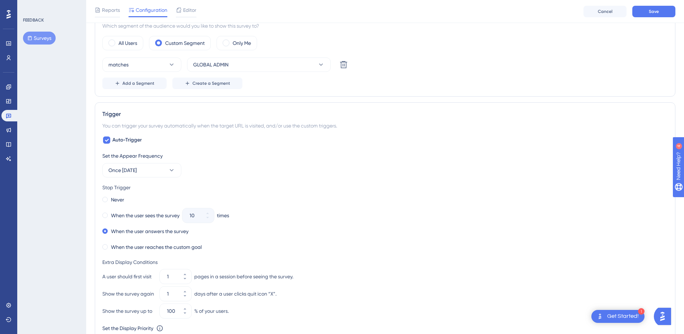
scroll to position [251, 0]
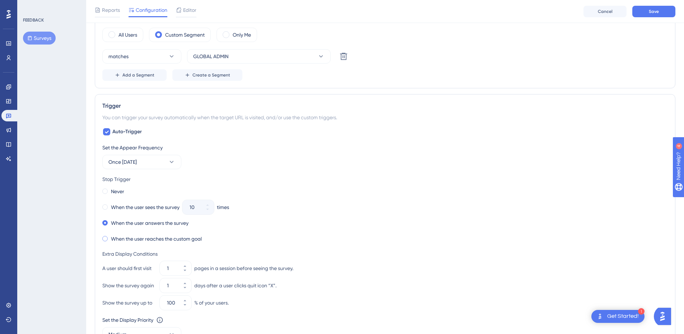
click at [195, 241] on label "When the user reaches the custom goal" at bounding box center [156, 238] width 91 height 9
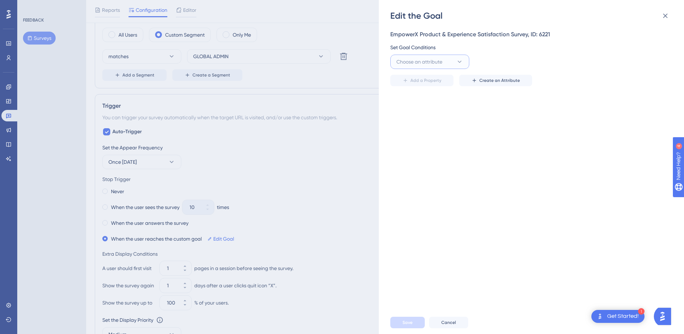
click at [426, 61] on span "Choose an attribute" at bounding box center [419, 61] width 46 height 9
click at [428, 128] on div "Guide Guide" at bounding box center [430, 127] width 58 height 14
click at [501, 55] on button "is seen" at bounding box center [510, 62] width 79 height 14
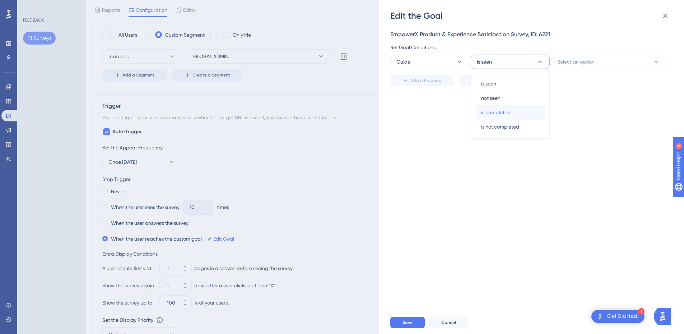
click at [504, 113] on span "is completed" at bounding box center [495, 112] width 29 height 9
click at [569, 62] on span "Select an option" at bounding box center [575, 61] width 37 height 9
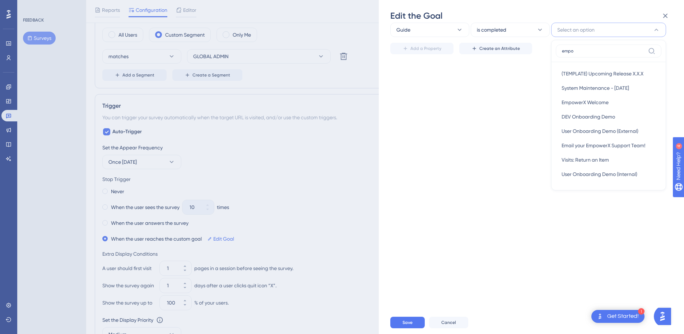
scroll to position [0, 0]
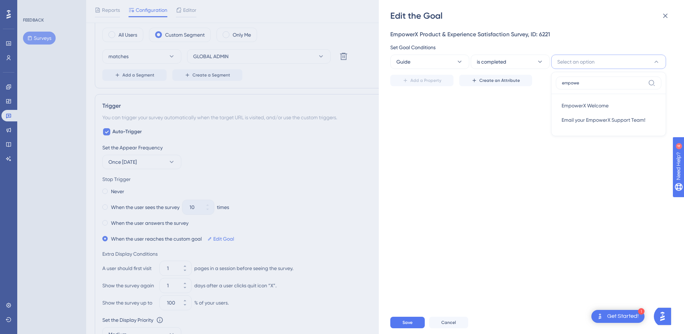
type input "empower"
drag, startPoint x: 597, startPoint y: 84, endPoint x: 529, endPoint y: 86, distance: 68.3
click at [529, 86] on div "EmpowerX Product & Experience Satisfaction Survey, ID: 6221 Set Goal Conditions…" at bounding box center [529, 58] width 278 height 56
click at [462, 65] on icon at bounding box center [459, 61] width 7 height 7
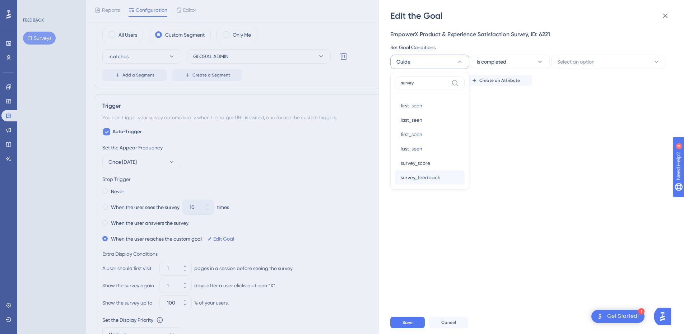
type input "survey"
click at [441, 178] on div "survey_feedback survey_feedback" at bounding box center [430, 177] width 58 height 14
click at [572, 60] on input "text" at bounding box center [608, 62] width 103 height 8
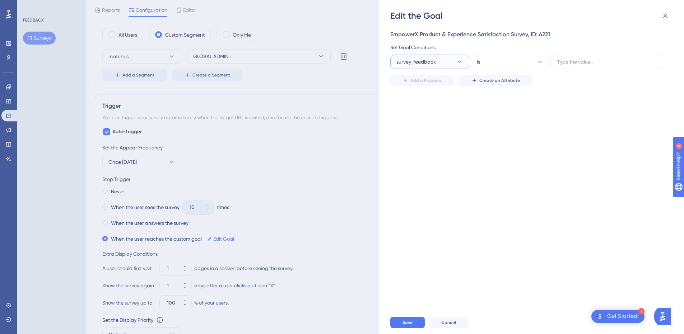
click at [403, 56] on button "survey_feedback" at bounding box center [429, 62] width 79 height 14
click at [416, 175] on span "Checklist" at bounding box center [411, 177] width 21 height 9
click at [629, 59] on button "Select an option" at bounding box center [608, 62] width 115 height 14
click at [408, 60] on span "Checklist" at bounding box center [406, 61] width 21 height 9
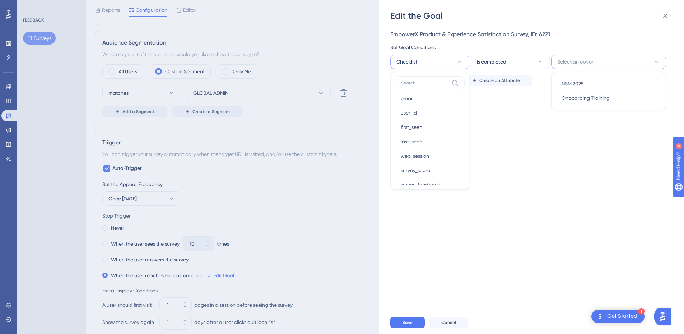
scroll to position [108, 0]
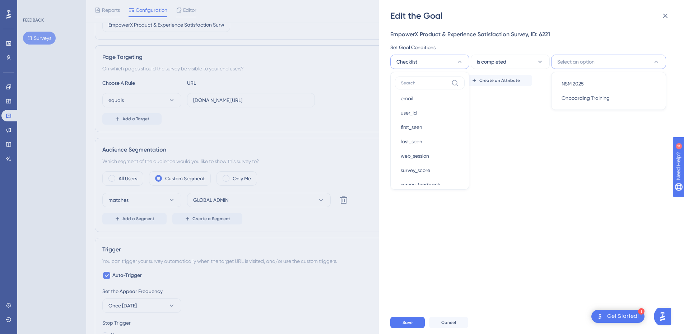
click at [509, 154] on div "EmpowerX Product & Experience Satisfaction Survey, ID: 6221 Set Goal Conditions…" at bounding box center [534, 166] width 289 height 289
click at [448, 323] on button "Cancel" at bounding box center [448, 322] width 39 height 11
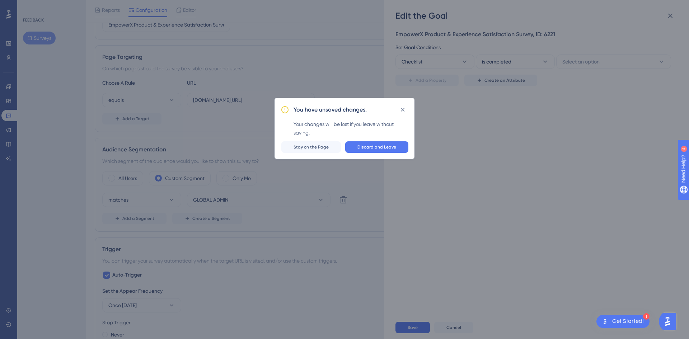
click at [476, 167] on div "You have unsaved changes. Your changes will be lost if you leave without saving…" at bounding box center [344, 169] width 689 height 339
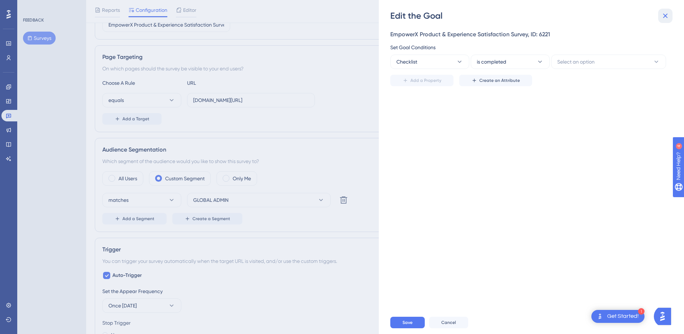
click at [665, 15] on icon at bounding box center [665, 16] width 5 height 5
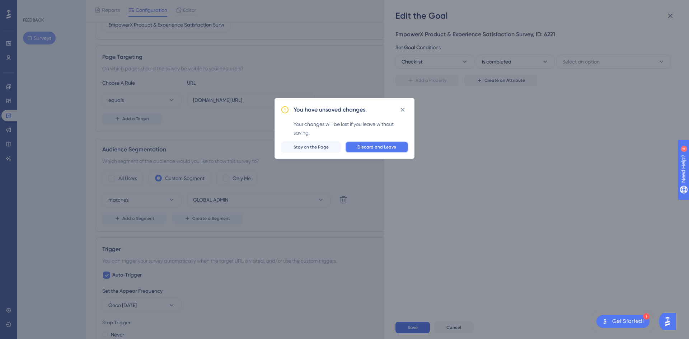
click at [363, 149] on span "Discard and Leave" at bounding box center [377, 147] width 39 height 6
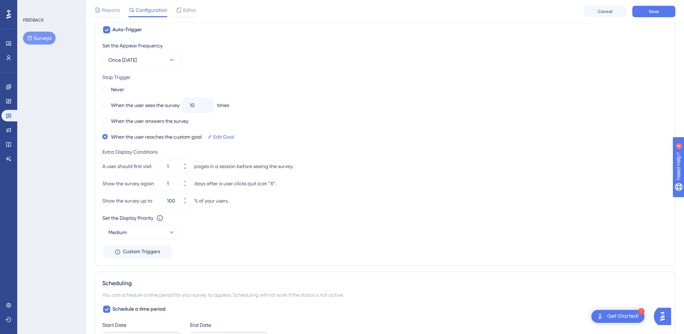
scroll to position [395, 0]
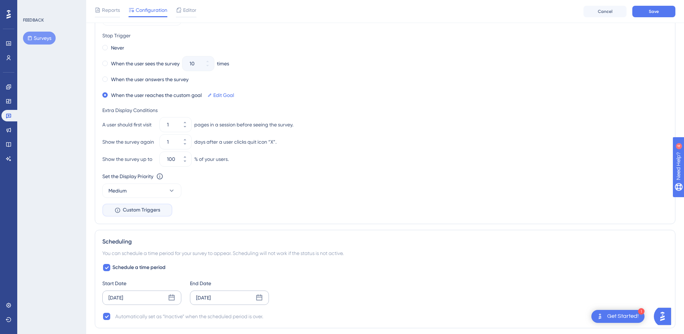
click at [141, 212] on span "Custom Triggers" at bounding box center [141, 210] width 37 height 9
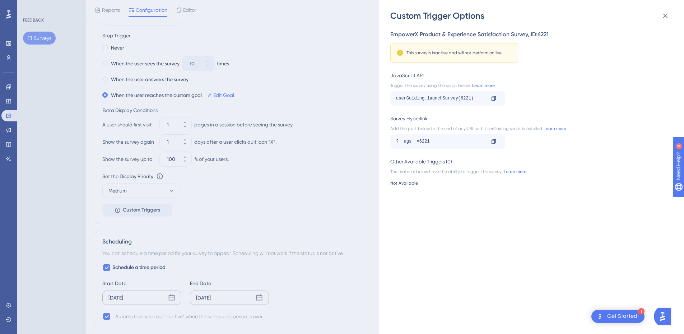
click at [242, 210] on div "Custom Trigger Options EmpowerX Product & Experience Satisfaction Survey , ID: …" at bounding box center [342, 167] width 684 height 334
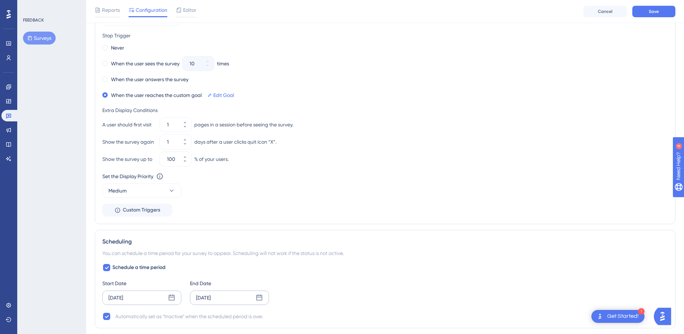
scroll to position [323, 0]
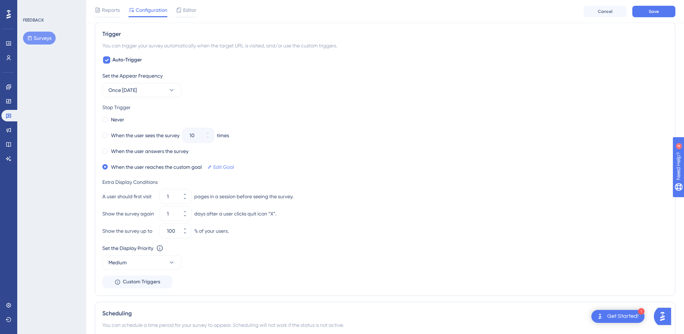
click at [219, 166] on link "Edit Goal" at bounding box center [223, 167] width 21 height 9
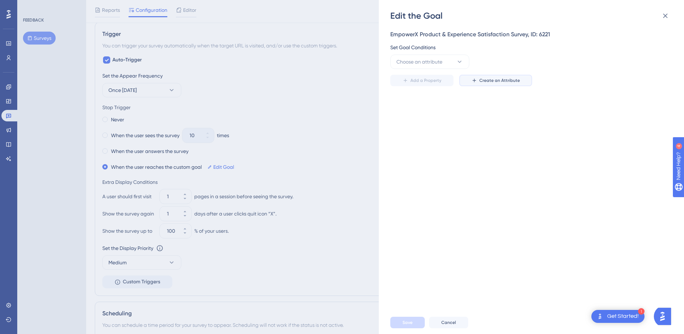
click at [473, 81] on icon at bounding box center [474, 81] width 6 height 6
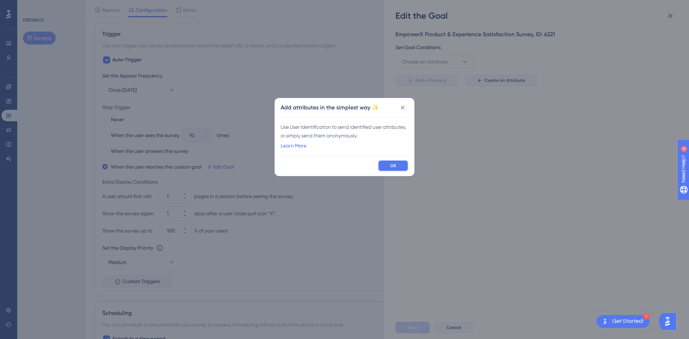
click at [383, 163] on button "OK" at bounding box center [393, 165] width 31 height 11
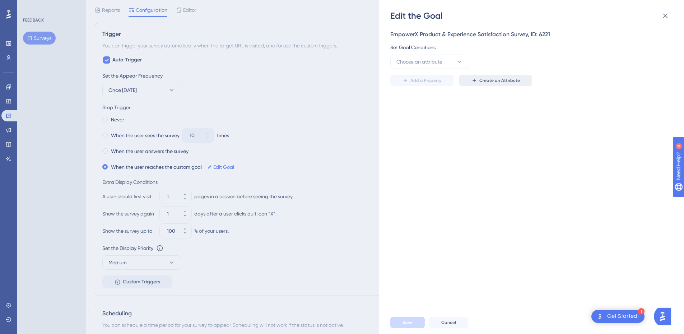
click at [502, 78] on span "Create an Attribute" at bounding box center [499, 81] width 41 height 6
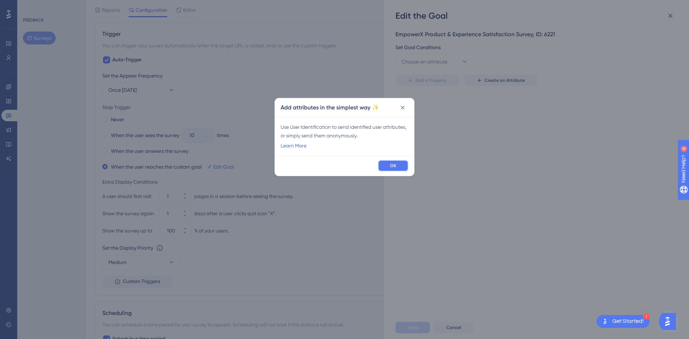
click at [390, 164] on button "OK" at bounding box center [393, 165] width 31 height 11
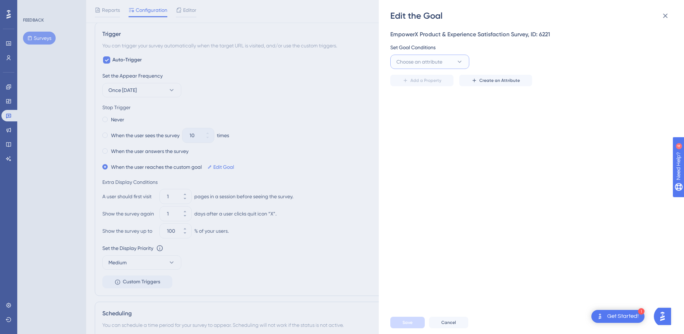
click at [452, 60] on button "Choose an attribute" at bounding box center [429, 62] width 79 height 14
click at [489, 105] on div "EmpowerX Product & Experience Satisfaction Survey, ID: 6221 Set Goal Conditions…" at bounding box center [534, 166] width 289 height 289
click at [443, 322] on div "Save Cancel" at bounding box center [542, 322] width 305 height 23
click at [443, 325] on button "Cancel" at bounding box center [448, 322] width 39 height 11
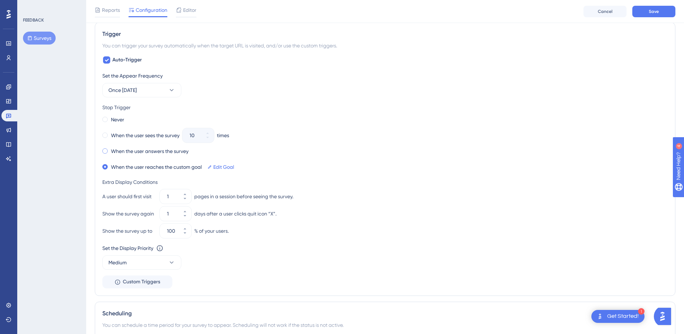
click at [123, 154] on label "When the user answers the survey" at bounding box center [150, 151] width 78 height 9
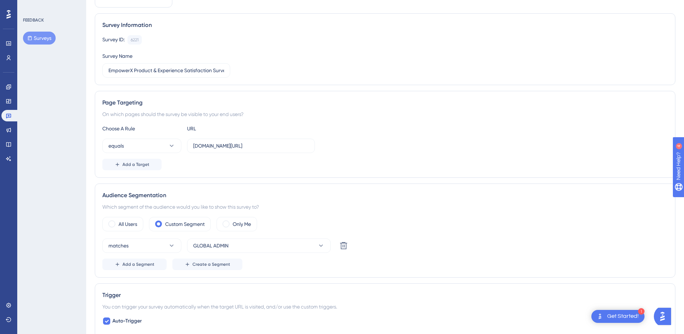
scroll to position [0, 0]
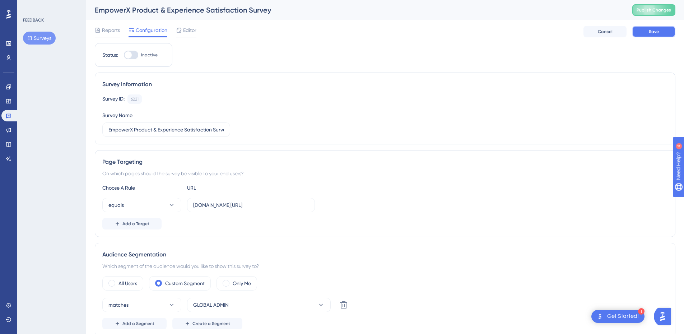
click at [666, 33] on button "Save" at bounding box center [653, 31] width 43 height 11
click at [659, 9] on span "Publish Changes" at bounding box center [654, 10] width 34 height 6
click at [41, 38] on button "Surveys" at bounding box center [39, 38] width 33 height 13
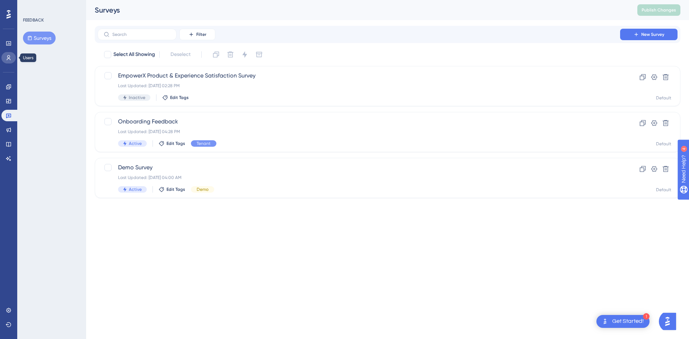
click at [11, 59] on icon at bounding box center [9, 58] width 6 height 6
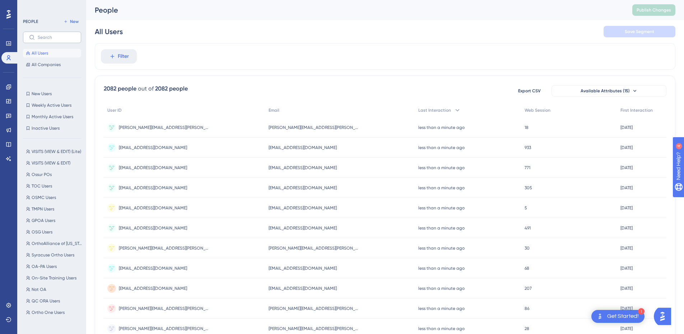
click at [61, 34] on label at bounding box center [52, 37] width 58 height 11
click at [61, 35] on input "text" at bounding box center [56, 37] width 37 height 5
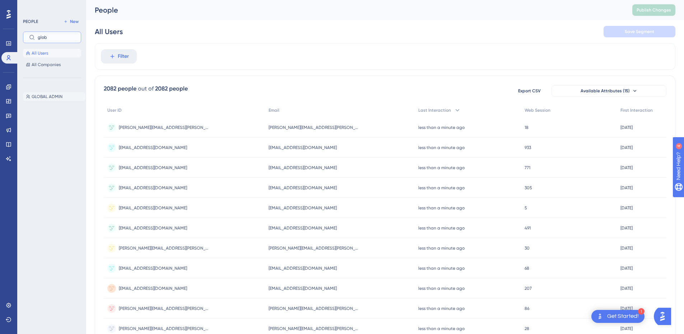
type input "glob"
click at [48, 96] on span "GLOBAL ADMIN" at bounding box center [47, 97] width 31 height 6
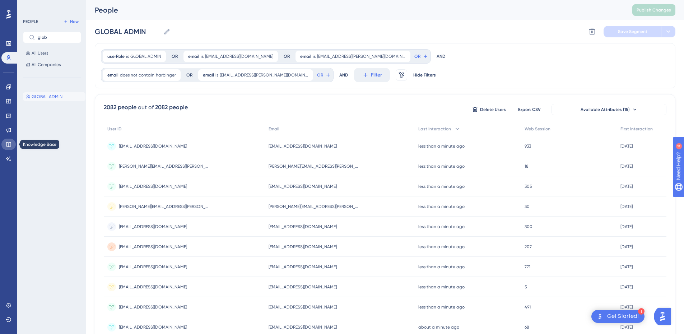
click at [12, 145] on link at bounding box center [8, 144] width 14 height 11
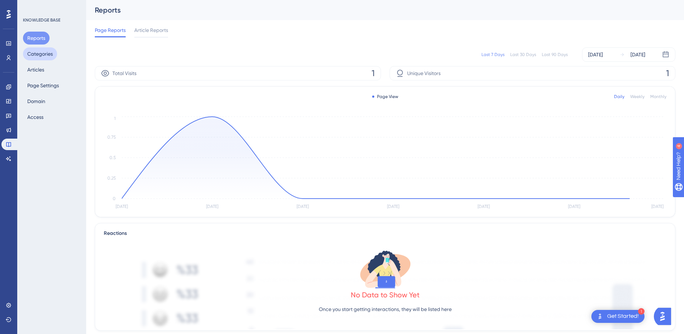
click at [34, 52] on button "Categories" at bounding box center [40, 53] width 34 height 13
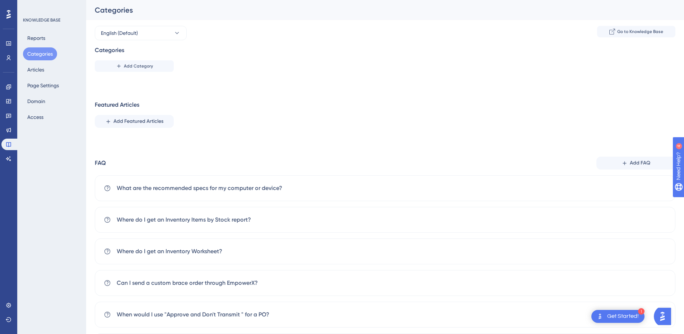
click at [9, 14] on icon at bounding box center [8, 14] width 4 height 9
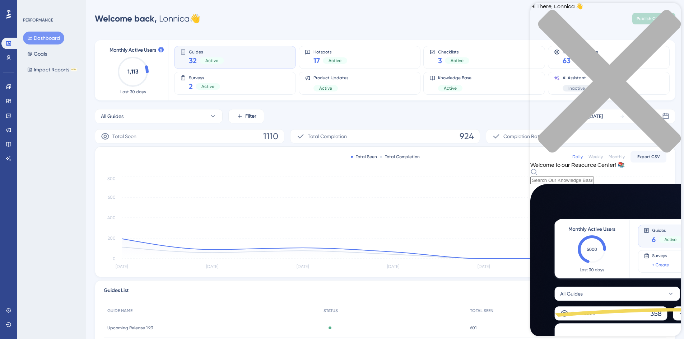
scroll to position [72, 0]
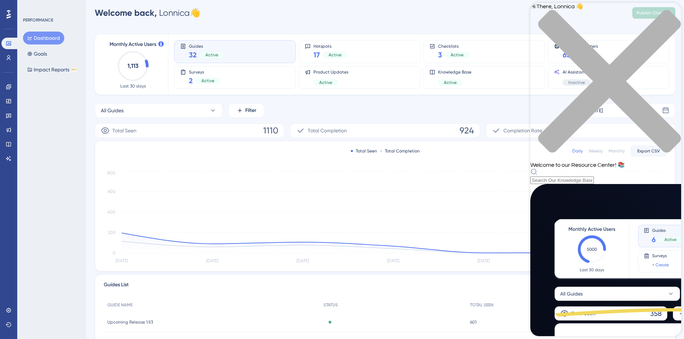
scroll to position [0, 0]
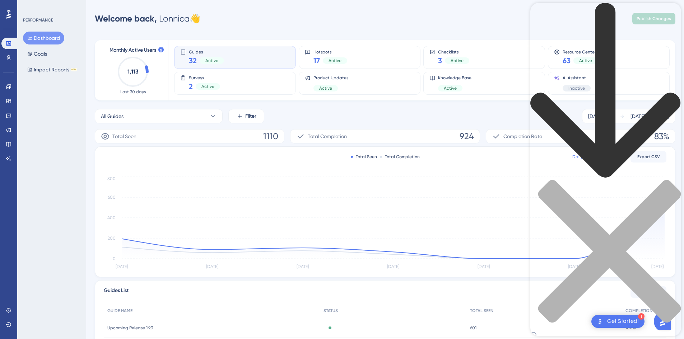
click at [605, 40] on div "Resource Center Header" at bounding box center [605, 175] width 151 height 345
type input "survey"
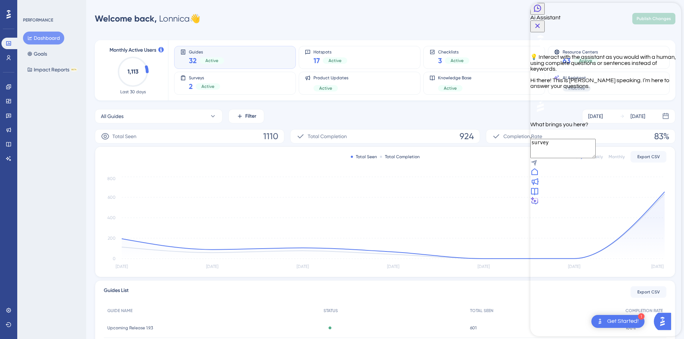
click at [596, 158] on textarea "survey" at bounding box center [562, 148] width 65 height 19
type textarea "s"
type textarea "I am trying to figure out how to stop a survey if either the user finishes the …"
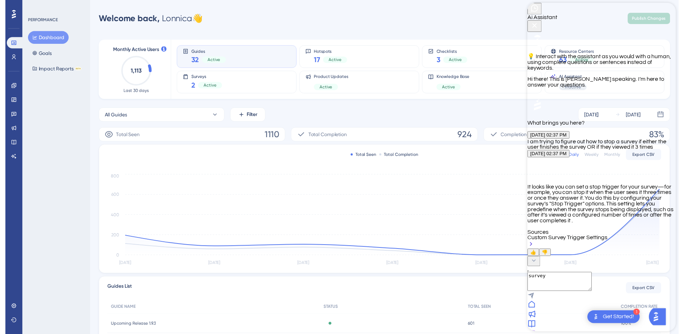
scroll to position [48, 0]
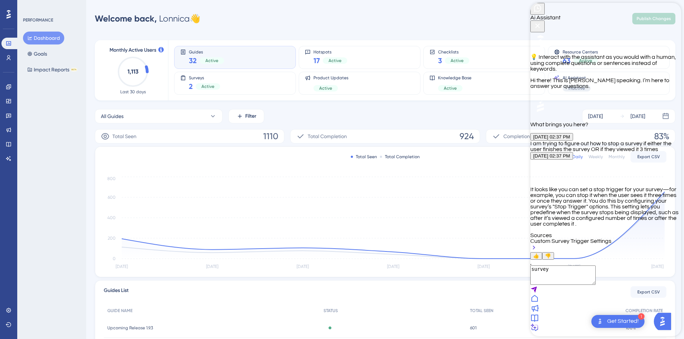
click at [581, 285] on textarea "survey" at bounding box center [562, 275] width 65 height 19
click at [605, 252] on div "Custom Survey Trigger Settings" at bounding box center [605, 245] width 151 height 14
click at [9, 119] on link at bounding box center [8, 115] width 14 height 11
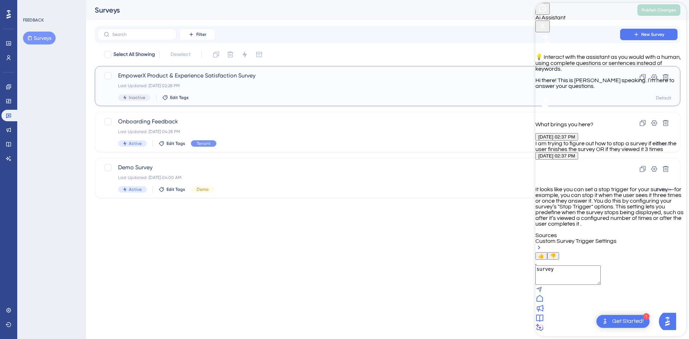
click at [207, 90] on div "EmpowerX Product & Experience Satisfaction Survey Last Updated: [DATE] 02:28 PM…" at bounding box center [359, 85] width 482 height 29
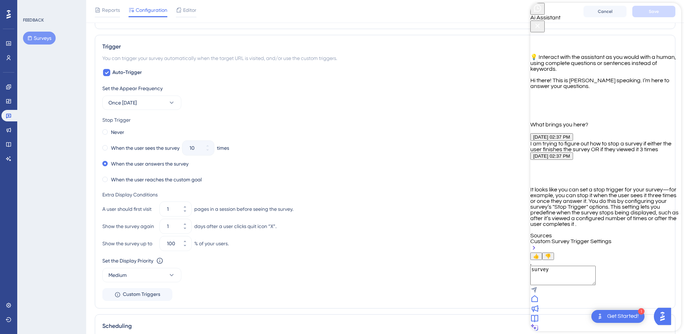
scroll to position [323, 0]
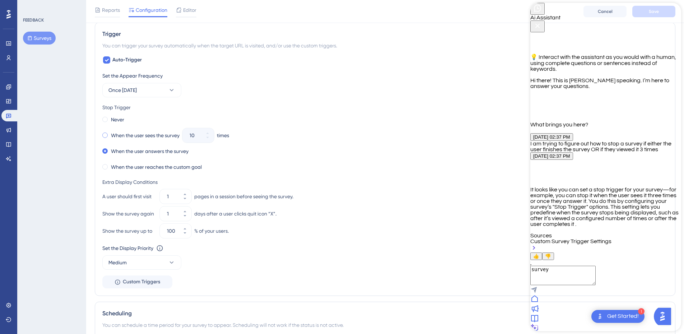
click at [103, 133] on div "When the user sees the survey" at bounding box center [140, 135] width 77 height 10
click at [105, 151] on span at bounding box center [104, 150] width 5 height 5
click at [110, 149] on input "radio" at bounding box center [110, 149] width 0 height 0
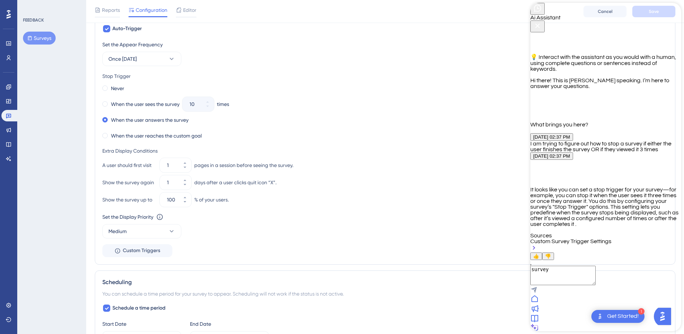
scroll to position [359, 0]
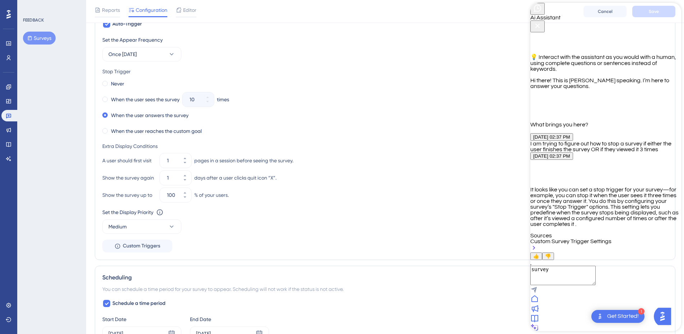
click at [542, 22] on icon "Close Button" at bounding box center [537, 26] width 9 height 9
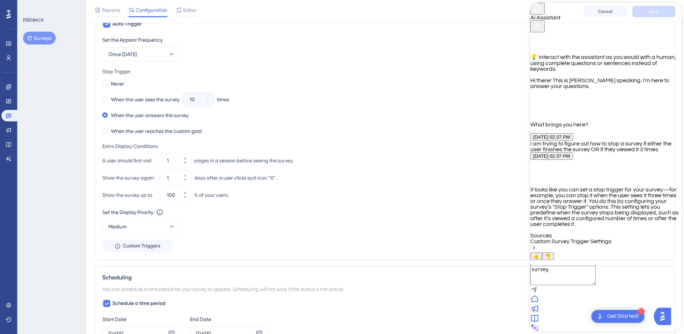
click at [544, 304] on div at bounding box center [605, 299] width 151 height 10
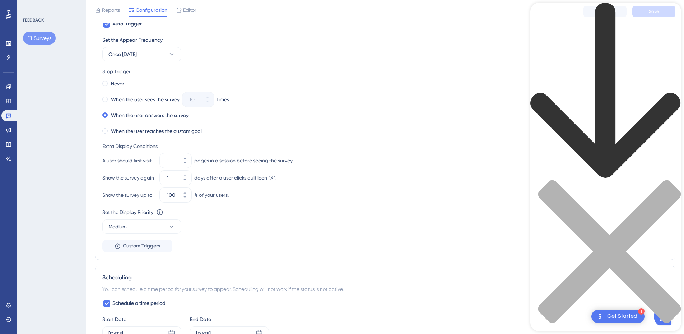
scroll to position [954, 0]
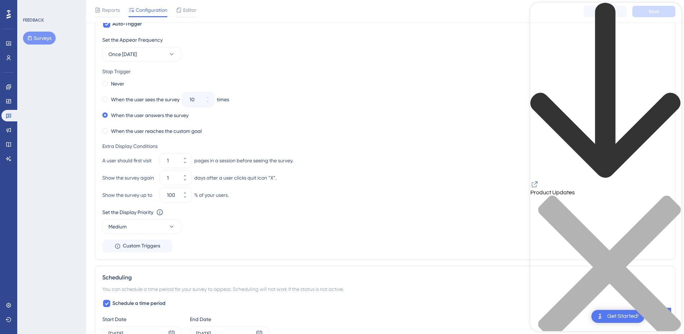
click at [543, 12] on icon "back to header" at bounding box center [605, 91] width 151 height 176
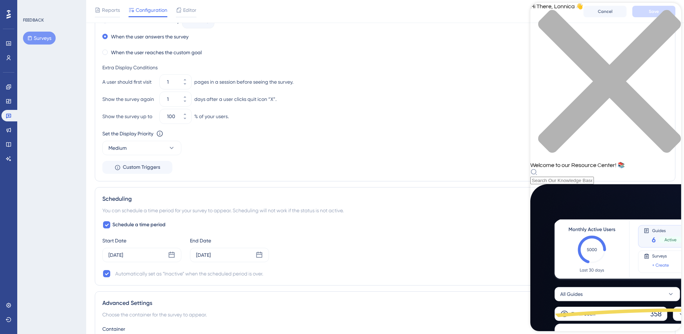
scroll to position [503, 0]
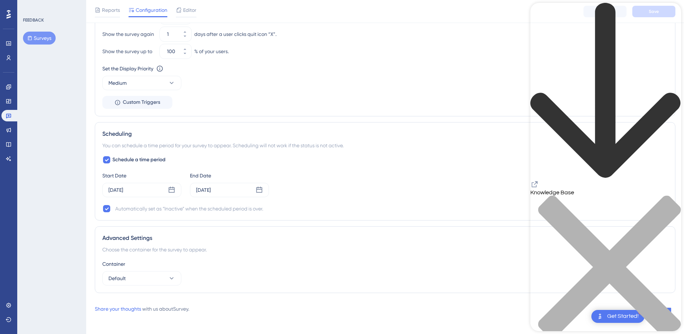
click at [288, 265] on div "Container" at bounding box center [384, 264] width 565 height 9
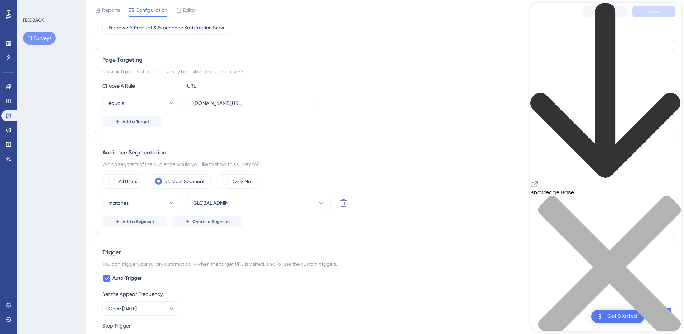
scroll to position [36, 0]
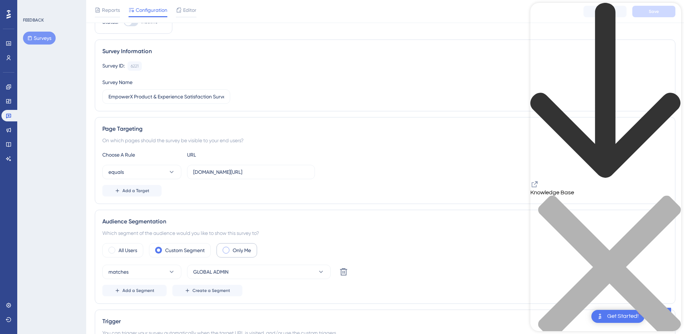
click at [240, 250] on label "Only Me" at bounding box center [242, 250] width 18 height 9
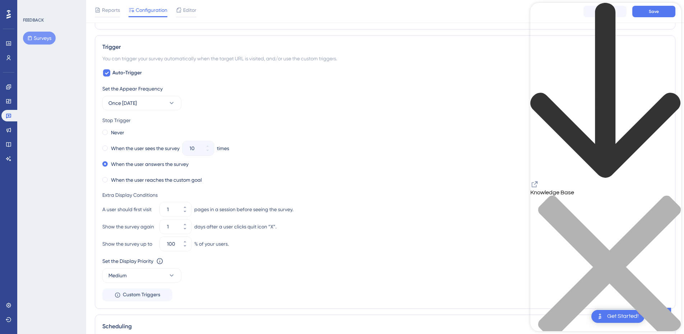
scroll to position [359, 0]
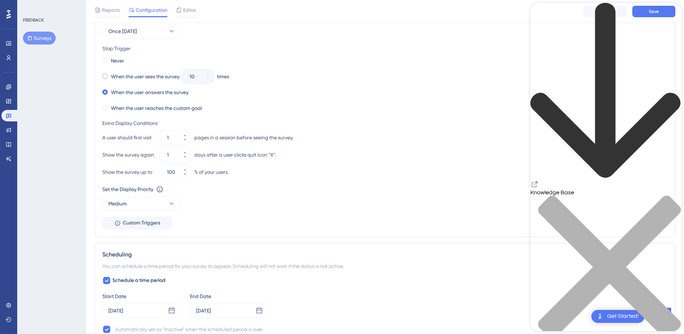
click at [150, 78] on label "When the user sees the survey" at bounding box center [145, 76] width 69 height 9
click at [208, 78] on icon at bounding box center [207, 78] width 3 height 1
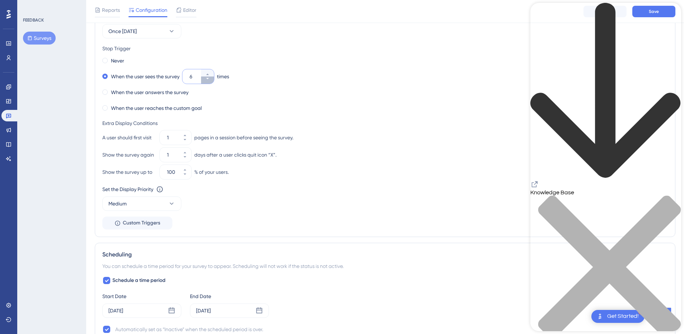
click at [208, 78] on icon at bounding box center [207, 78] width 3 height 1
type input "3"
click at [227, 92] on div "When the user answers the survey" at bounding box center [384, 92] width 565 height 10
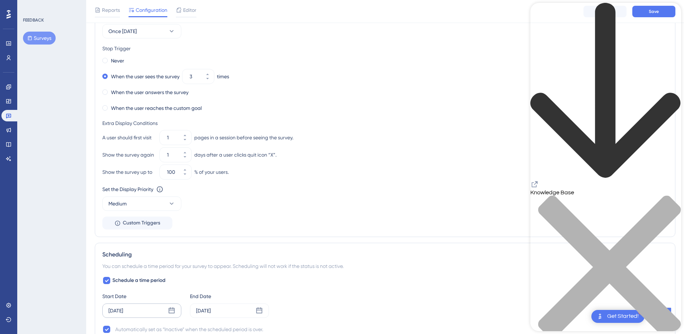
click at [176, 308] on div "[DATE]" at bounding box center [141, 310] width 79 height 14
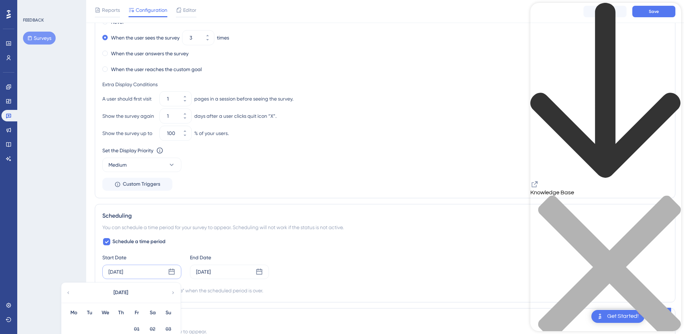
scroll to position [467, 0]
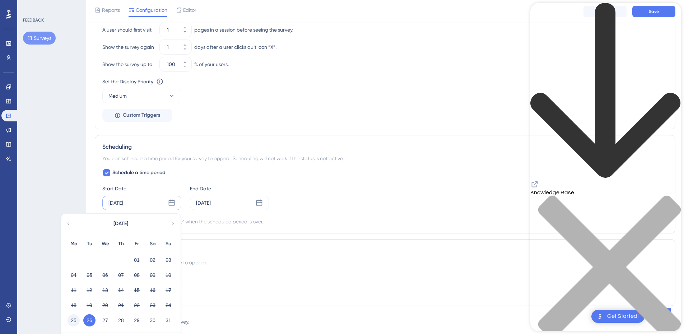
click at [73, 321] on button "25" at bounding box center [74, 320] width 12 height 12
click at [353, 174] on div "Schedule a time period Start Date [DATE] [DATE] Mo Tu We Th Fr Sa Su 01 02 03 0…" at bounding box center [384, 196] width 565 height 57
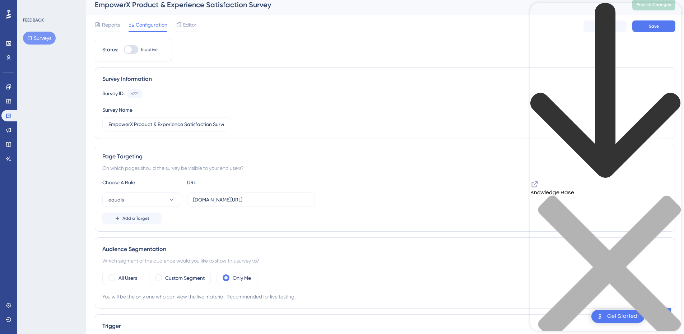
scroll to position [0, 0]
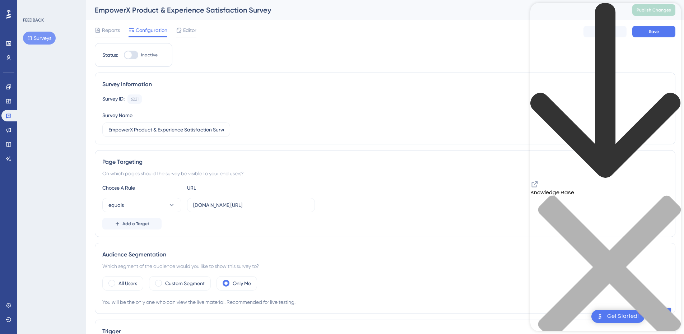
click at [138, 54] on div at bounding box center [131, 55] width 14 height 9
click at [124, 55] on input "Inactive" at bounding box center [124, 55] width 0 height 0
checkbox input "true"
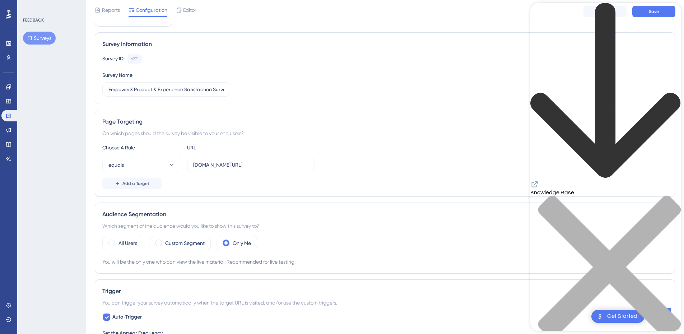
scroll to position [108, 0]
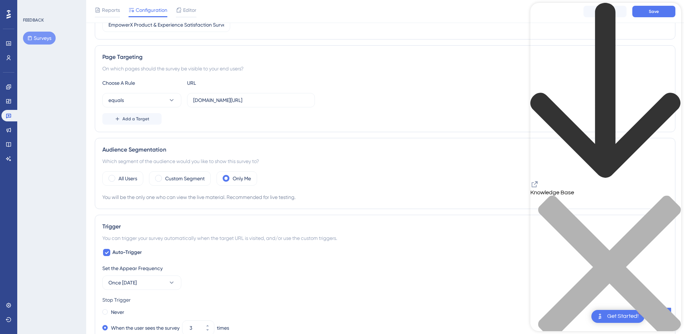
click at [671, 195] on icon "close resource center" at bounding box center [605, 270] width 151 height 151
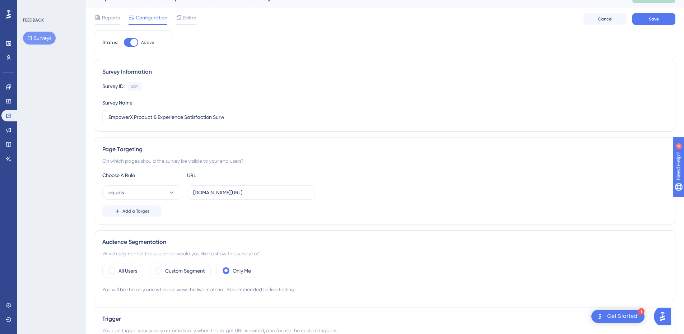
scroll to position [0, 0]
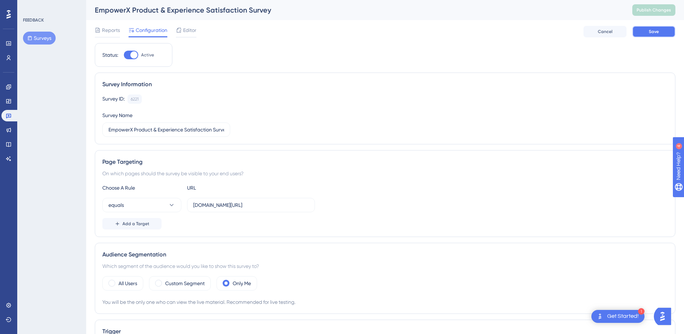
click at [639, 29] on button "Save" at bounding box center [653, 31] width 43 height 11
click at [644, 9] on button "Publish Changes" at bounding box center [653, 9] width 43 height 11
click at [230, 286] on div "Only Me" at bounding box center [237, 283] width 41 height 14
click at [188, 288] on div "Custom Segment" at bounding box center [180, 283] width 62 height 14
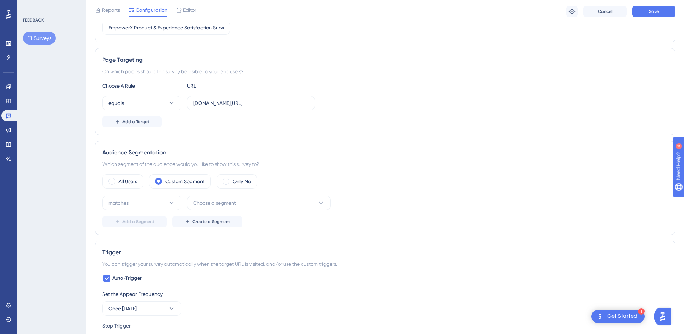
scroll to position [108, 0]
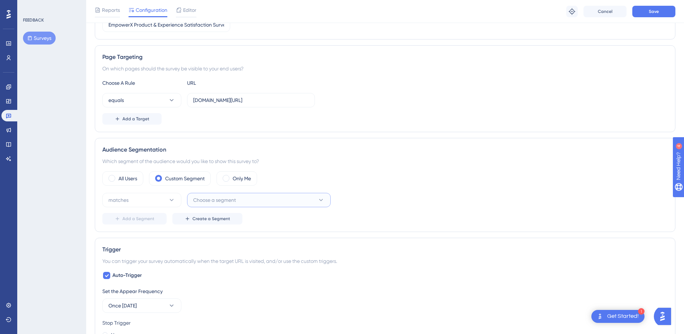
click at [214, 204] on span "Choose a segment" at bounding box center [214, 200] width 43 height 9
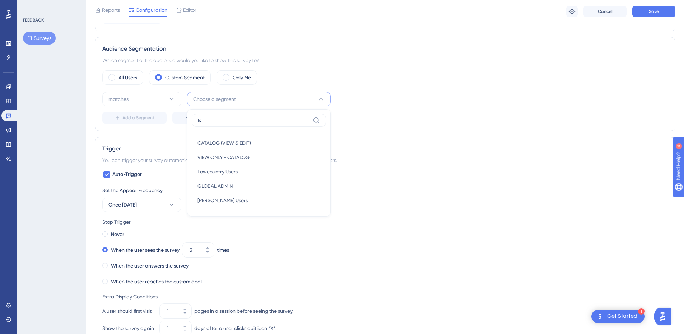
scroll to position [0, 0]
type input "lo"
click at [247, 189] on div "GLOBAL ADMIN GLOBAL ADMIN" at bounding box center [258, 186] width 123 height 14
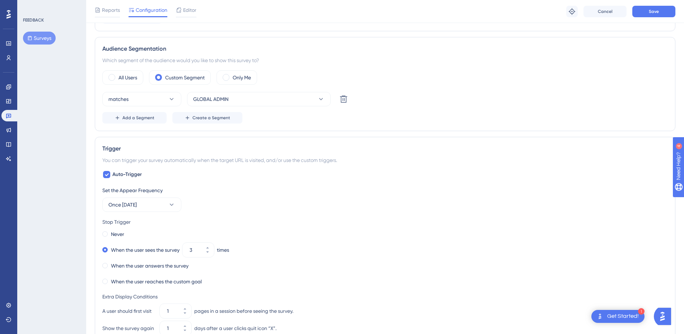
click at [263, 117] on div "Add a Segment Create a Segment" at bounding box center [384, 117] width 565 height 11
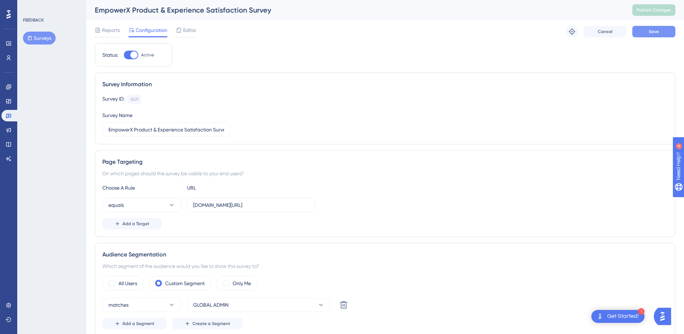
click at [648, 36] on button "Save" at bounding box center [653, 31] width 43 height 11
click at [661, 12] on span "Publish Changes" at bounding box center [654, 10] width 34 height 6
click at [247, 209] on input "[DOMAIN_NAME][URL]" at bounding box center [251, 205] width 116 height 8
drag, startPoint x: 250, startPoint y: 203, endPoint x: 160, endPoint y: 203, distance: 89.4
click at [160, 203] on div "equals [DOMAIN_NAME][URL]" at bounding box center [208, 205] width 213 height 14
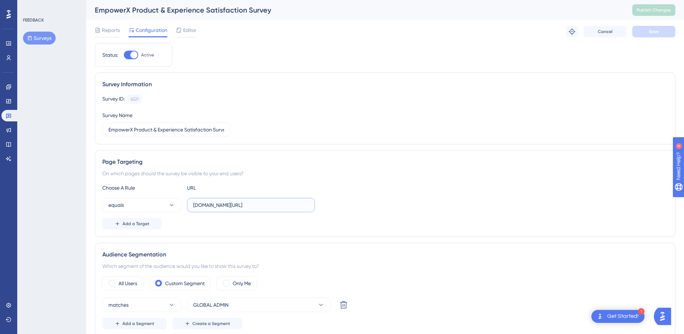
paste input "https://"
click at [318, 227] on div "Add a Target" at bounding box center [384, 223] width 565 height 11
click at [650, 34] on button "Save" at bounding box center [653, 31] width 43 height 11
click at [667, 14] on button "Publish Changes" at bounding box center [653, 9] width 43 height 11
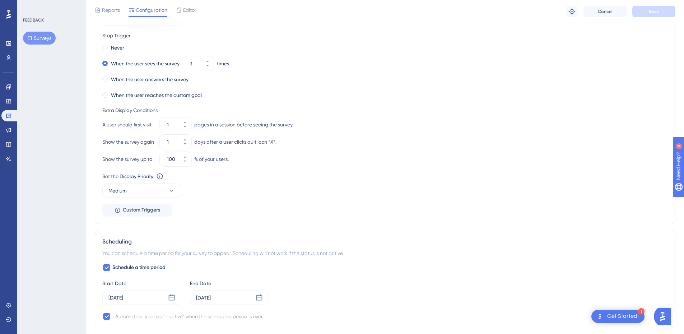
scroll to position [503, 0]
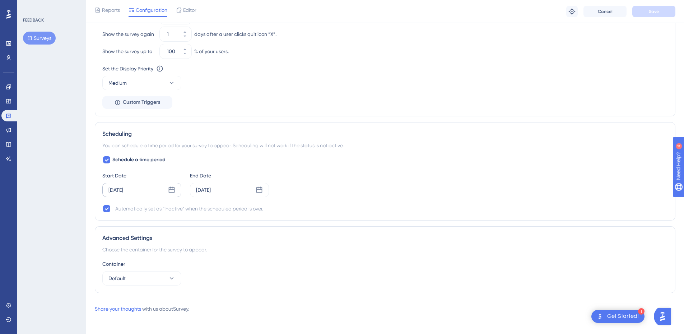
click at [171, 188] on icon at bounding box center [171, 189] width 7 height 7
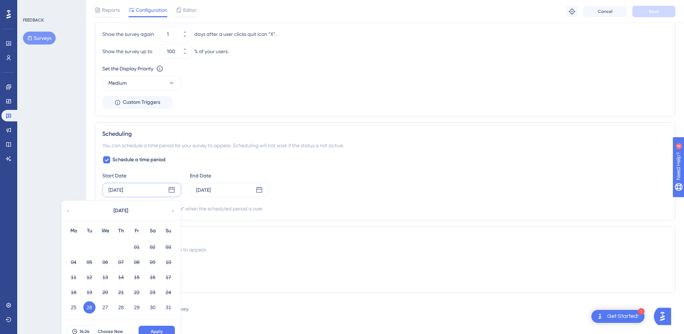
click at [66, 307] on div "25" at bounding box center [74, 308] width 16 height 14
click at [71, 308] on button "25" at bounding box center [74, 307] width 12 height 12
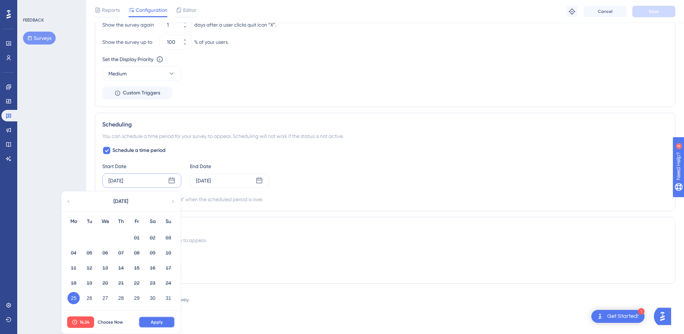
click at [154, 320] on span "Apply" at bounding box center [157, 322] width 12 height 6
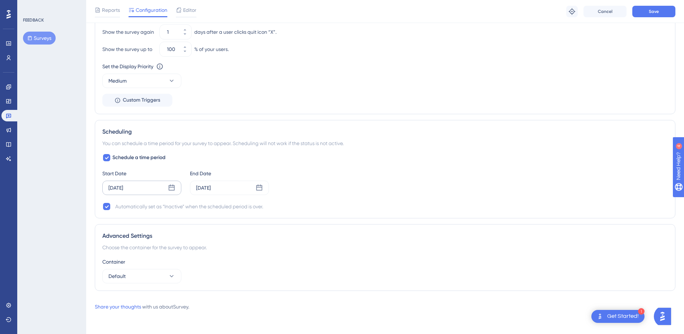
scroll to position [505, 0]
click at [644, 15] on button "Save" at bounding box center [653, 11] width 43 height 11
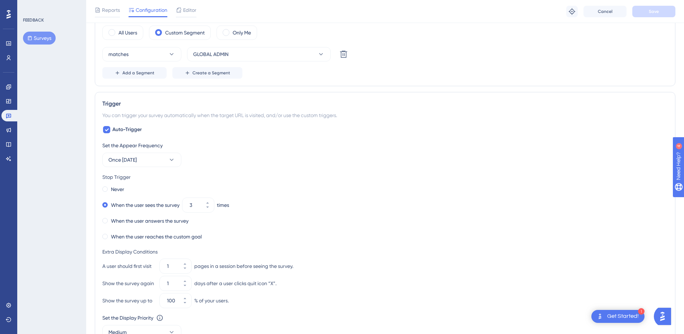
scroll to position [218, 0]
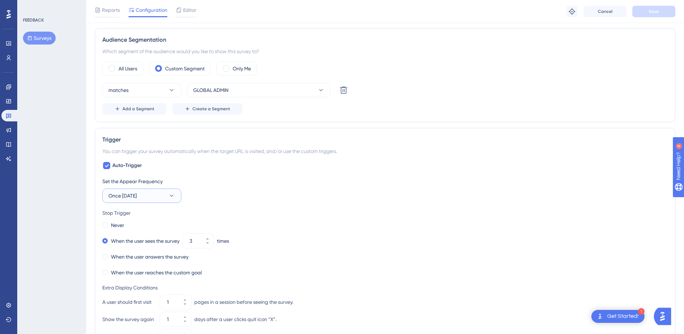
click at [159, 194] on button "Once [DATE]" at bounding box center [141, 195] width 79 height 14
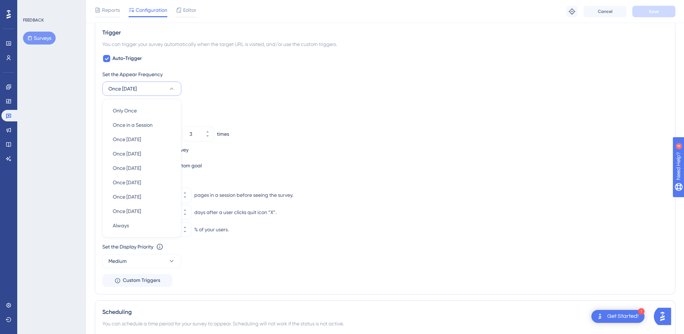
click at [239, 149] on div "When the user answers the survey" at bounding box center [384, 150] width 565 height 10
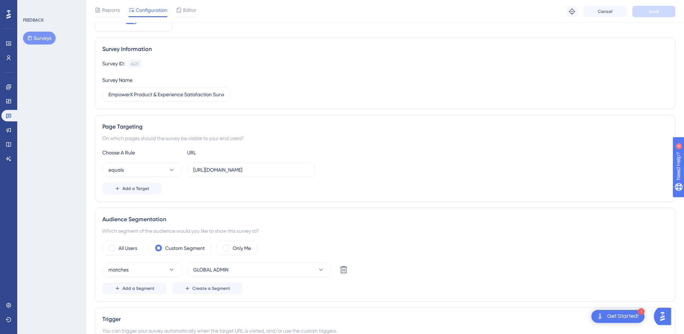
scroll to position [37, 0]
click at [287, 174] on label "[URL][DOMAIN_NAME]" at bounding box center [251, 170] width 128 height 14
click at [287, 174] on input "[URL][DOMAIN_NAME]" at bounding box center [251, 171] width 116 height 8
drag, startPoint x: 292, startPoint y: 171, endPoint x: 262, endPoint y: 171, distance: 30.2
click at [262, 171] on input "[URL][DOMAIN_NAME]" at bounding box center [251, 171] width 116 height 8
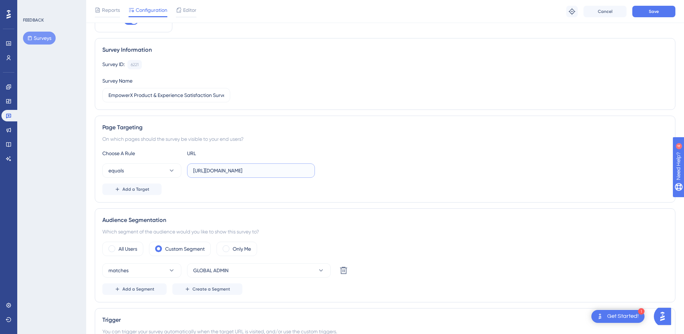
type input "[URL][DOMAIN_NAME]"
click at [196, 201] on div "Page Targeting On which pages should the survey be visible to your end users? C…" at bounding box center [385, 159] width 581 height 87
click at [164, 172] on button "equals" at bounding box center [141, 170] width 79 height 14
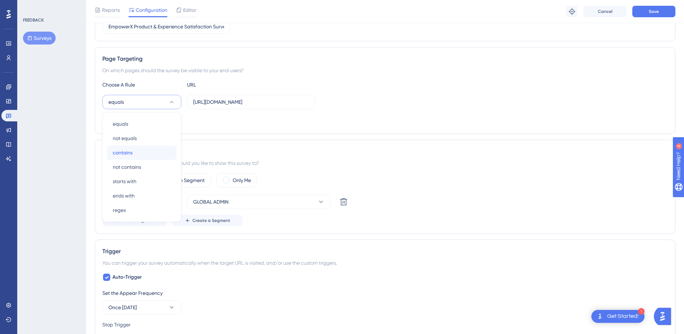
click at [122, 150] on span "contains" at bounding box center [123, 152] width 20 height 9
click at [219, 121] on div "Add a Target" at bounding box center [384, 120] width 565 height 11
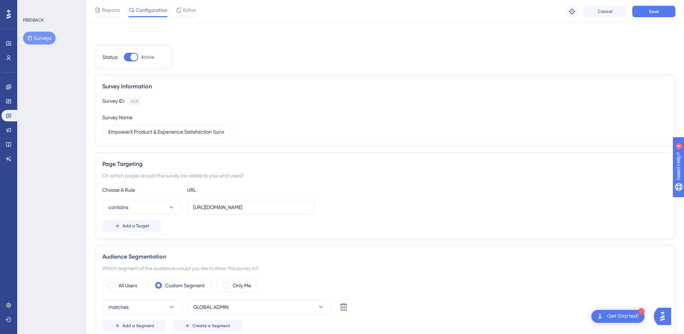
scroll to position [0, 0]
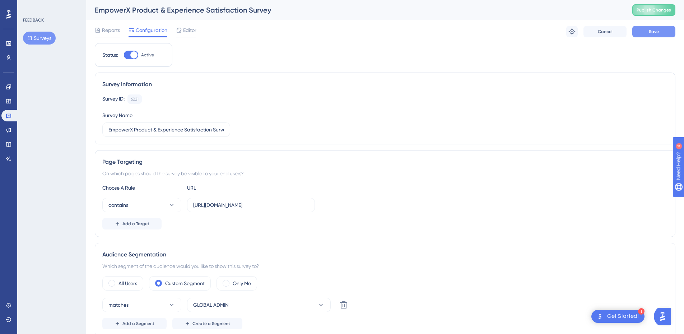
click at [661, 33] on button "Save" at bounding box center [653, 31] width 43 height 11
click at [663, 10] on span "Publish Changes" at bounding box center [654, 10] width 34 height 6
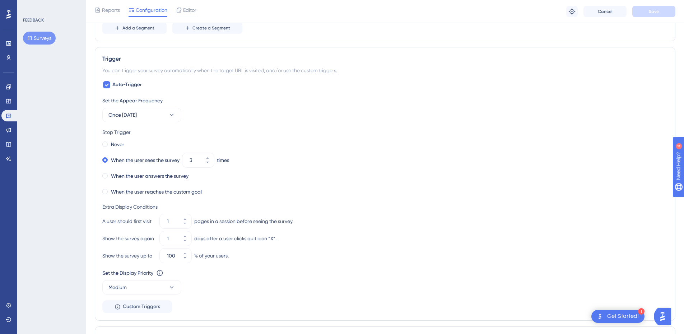
scroll to position [287, 0]
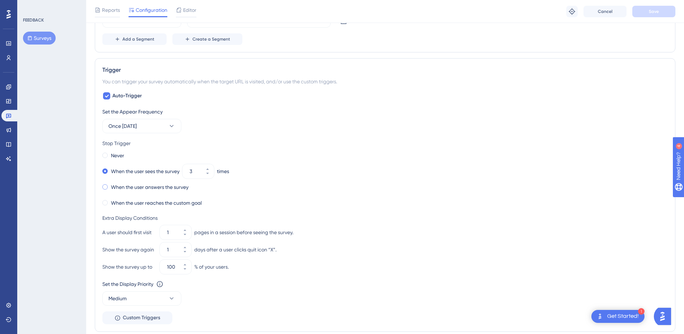
click at [143, 185] on label "When the user answers the survey" at bounding box center [150, 187] width 78 height 9
click at [647, 13] on button "Save" at bounding box center [653, 11] width 43 height 11
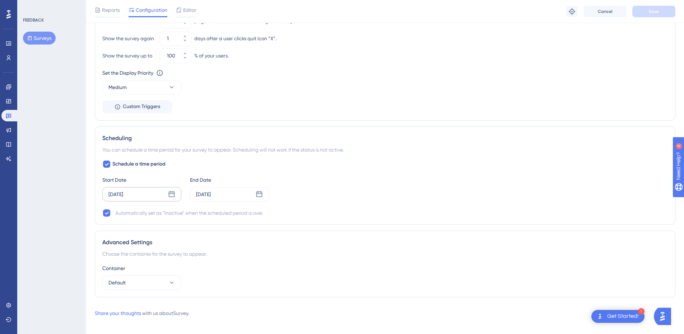
scroll to position [503, 0]
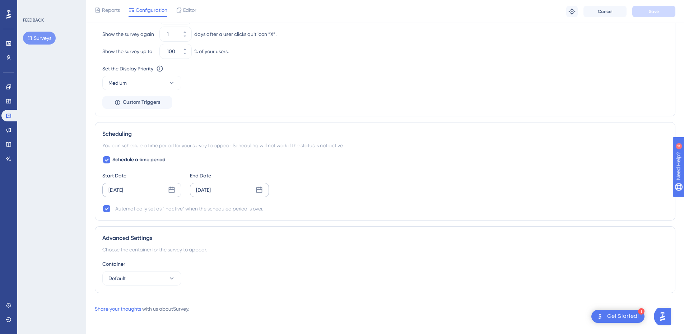
click at [259, 188] on icon at bounding box center [259, 189] width 7 height 7
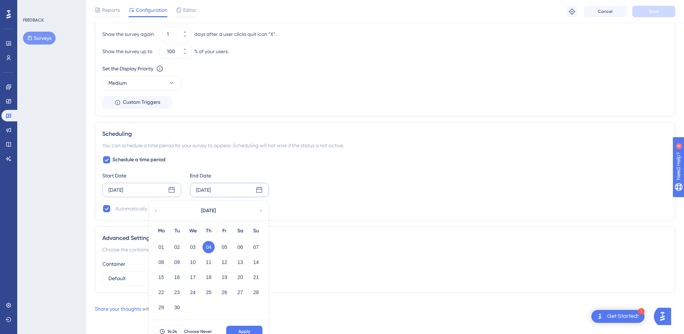
click at [157, 213] on icon at bounding box center [155, 211] width 5 height 6
click at [229, 308] on button "29" at bounding box center [224, 307] width 12 height 12
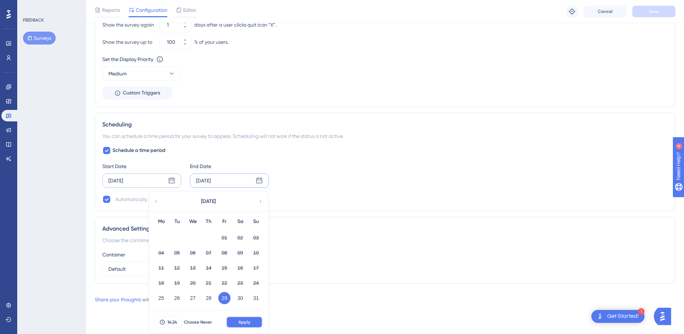
click at [242, 318] on button "Apply" at bounding box center [244, 321] width 36 height 11
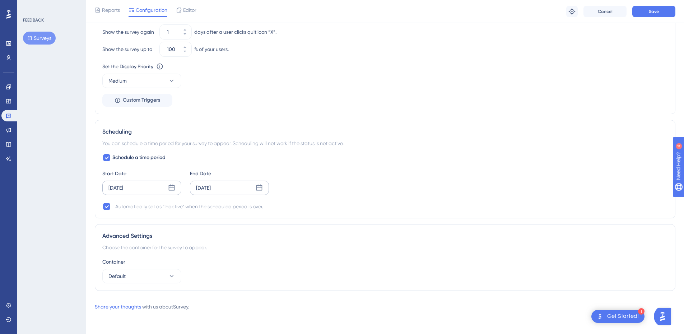
scroll to position [505, 0]
click at [647, 14] on button "Save" at bounding box center [653, 11] width 43 height 11
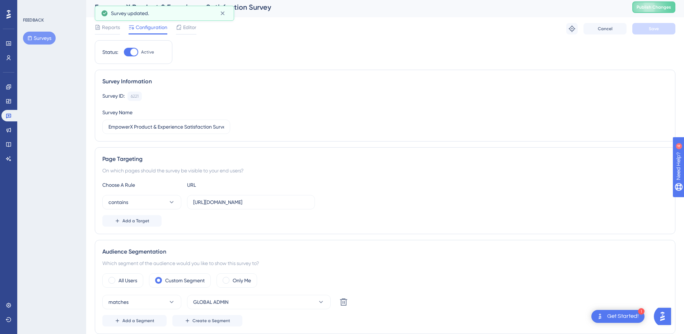
scroll to position [0, 0]
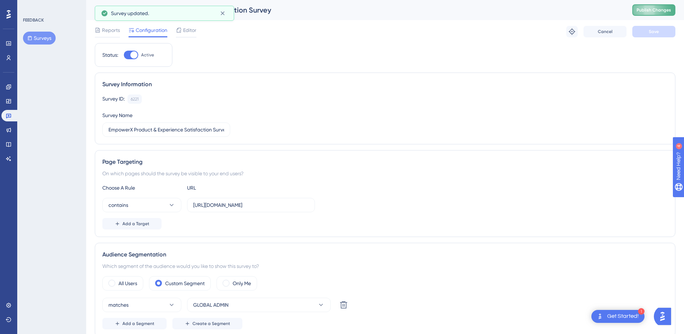
click at [658, 15] on button "Publish Changes" at bounding box center [653, 9] width 43 height 11
click at [40, 43] on button "Surveys" at bounding box center [39, 38] width 33 height 13
